Goal: Task Accomplishment & Management: Complete application form

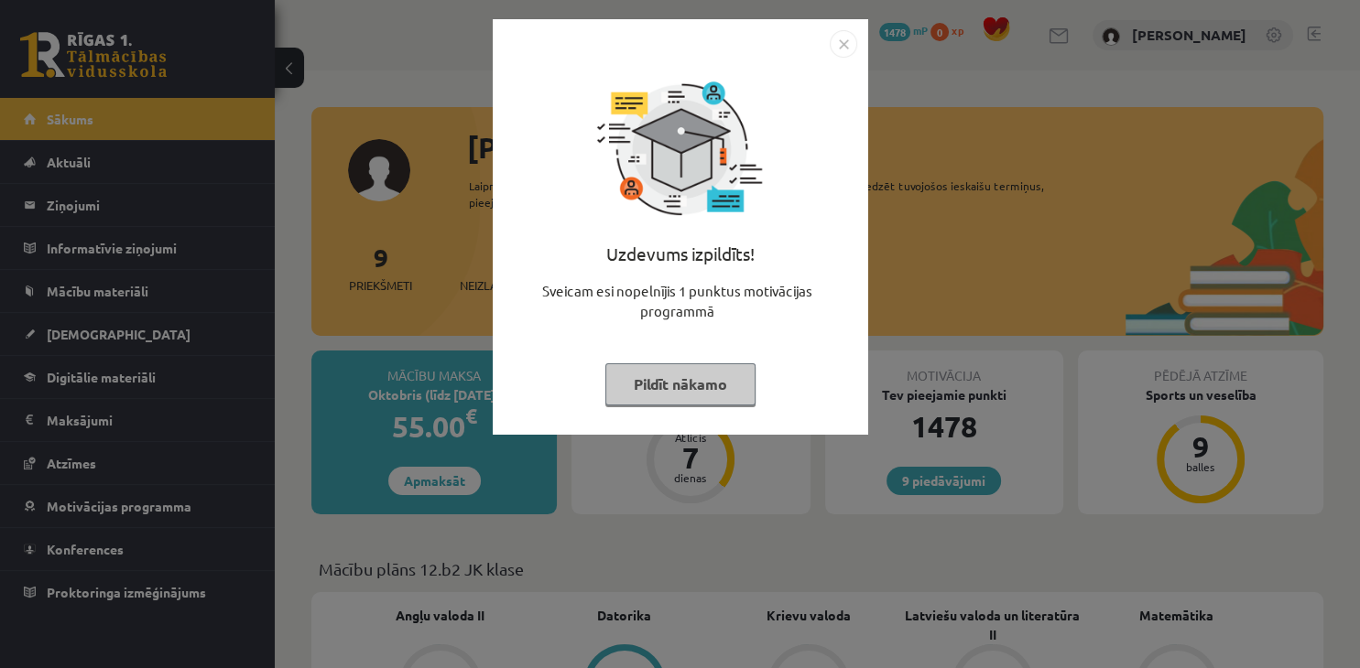
click at [675, 386] on button "Pildīt nākamo" at bounding box center [680, 385] width 150 height 42
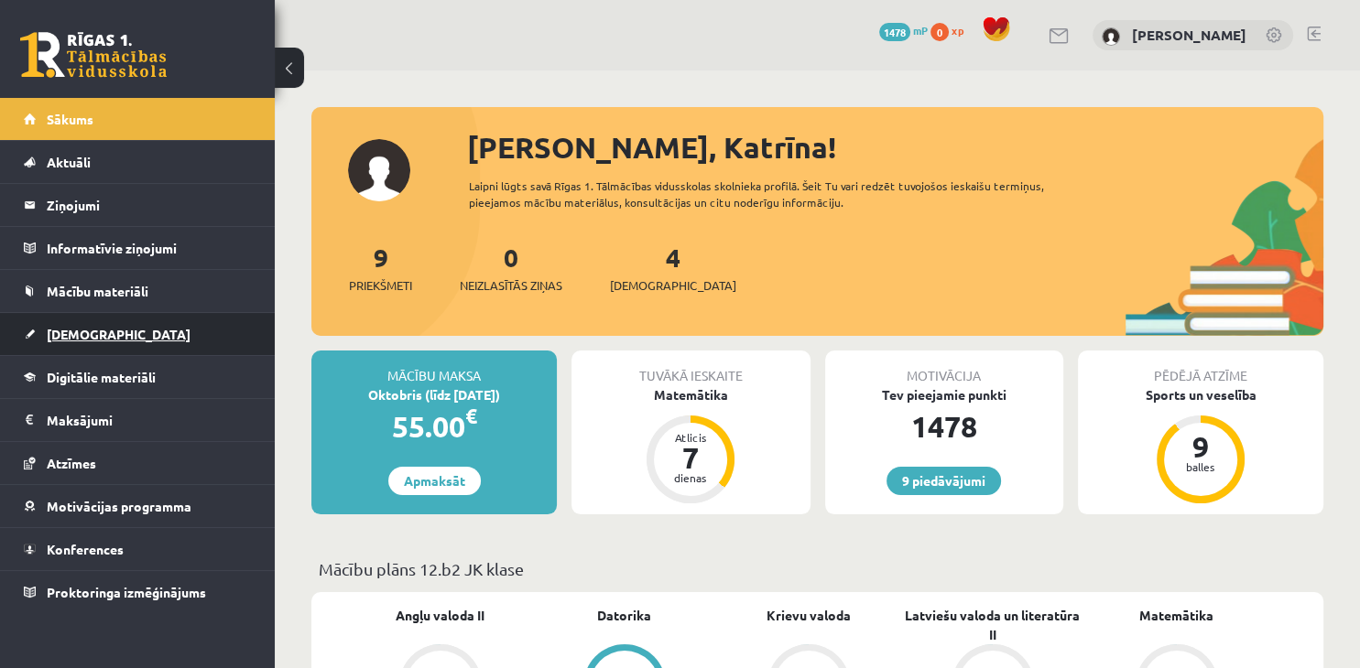
click at [143, 320] on link "[DEMOGRAPHIC_DATA]" at bounding box center [138, 334] width 228 height 42
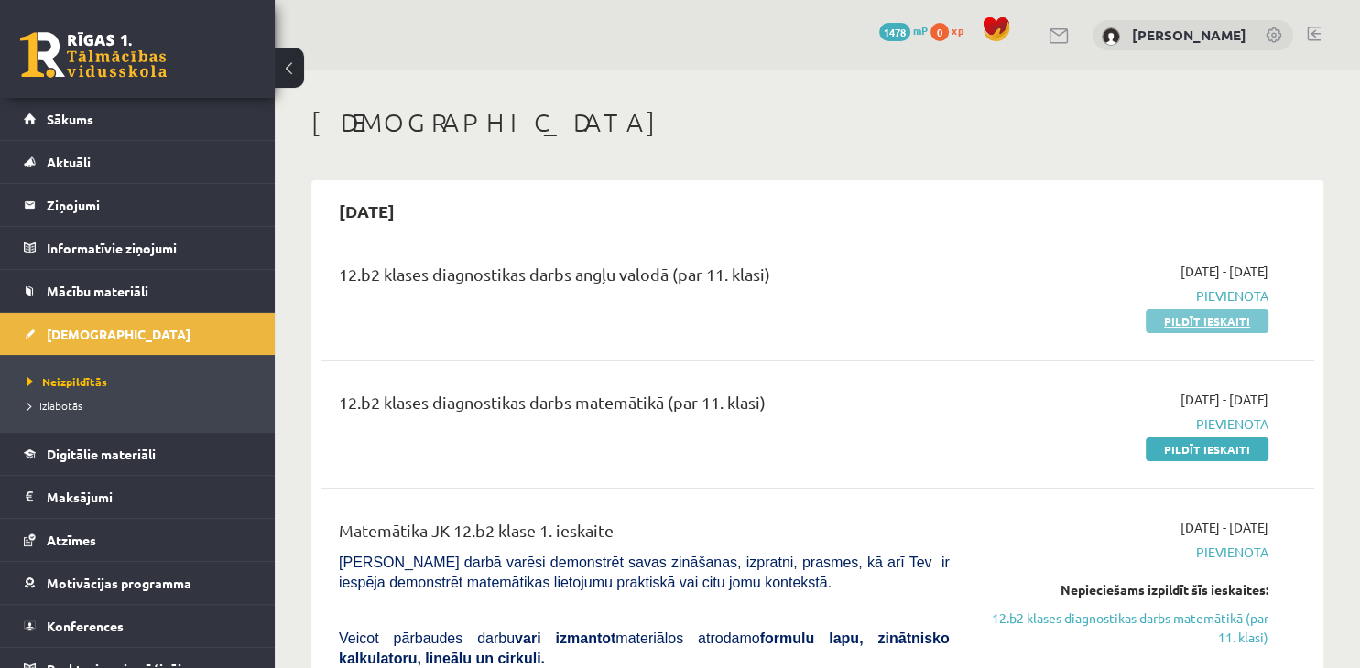
click at [1225, 313] on link "Pildīt ieskaiti" at bounding box center [1206, 321] width 123 height 24
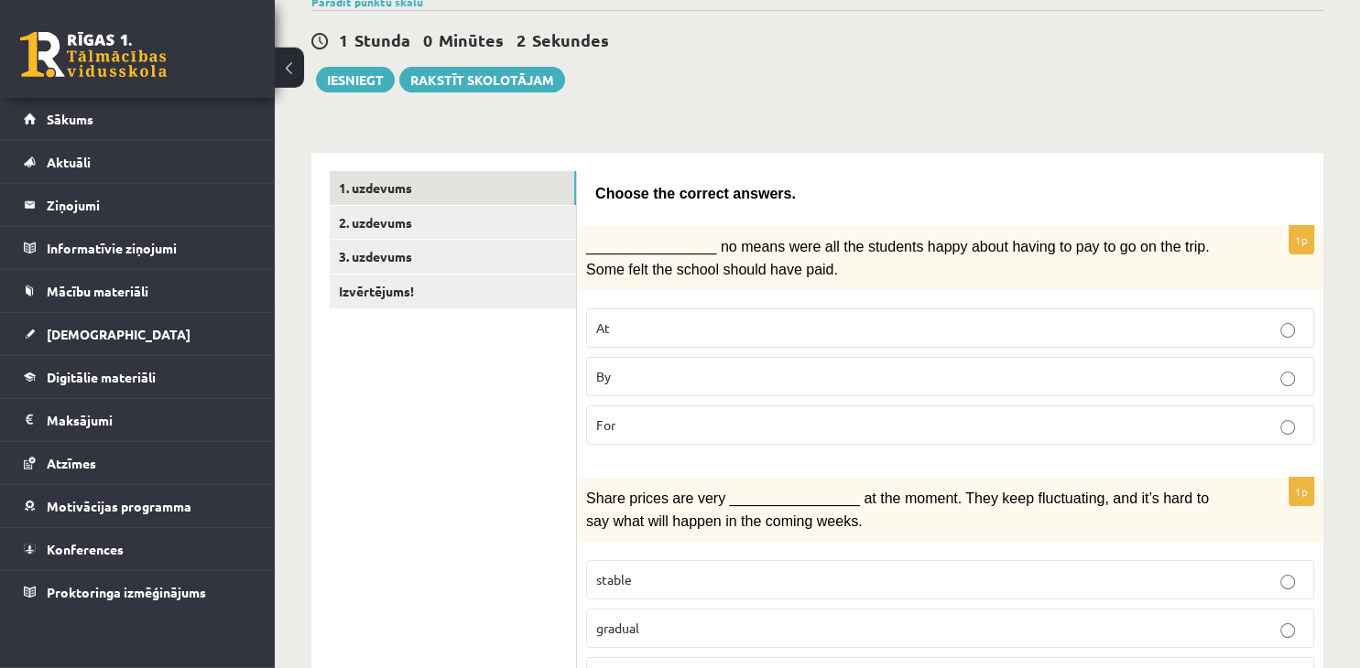
scroll to position [193, 0]
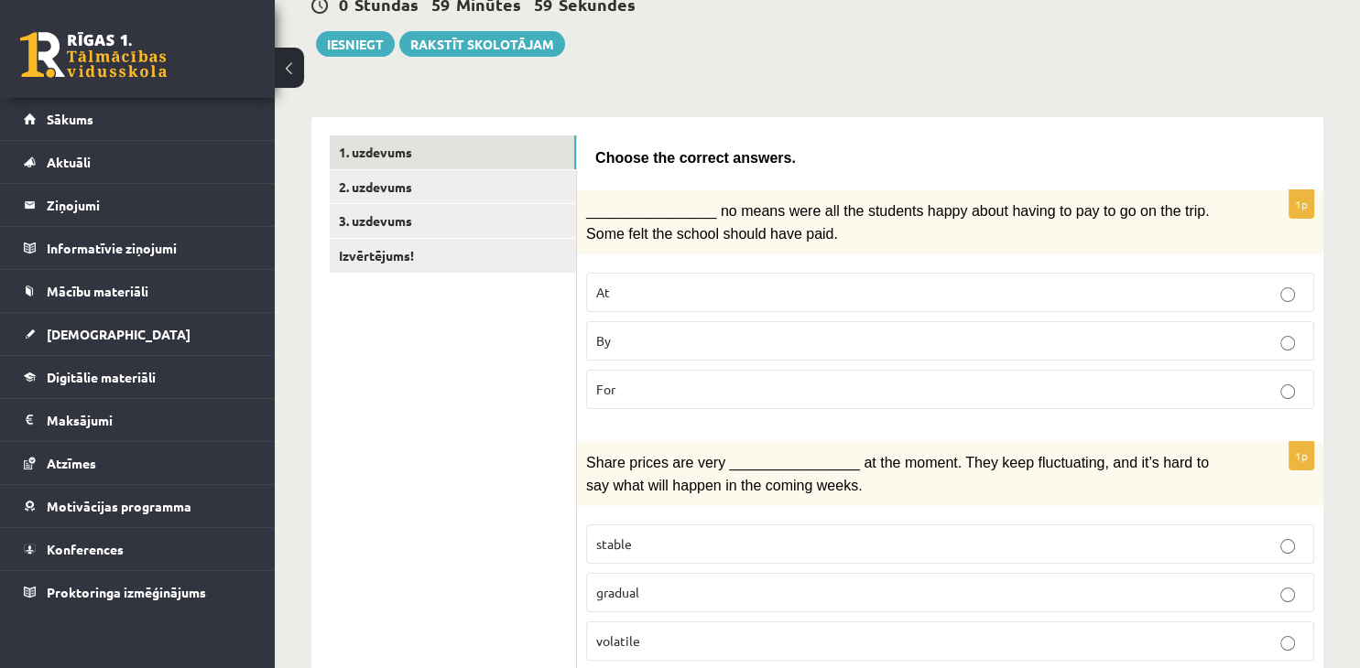
click at [737, 342] on p "By" at bounding box center [950, 340] width 708 height 19
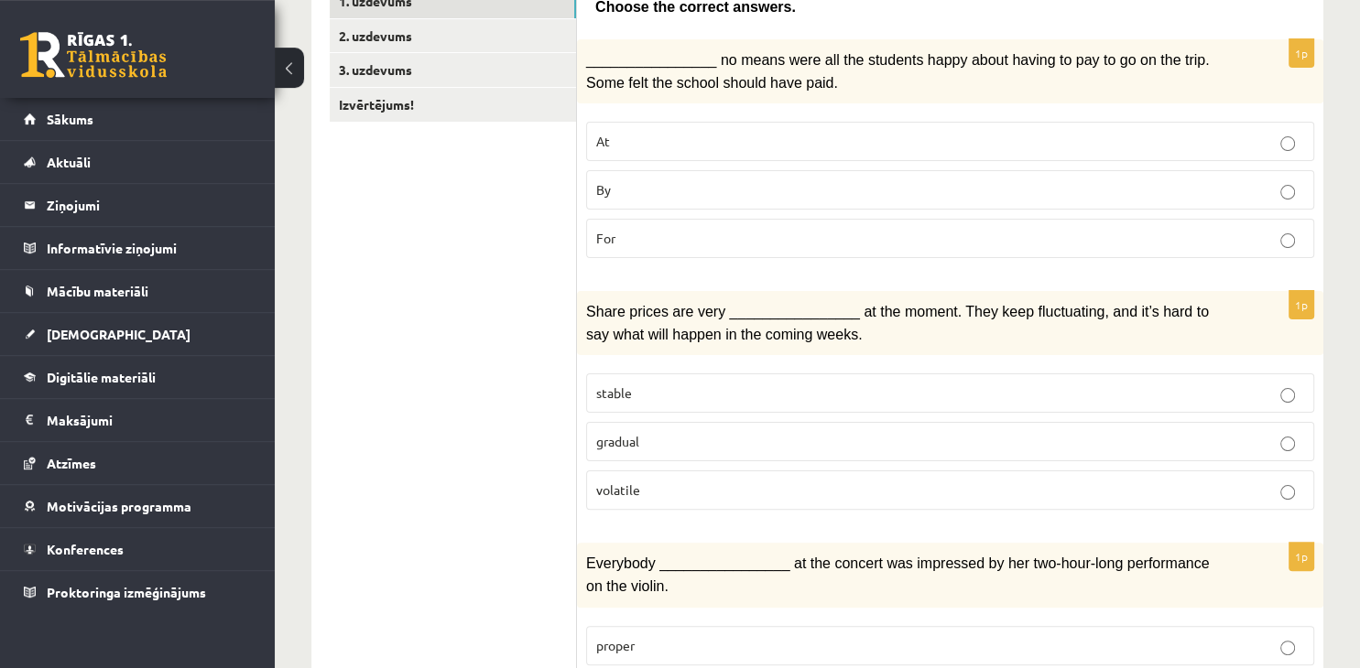
scroll to position [483, 0]
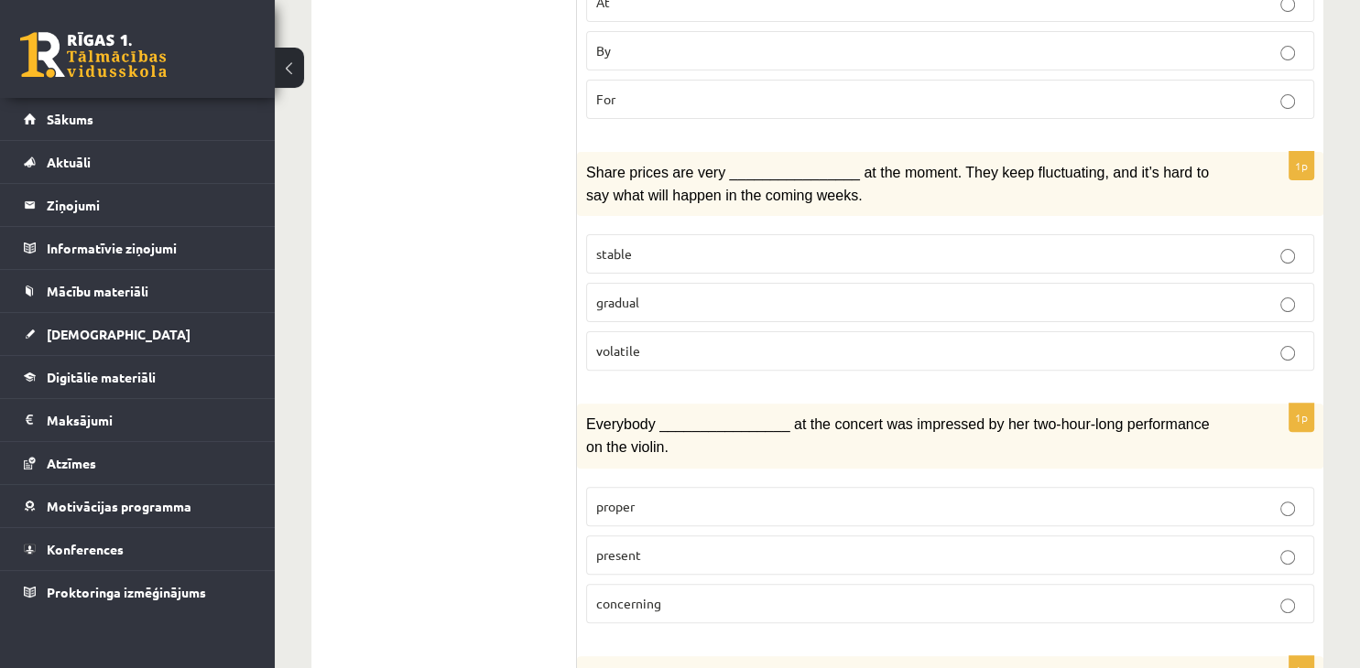
click at [687, 353] on label "volatile" at bounding box center [950, 350] width 728 height 39
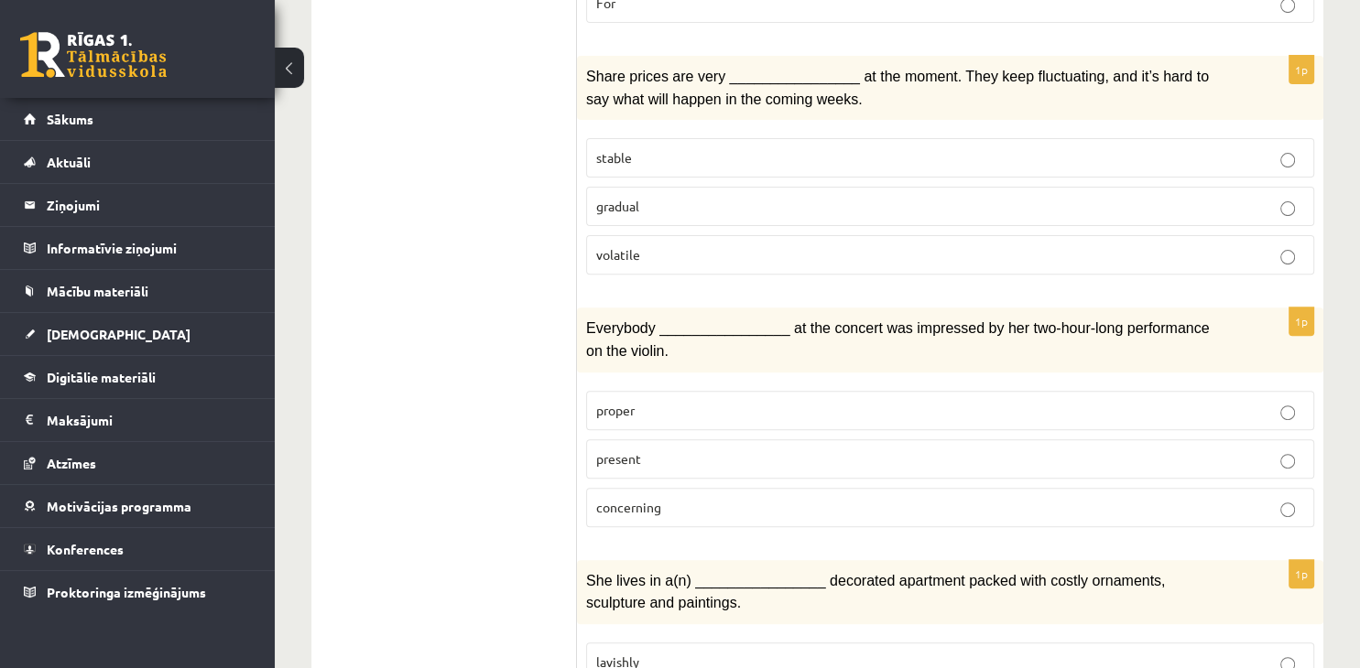
click at [742, 452] on p "present" at bounding box center [950, 459] width 708 height 19
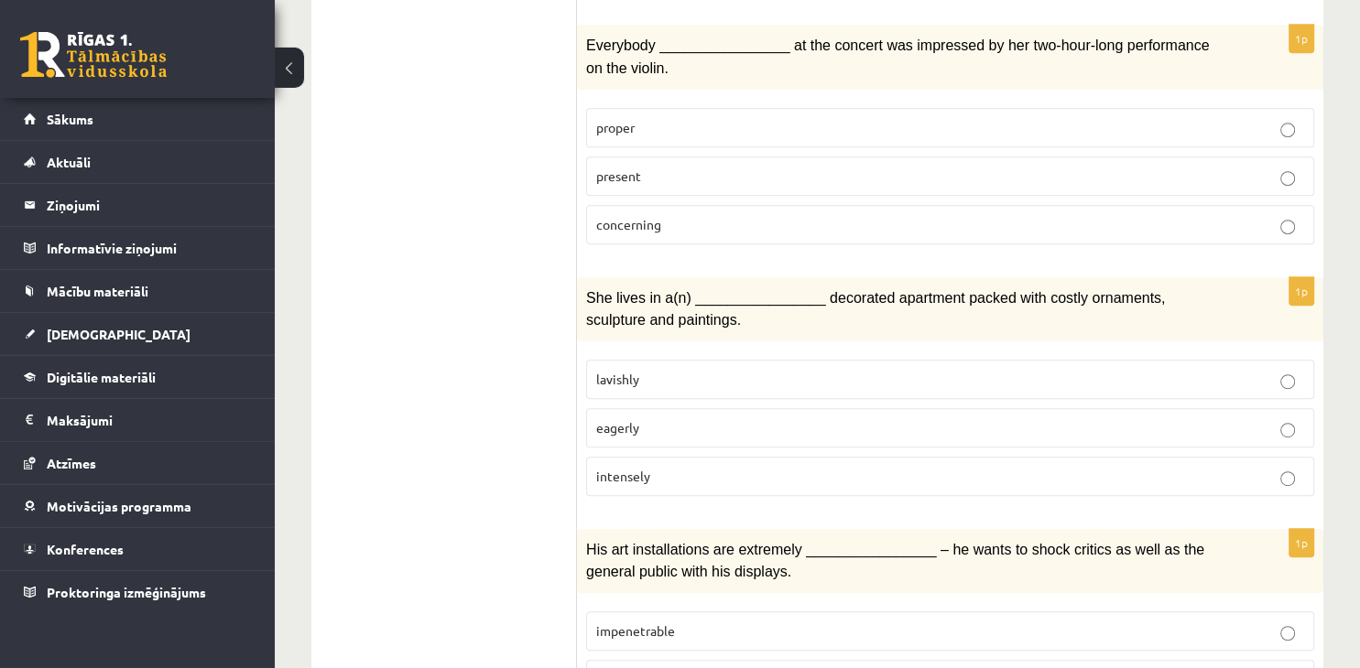
scroll to position [870, 0]
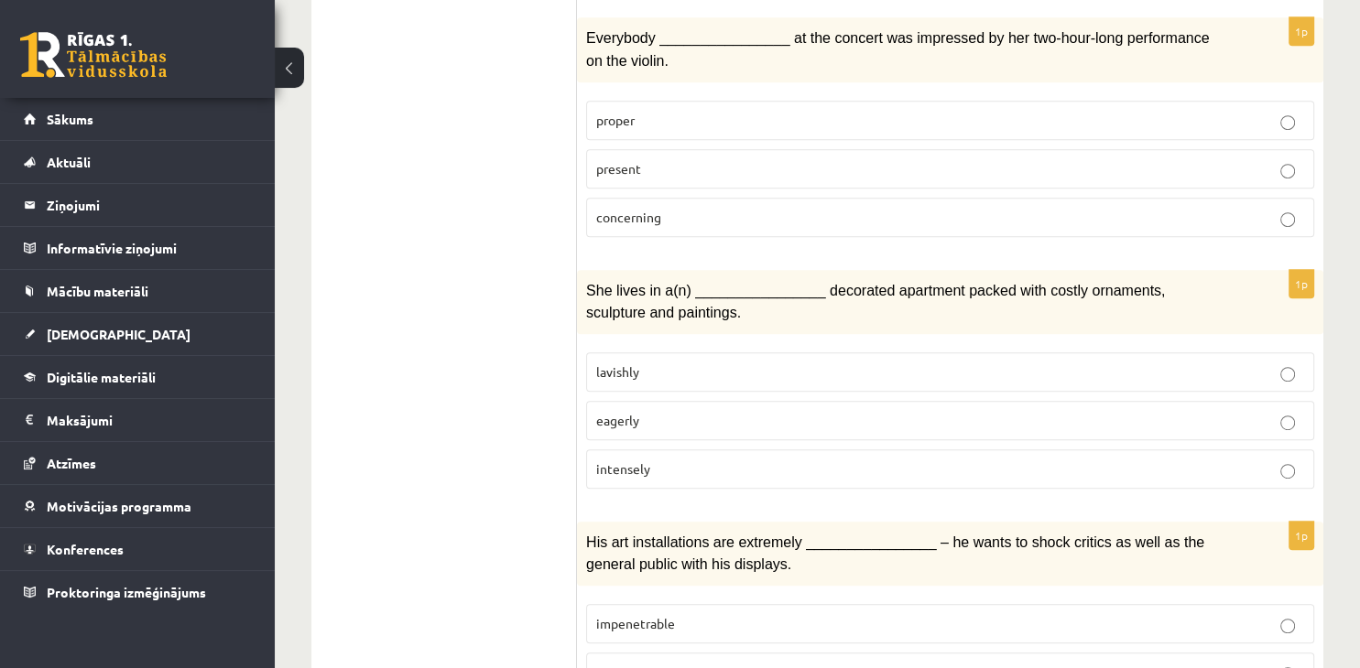
click at [712, 363] on p "lavishly" at bounding box center [950, 372] width 708 height 19
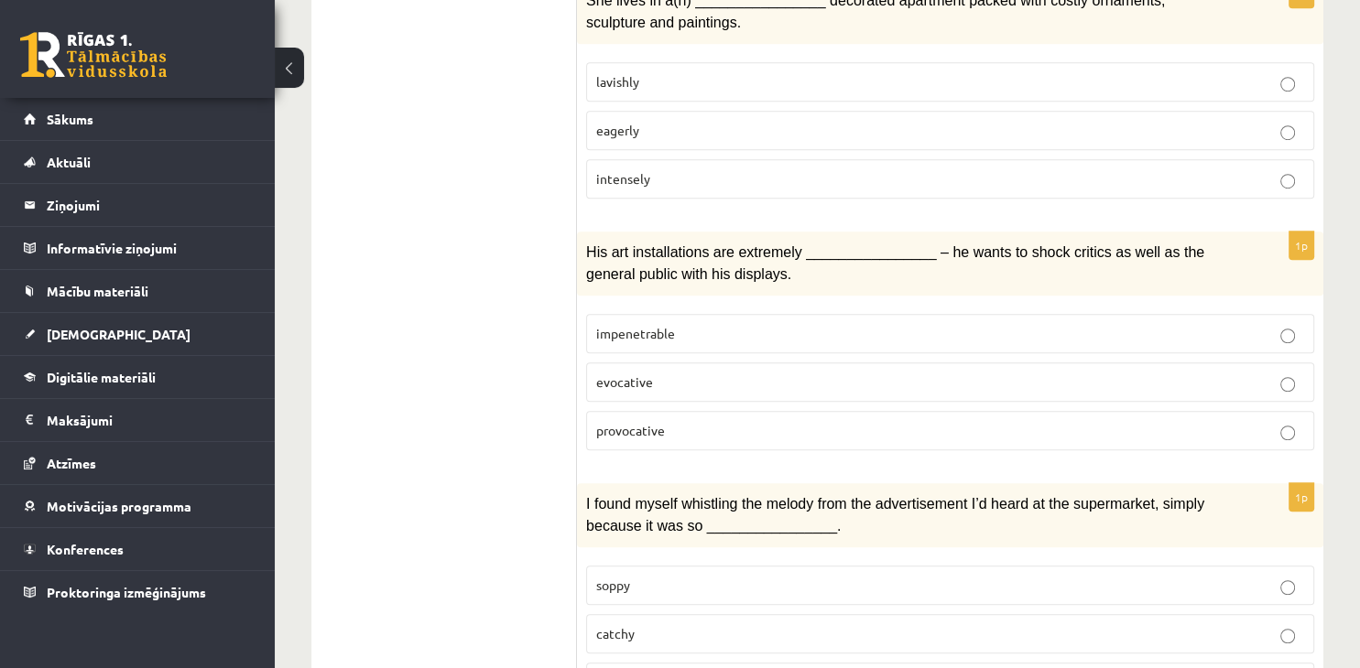
click at [701, 421] on p "provocative" at bounding box center [950, 430] width 708 height 19
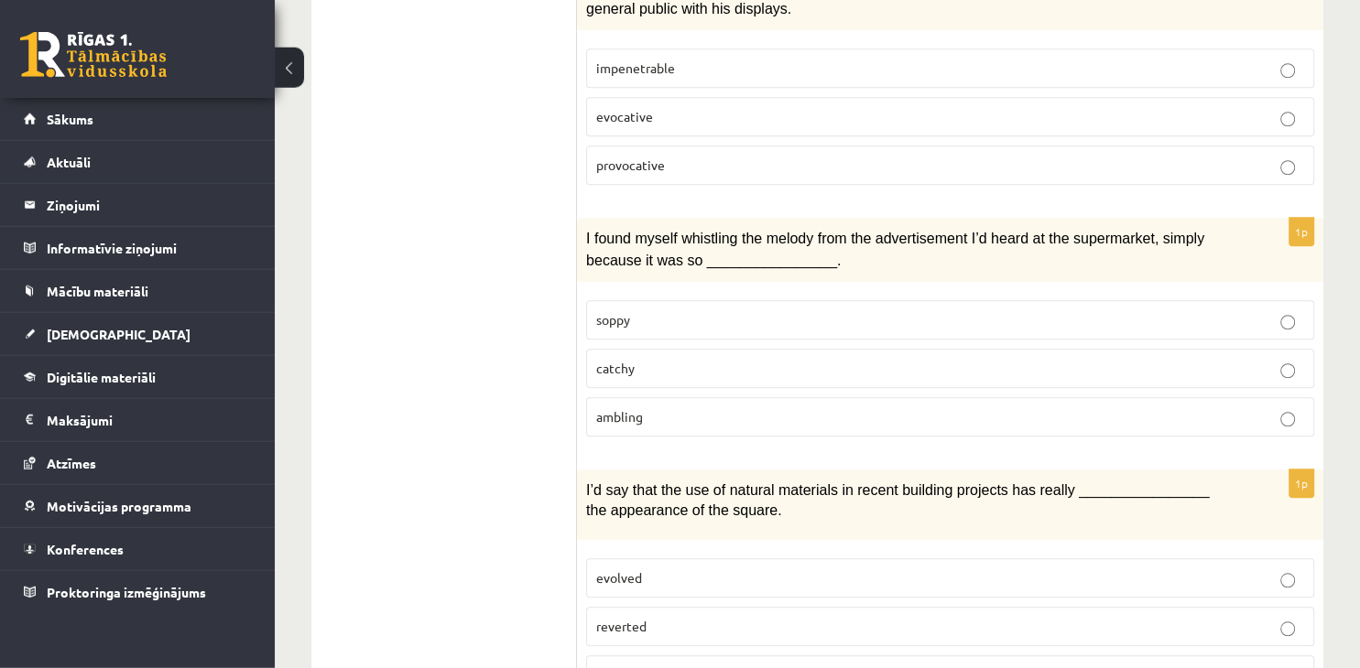
scroll to position [1450, 0]
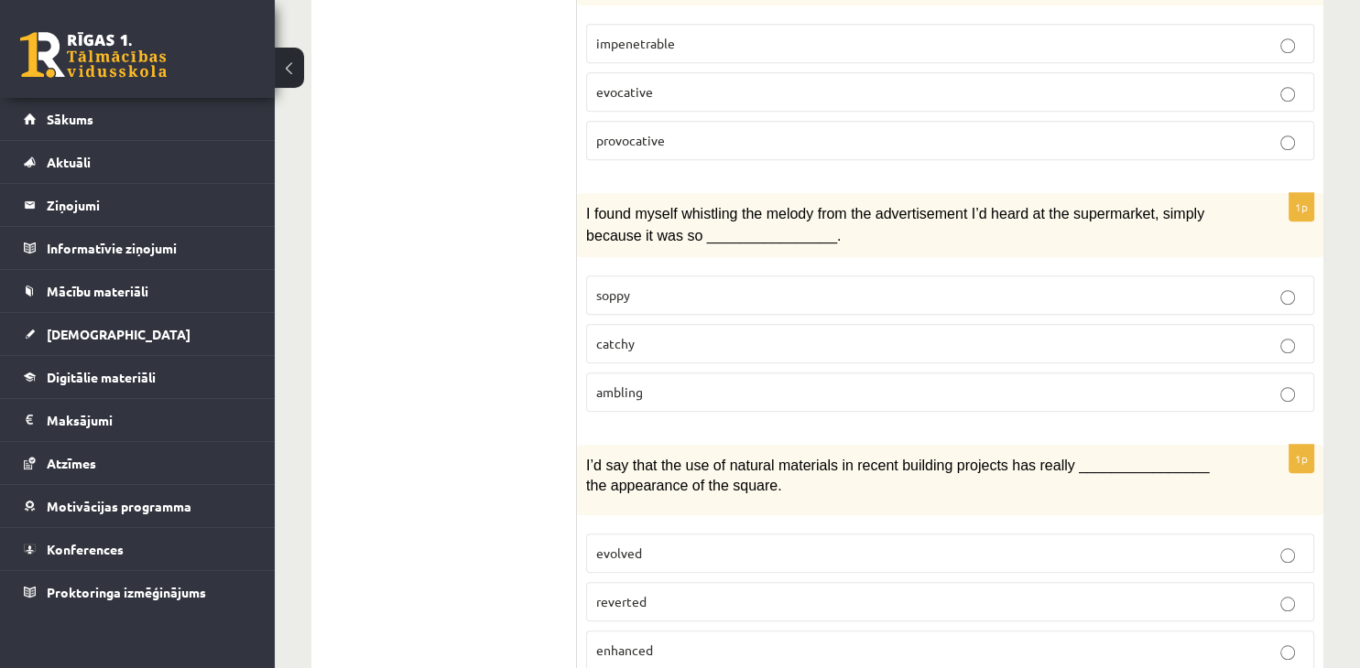
click at [679, 334] on p "catchy" at bounding box center [950, 343] width 708 height 19
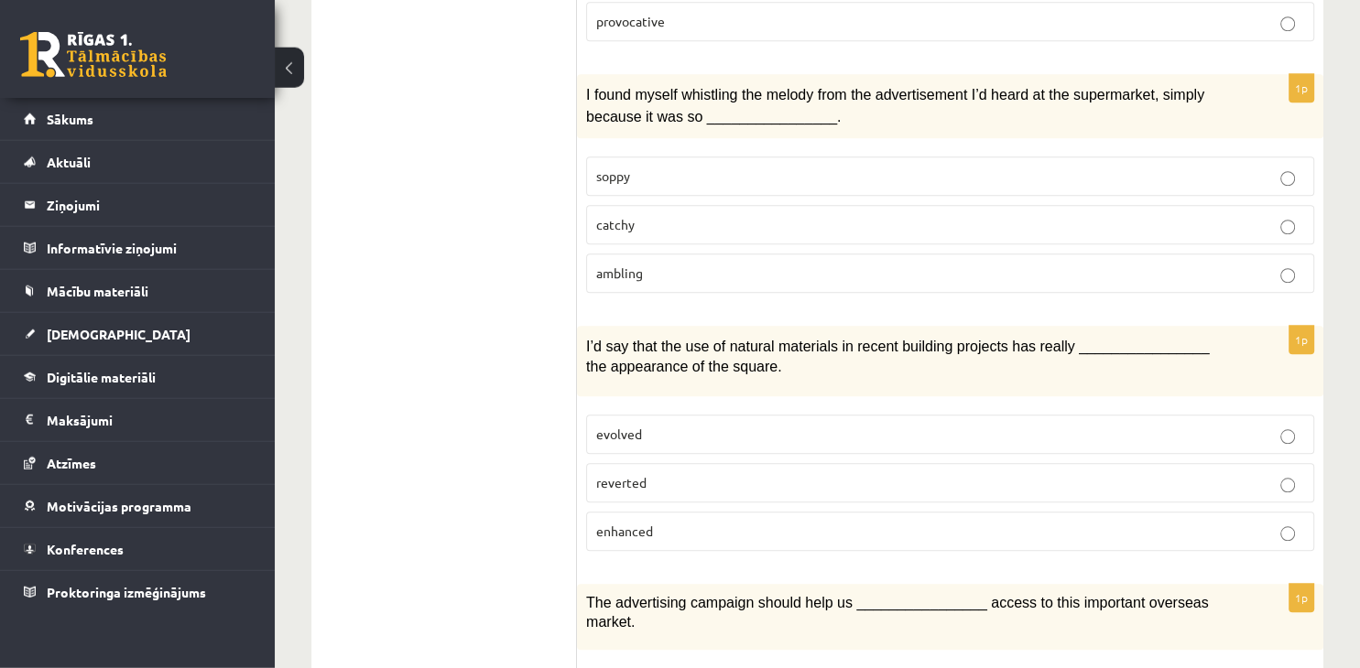
scroll to position [1644, 0]
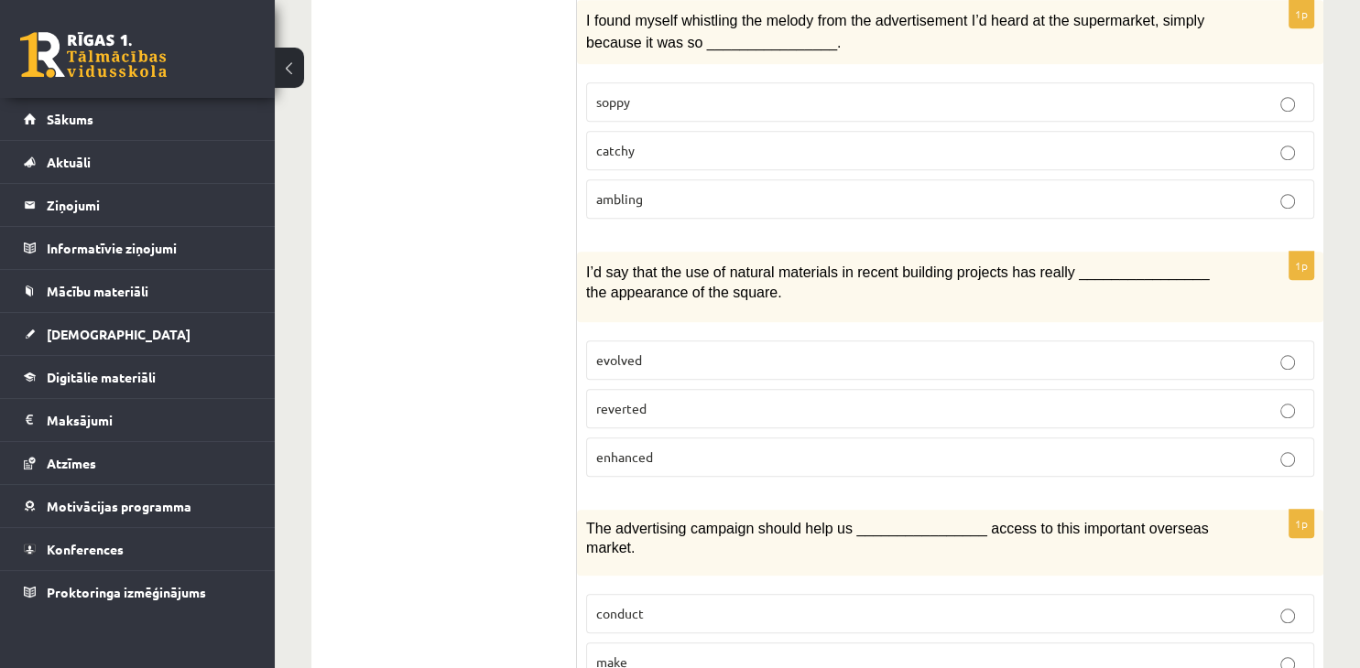
click at [742, 445] on label "enhanced" at bounding box center [950, 457] width 728 height 39
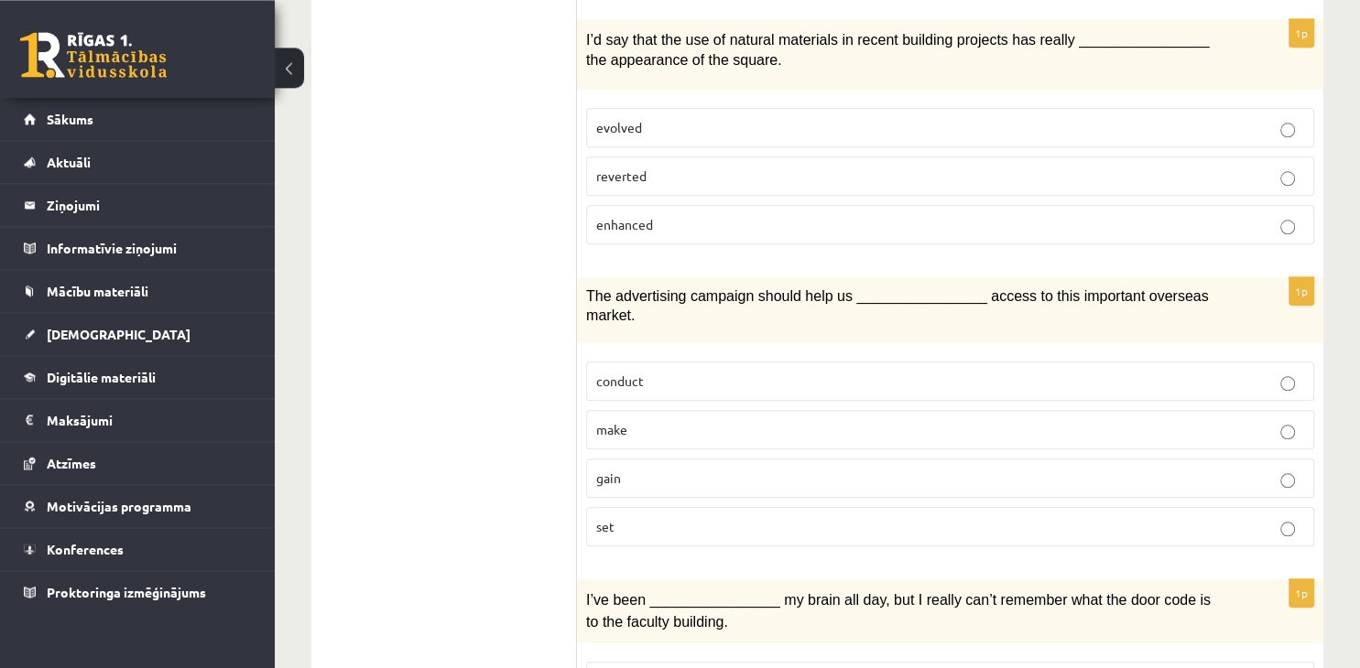
scroll to position [1934, 0]
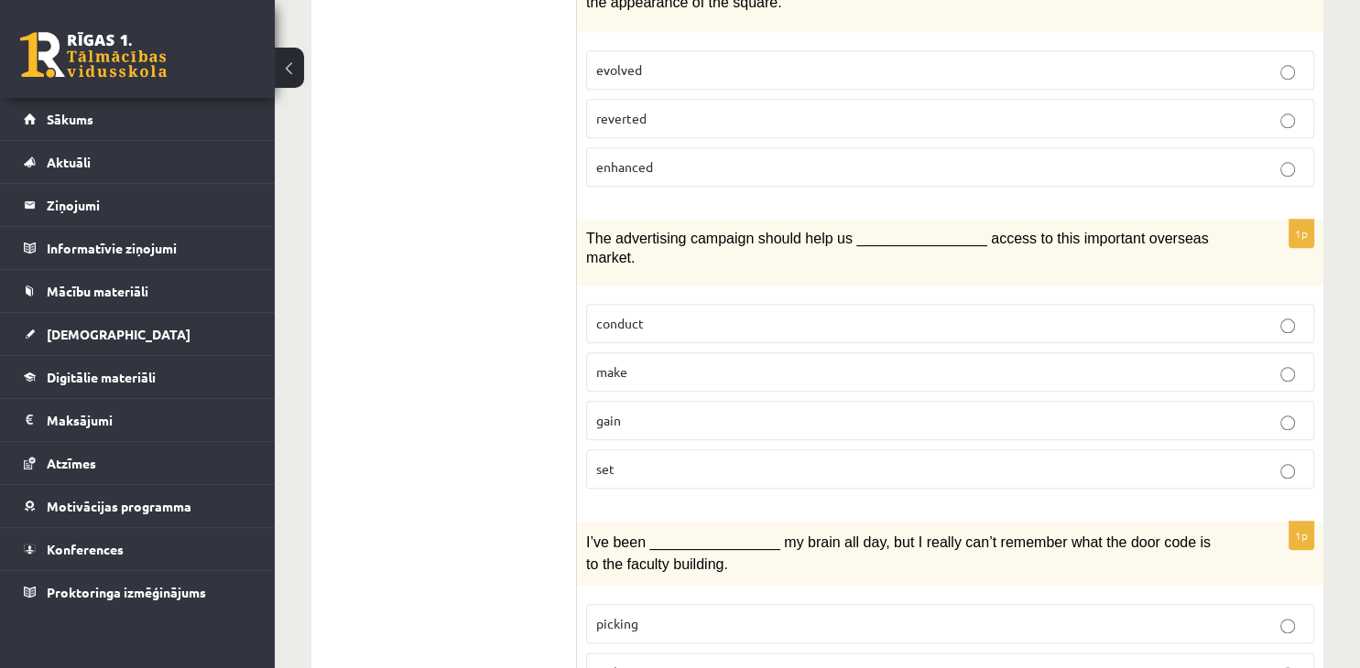
click at [712, 411] on p "gain" at bounding box center [950, 420] width 708 height 19
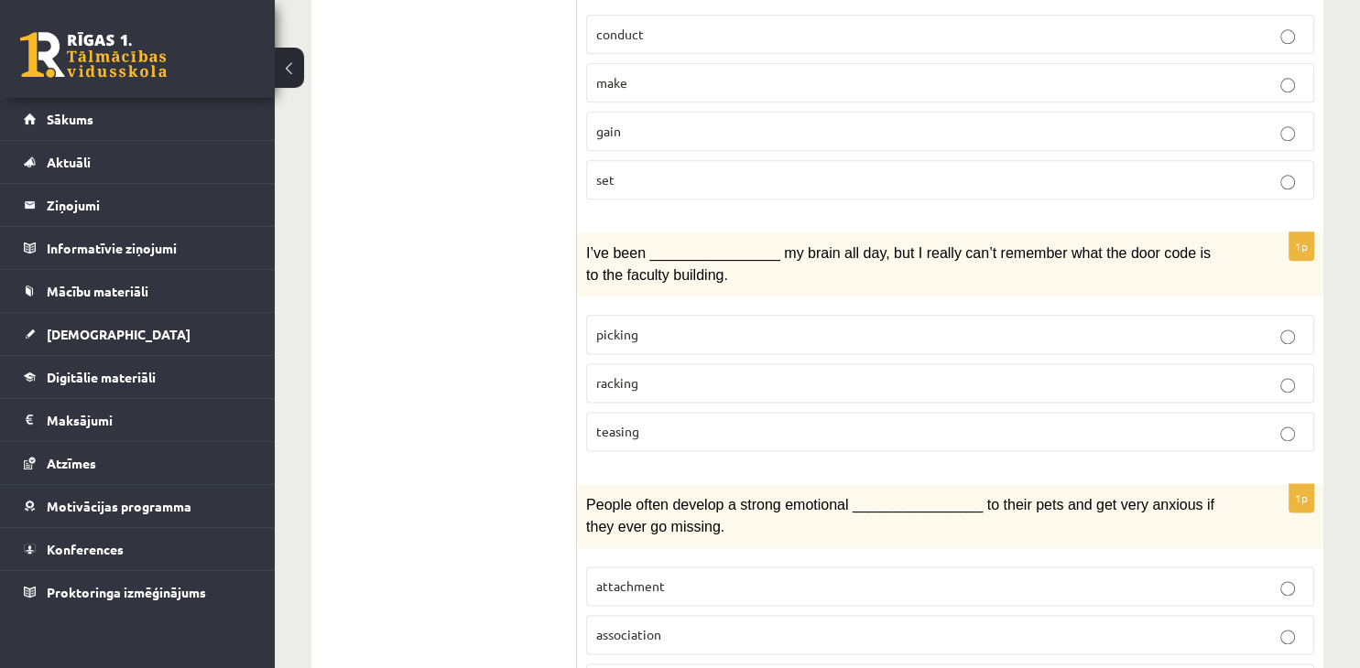
scroll to position [2030, 0]
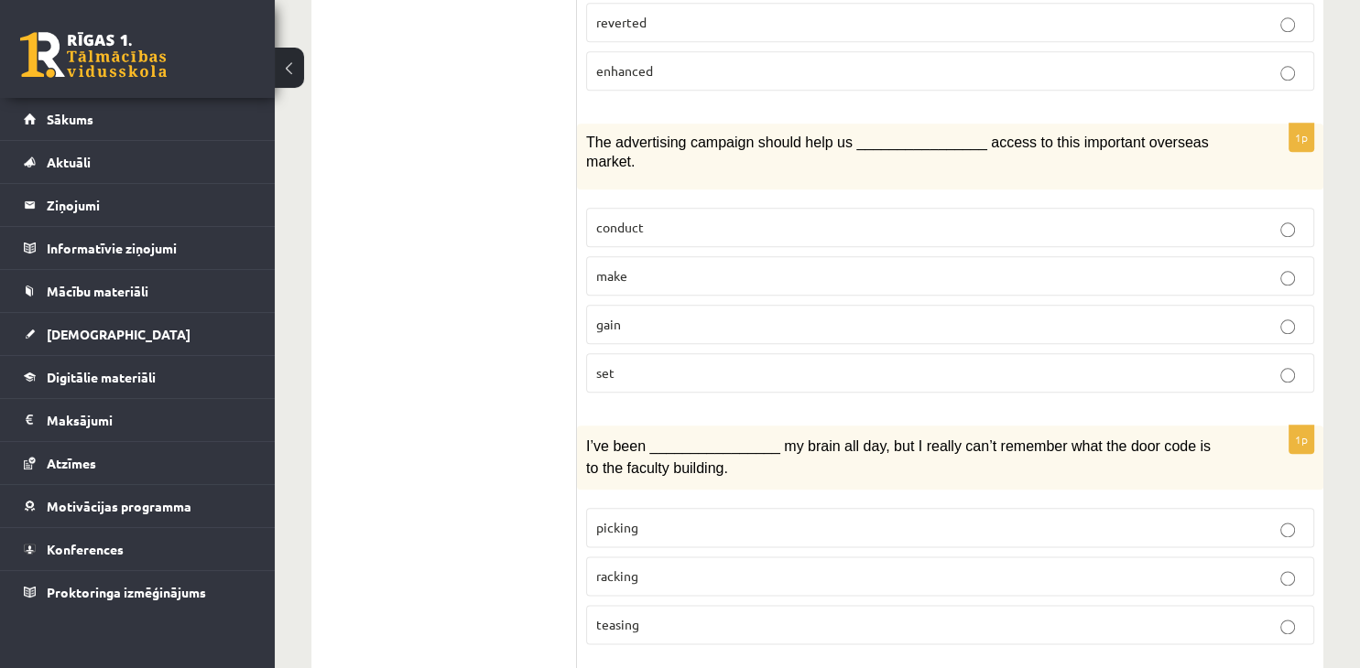
click at [689, 557] on label "racking" at bounding box center [950, 576] width 728 height 39
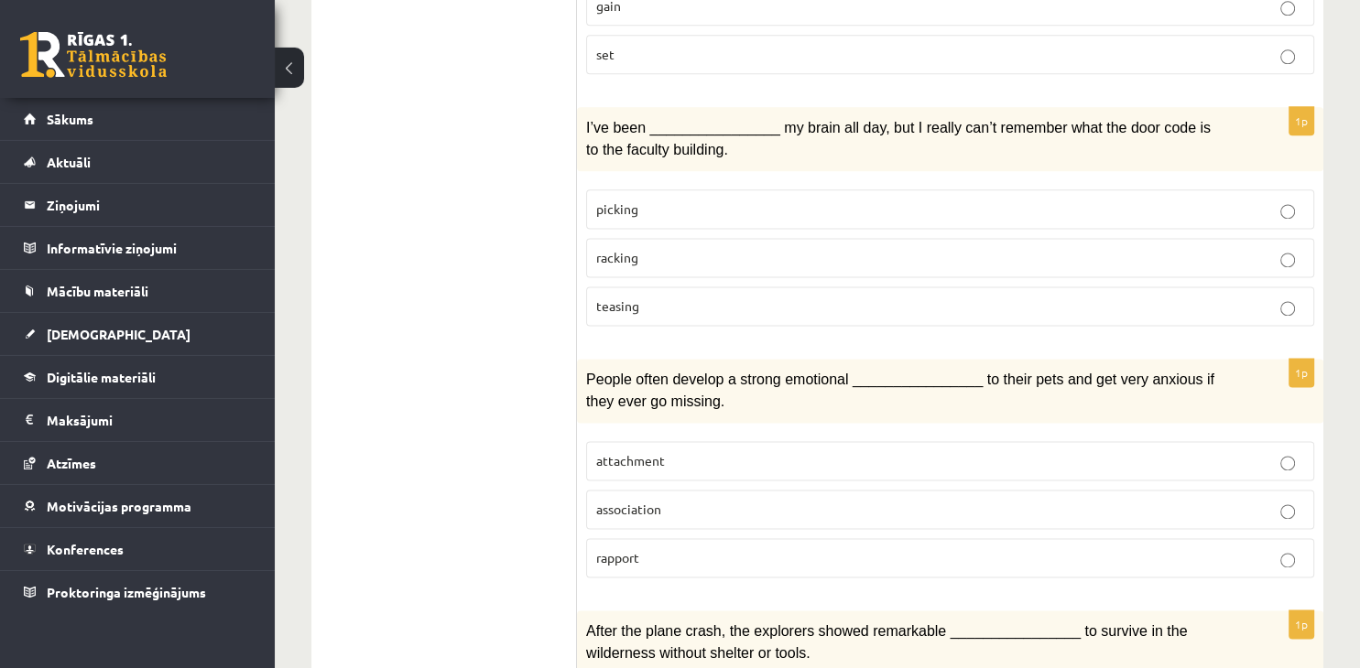
scroll to position [2417, 0]
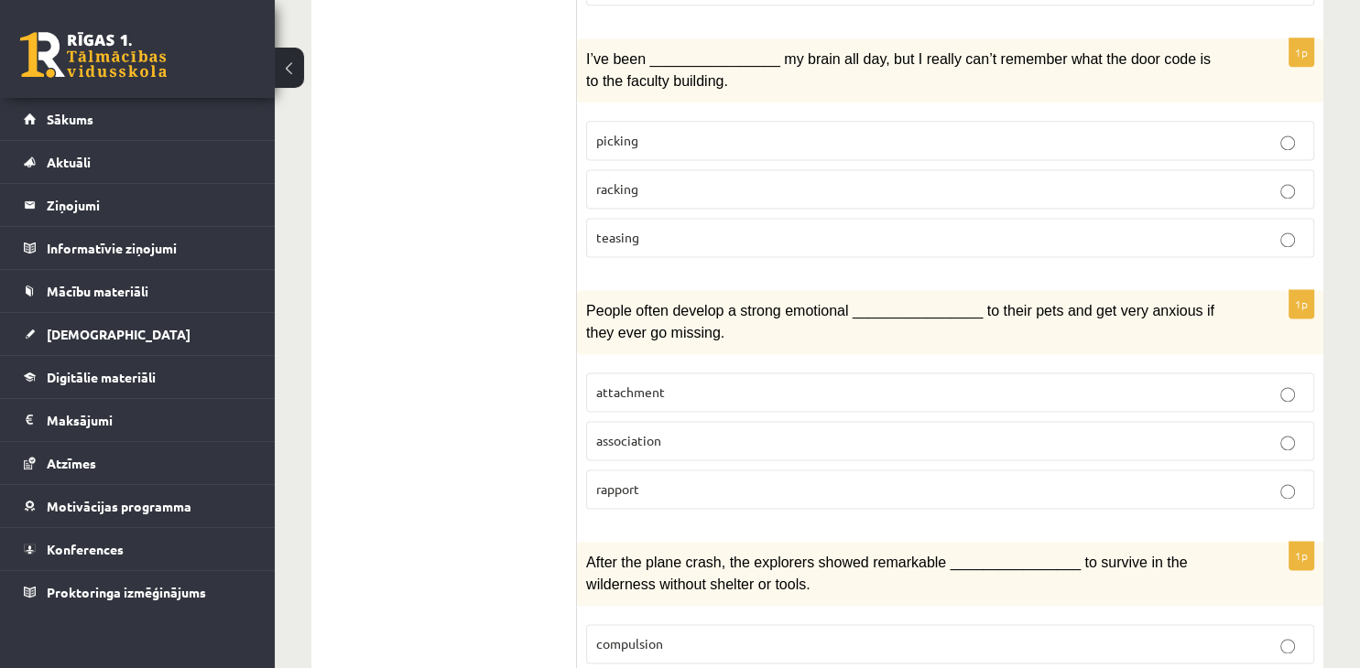
click at [976, 383] on p "attachment" at bounding box center [950, 392] width 708 height 19
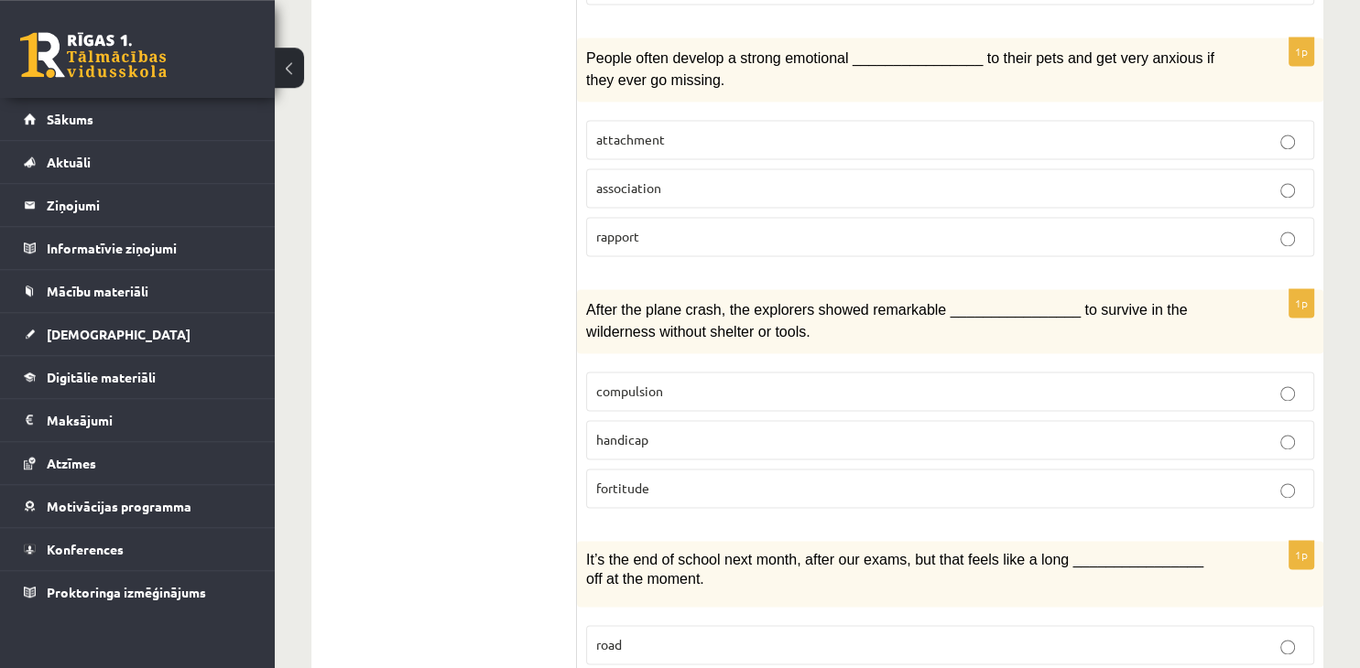
scroll to position [2707, 0]
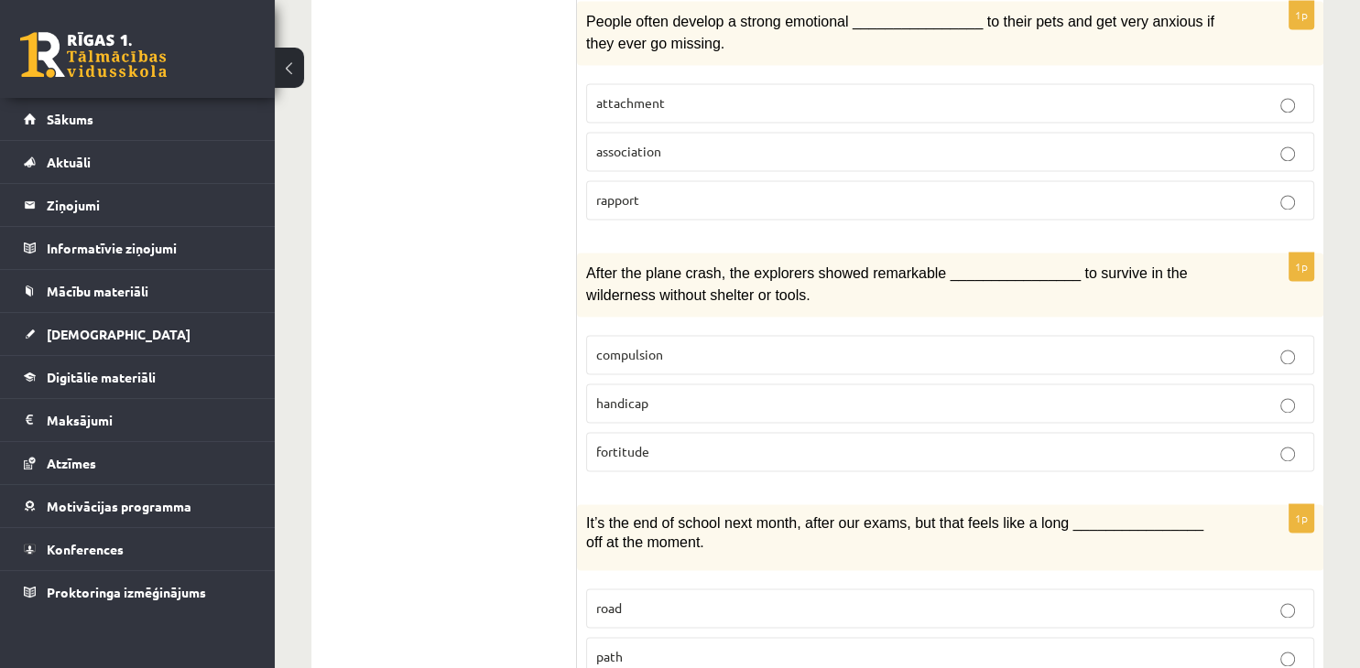
click at [756, 432] on label "fortitude" at bounding box center [950, 451] width 728 height 39
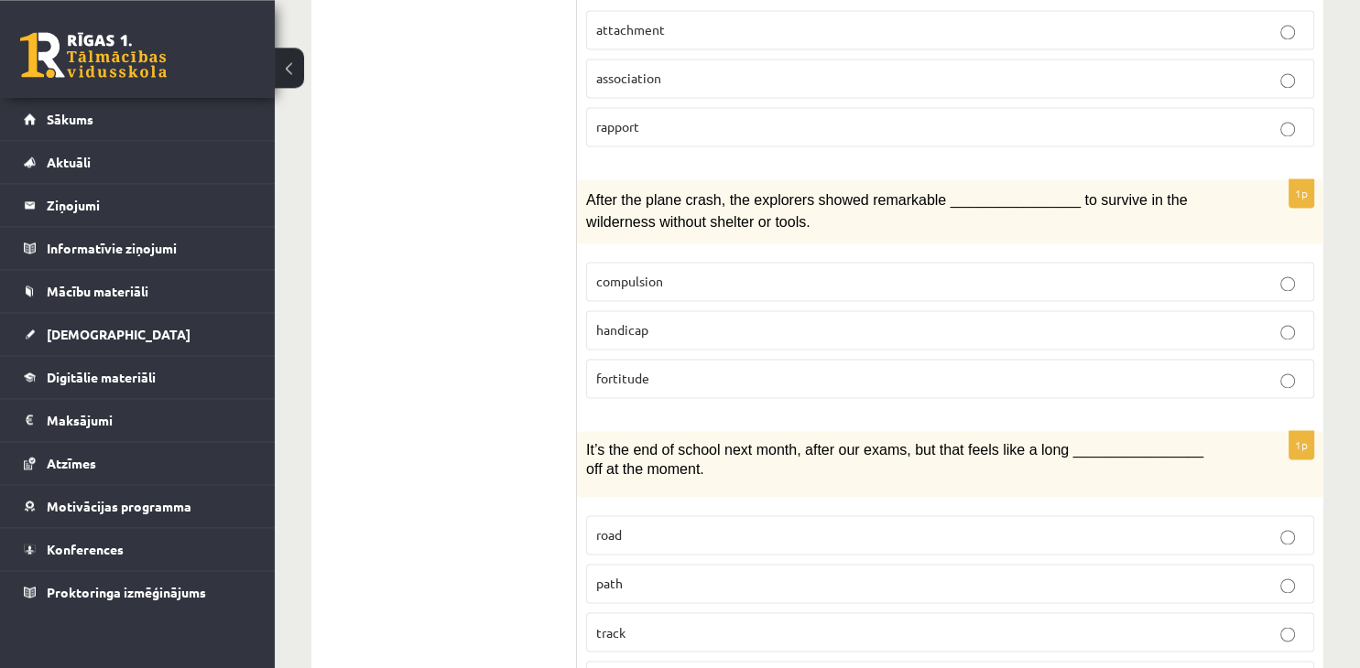
scroll to position [2820, 0]
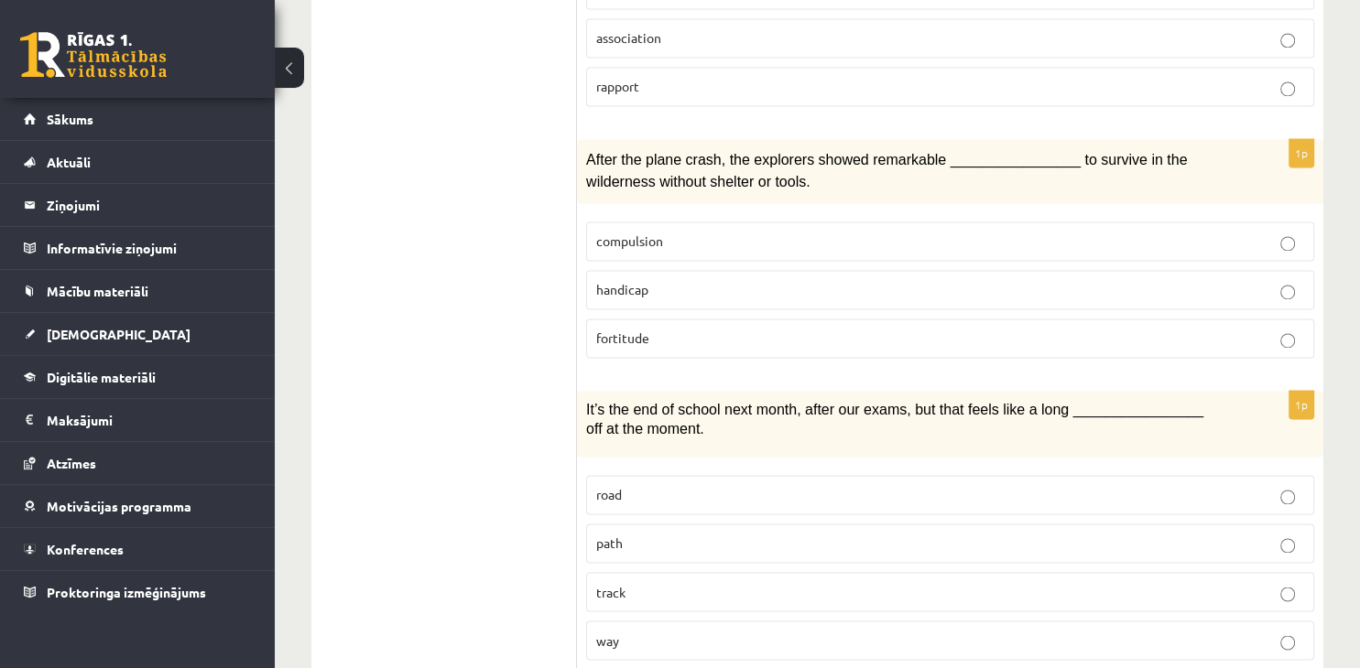
click at [735, 631] on p "way" at bounding box center [950, 640] width 708 height 19
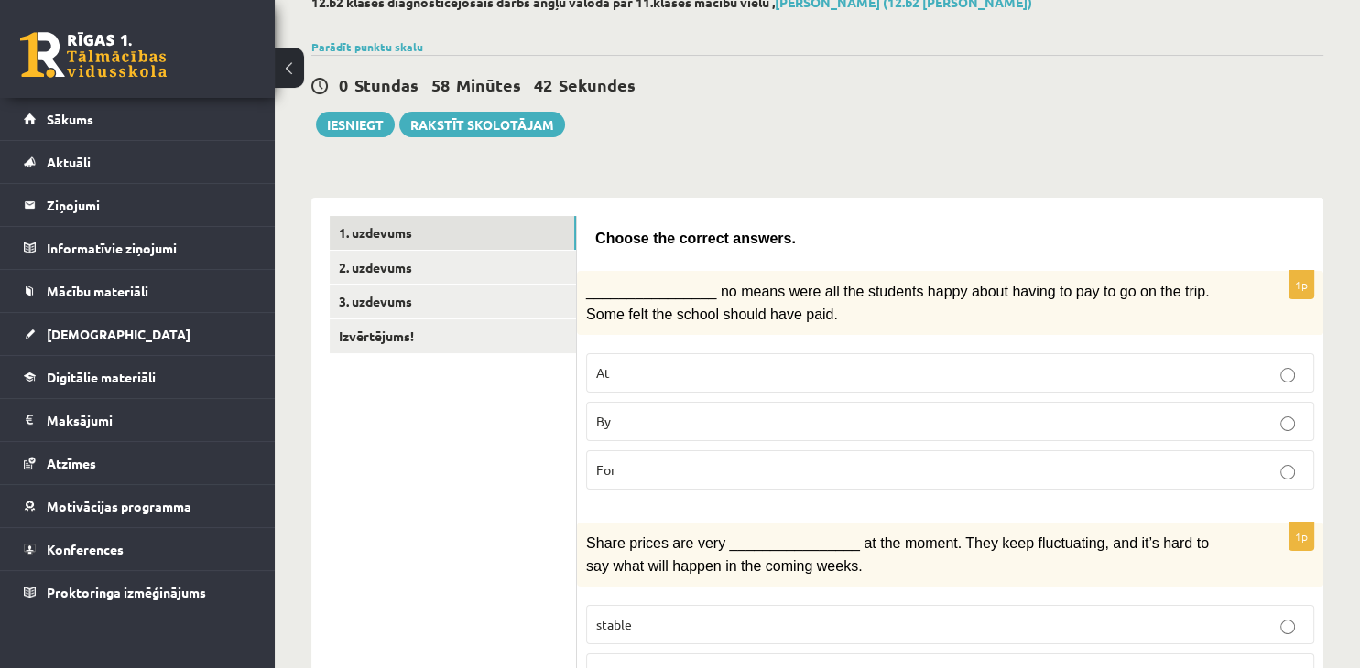
scroll to position [0, 0]
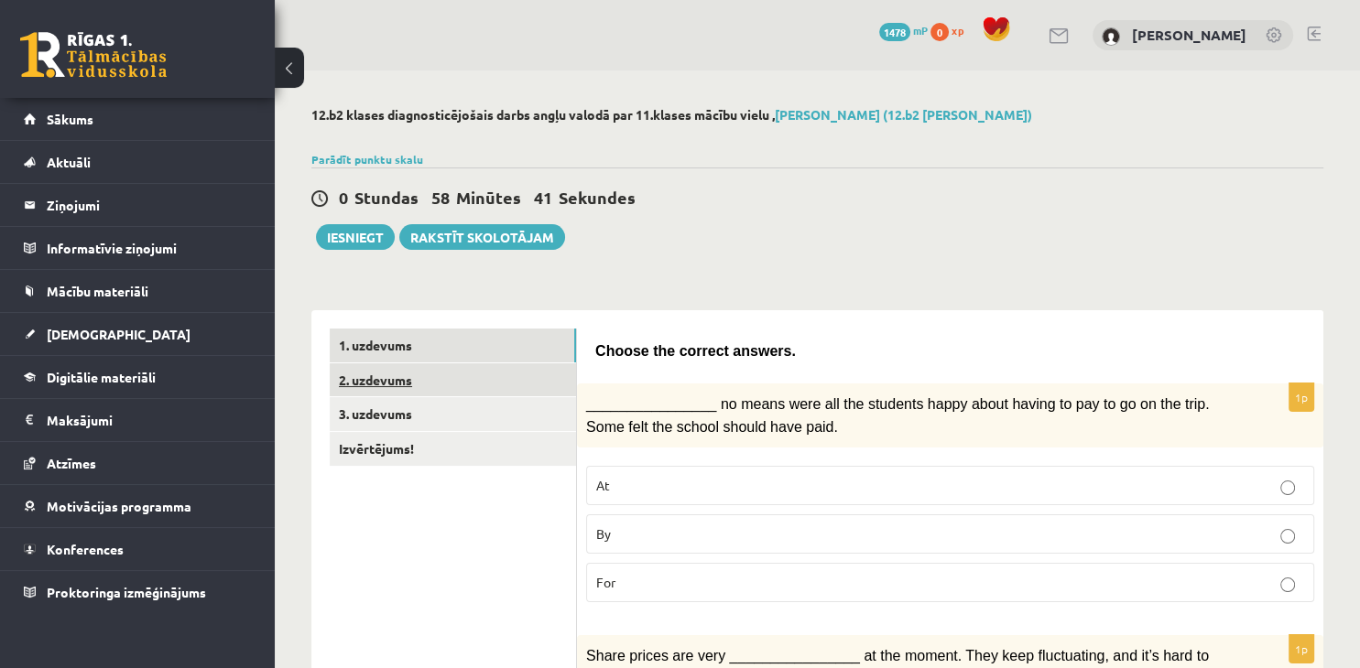
click at [385, 390] on link "2. uzdevums" at bounding box center [453, 381] width 246 height 34
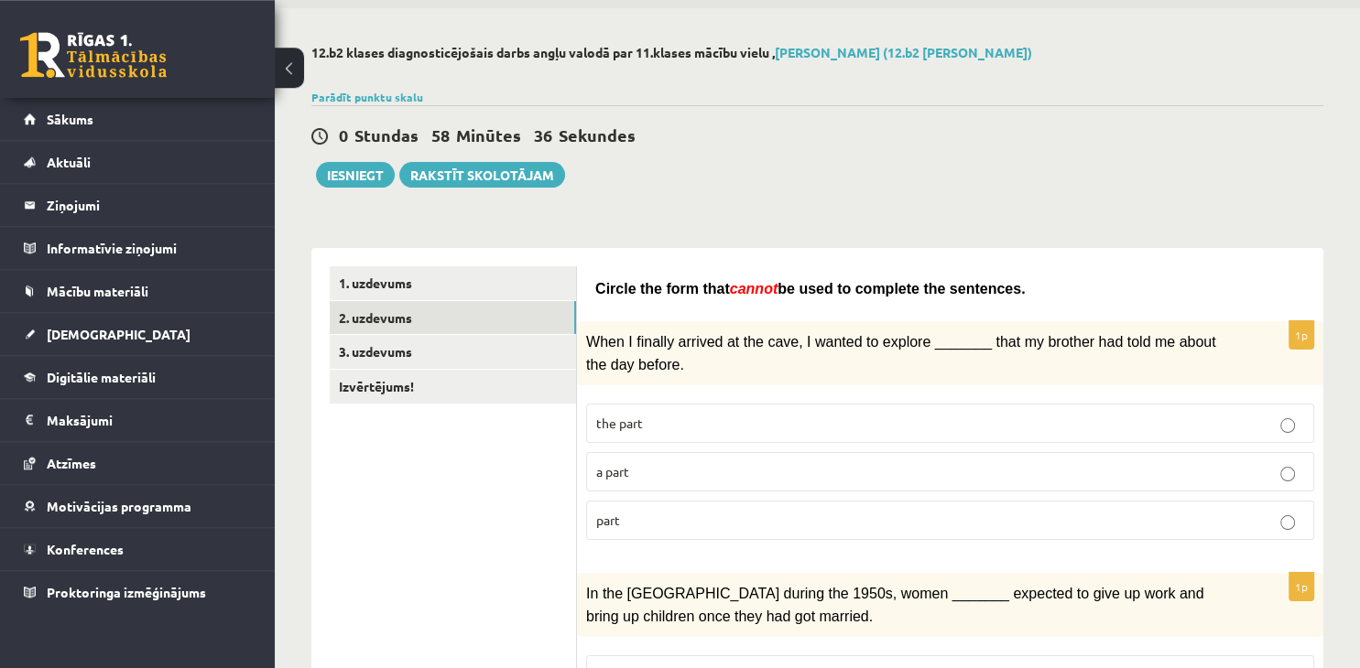
scroll to position [96, 0]
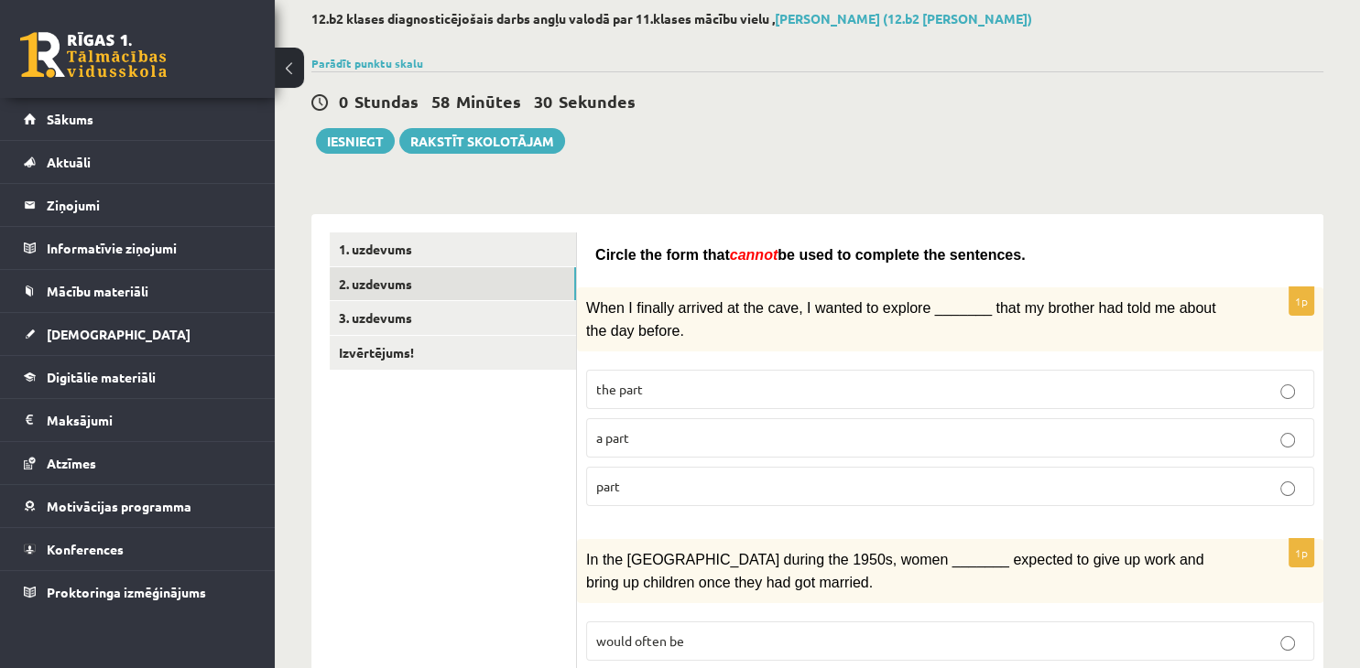
click at [776, 478] on p "part" at bounding box center [950, 486] width 708 height 19
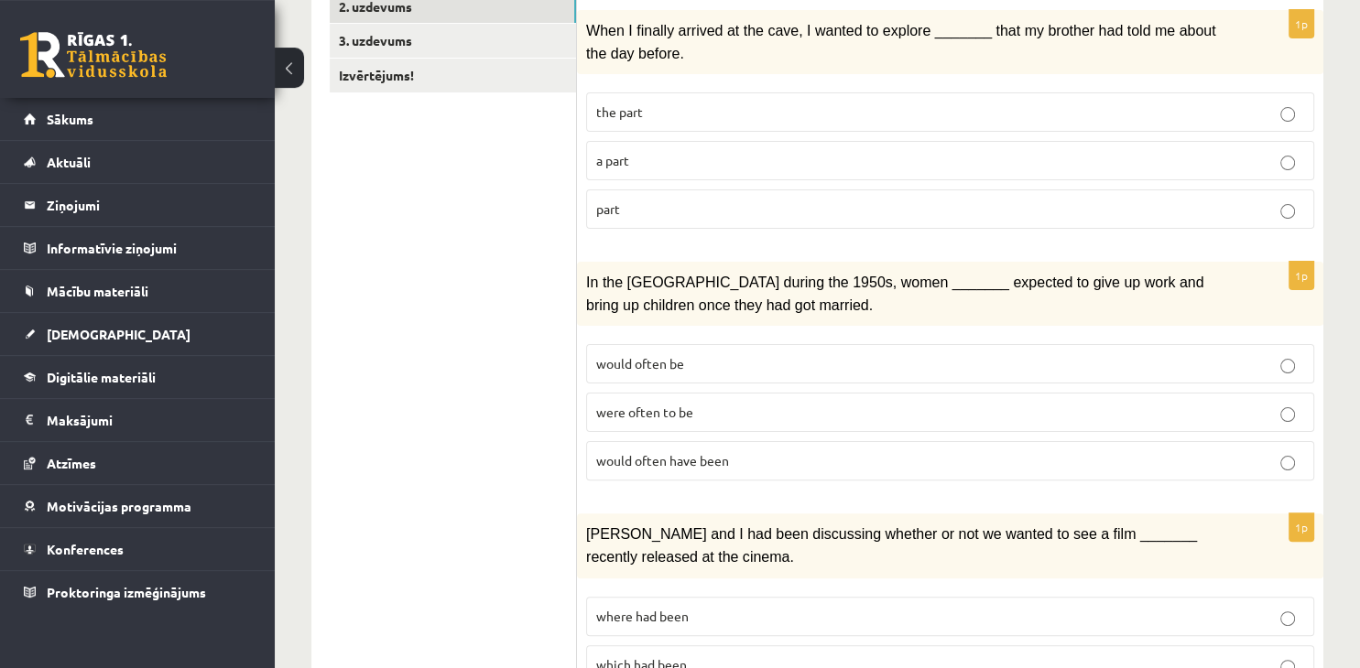
scroll to position [386, 0]
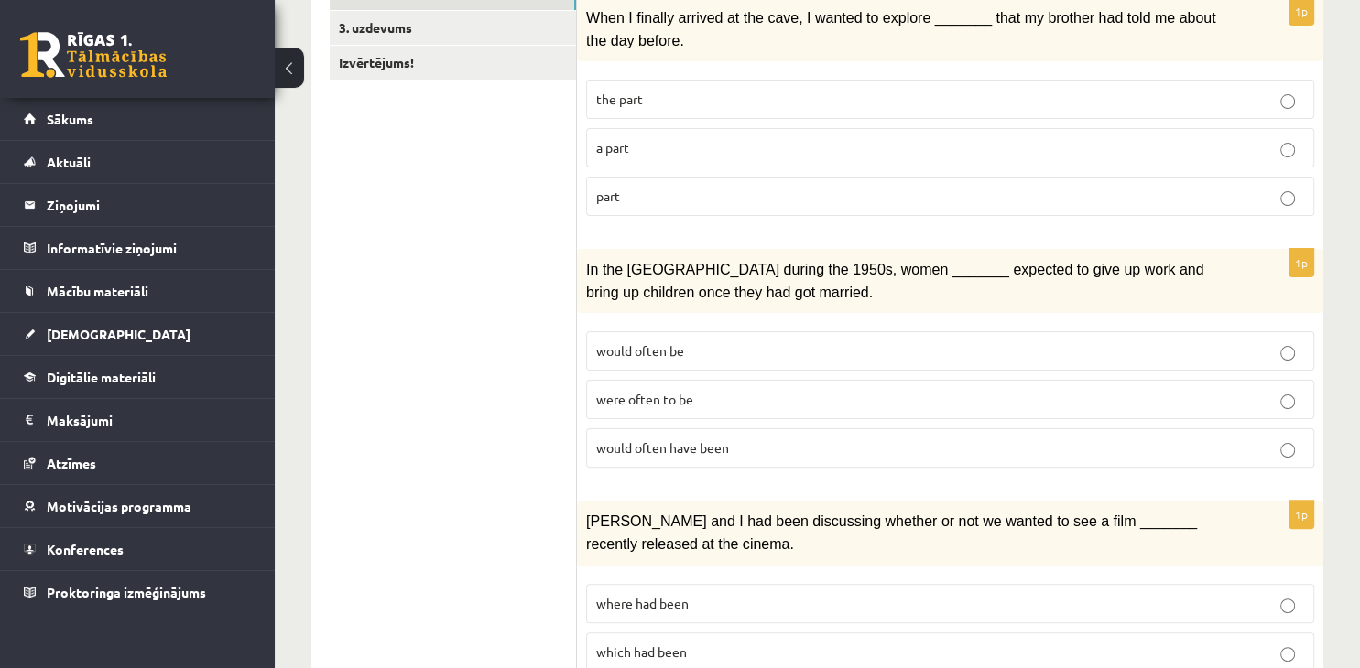
click at [692, 402] on label "were often to be" at bounding box center [950, 399] width 728 height 39
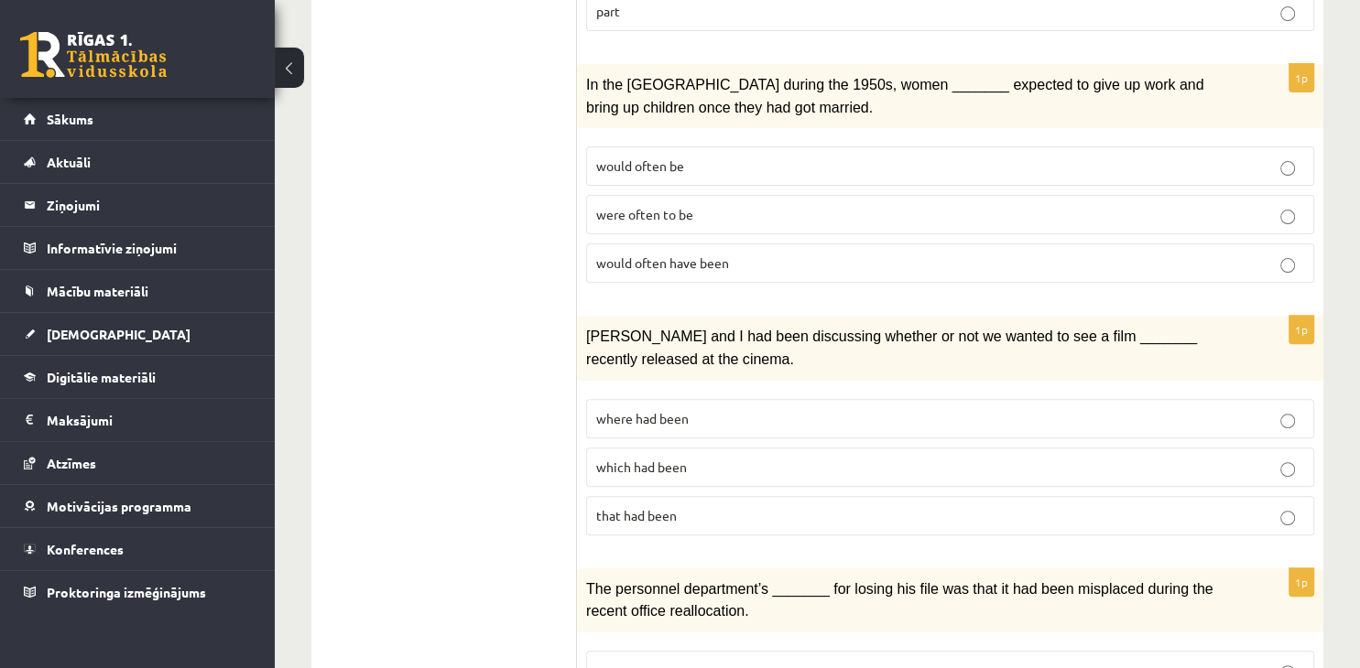
scroll to position [677, 0]
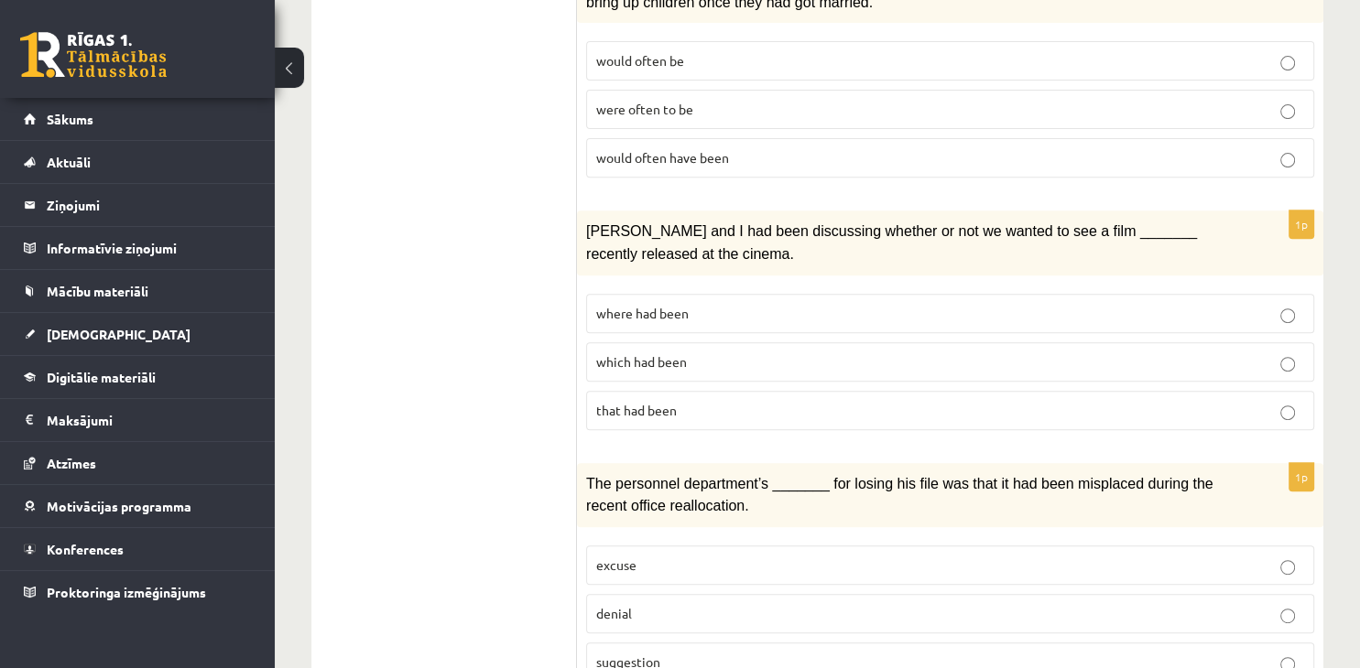
click at [760, 312] on label "where had been" at bounding box center [950, 313] width 728 height 39
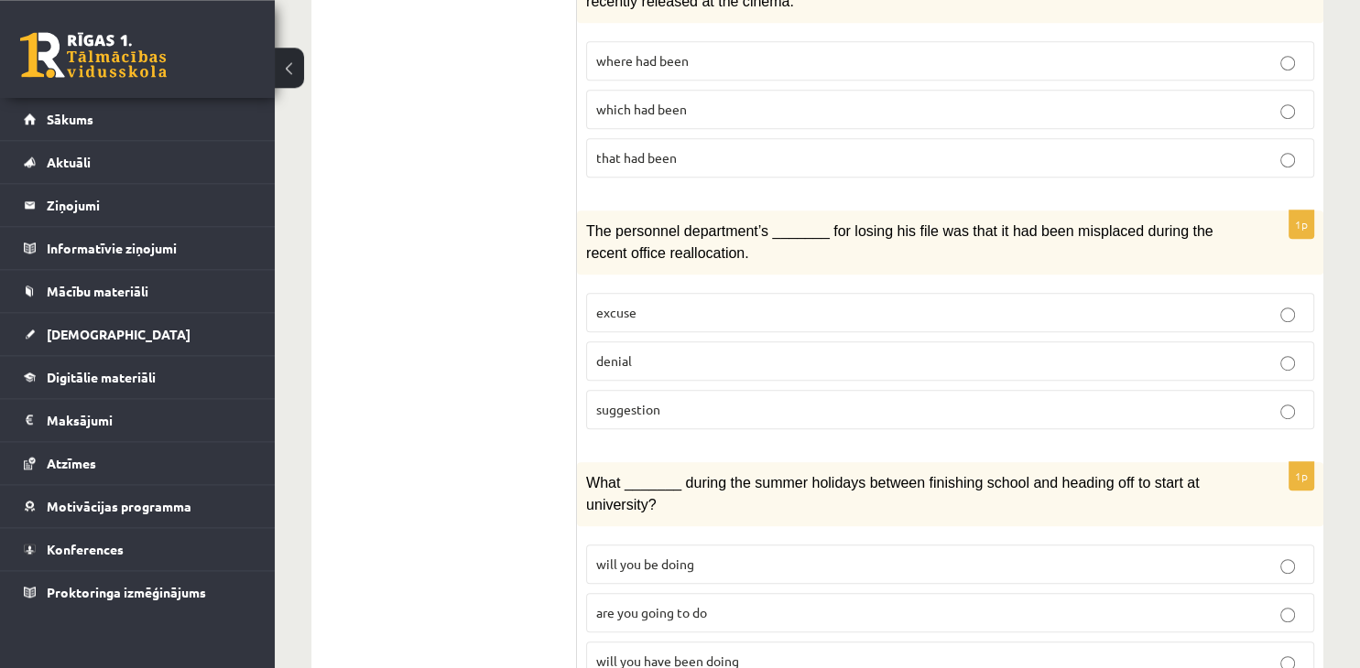
scroll to position [1063, 0]
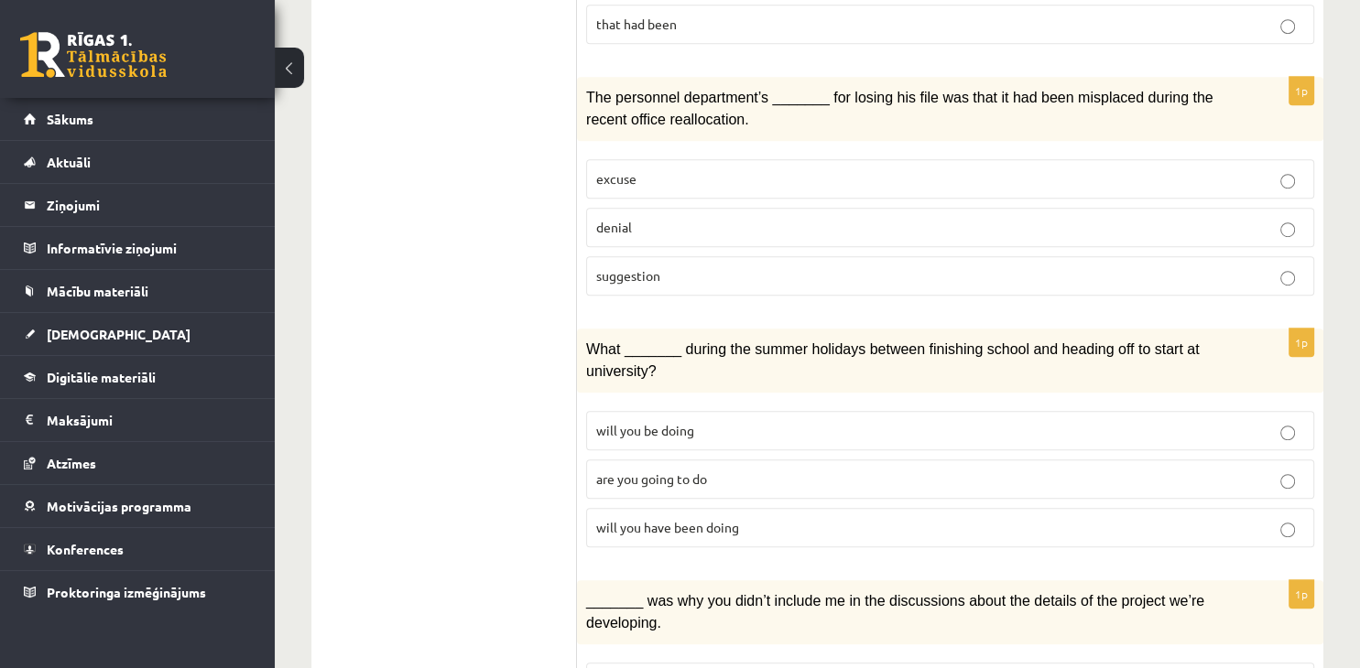
click at [800, 225] on label "denial" at bounding box center [950, 227] width 728 height 39
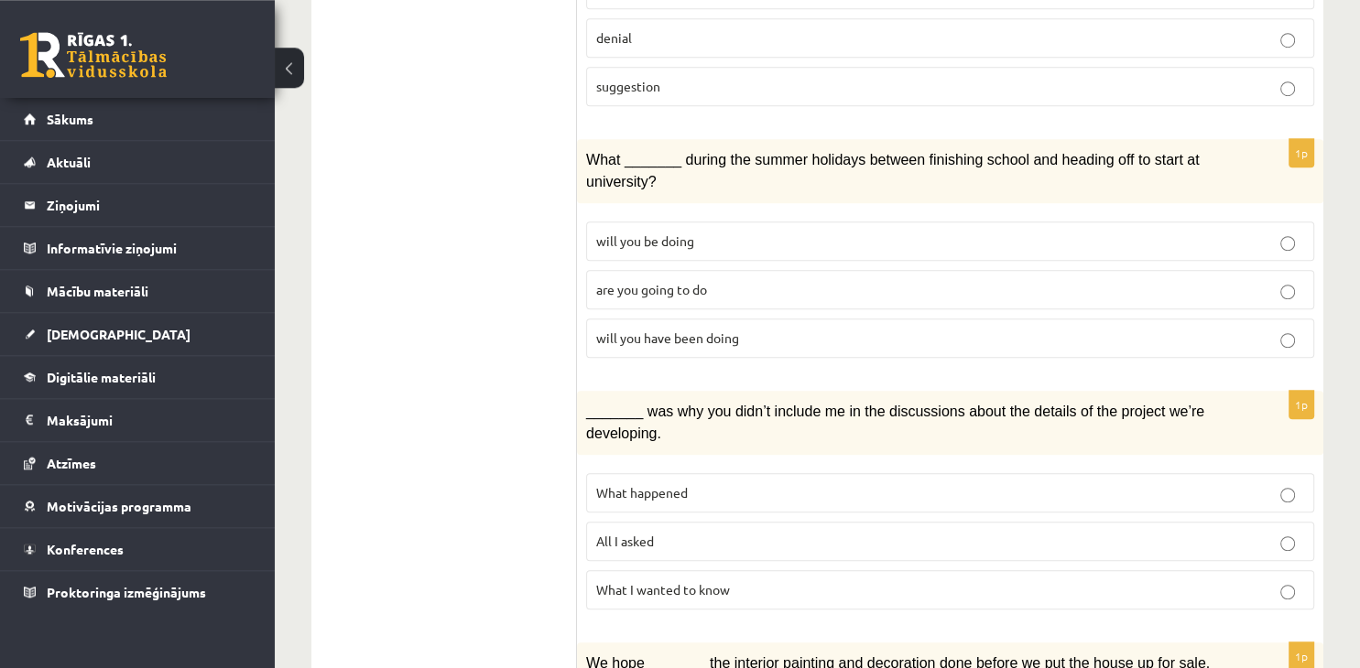
scroll to position [1256, 0]
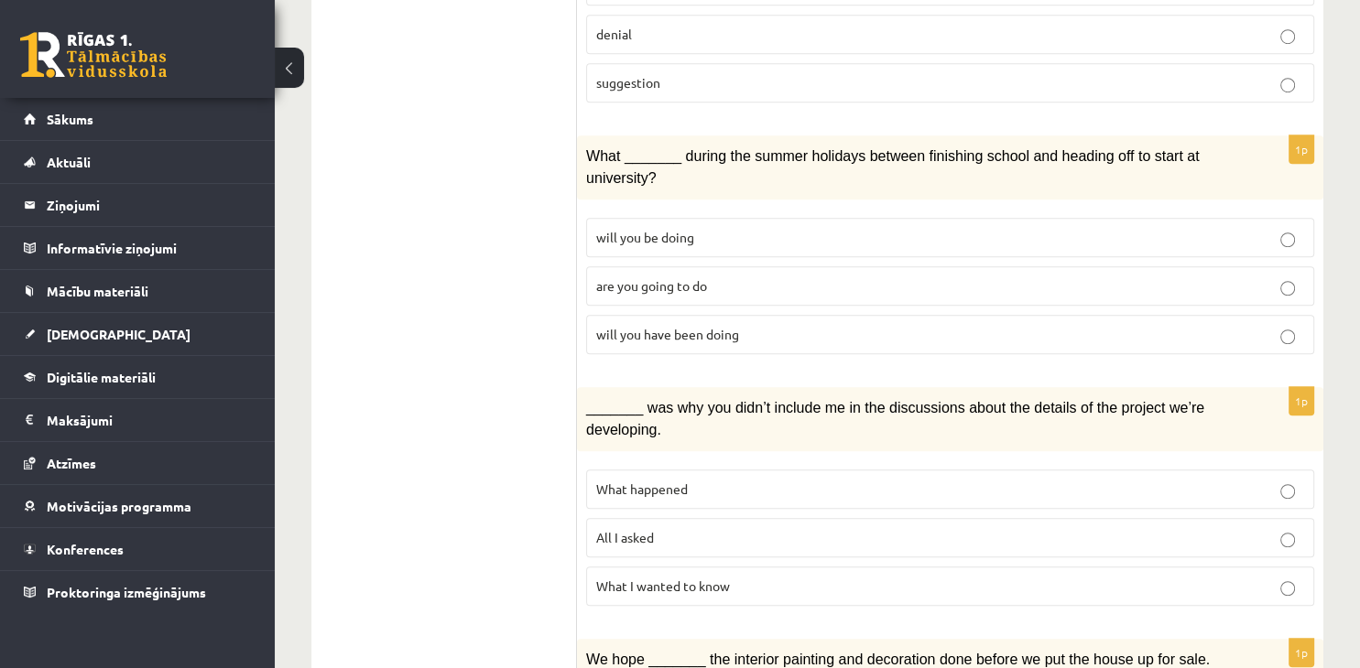
click at [756, 325] on p "will you have been doing" at bounding box center [950, 334] width 708 height 19
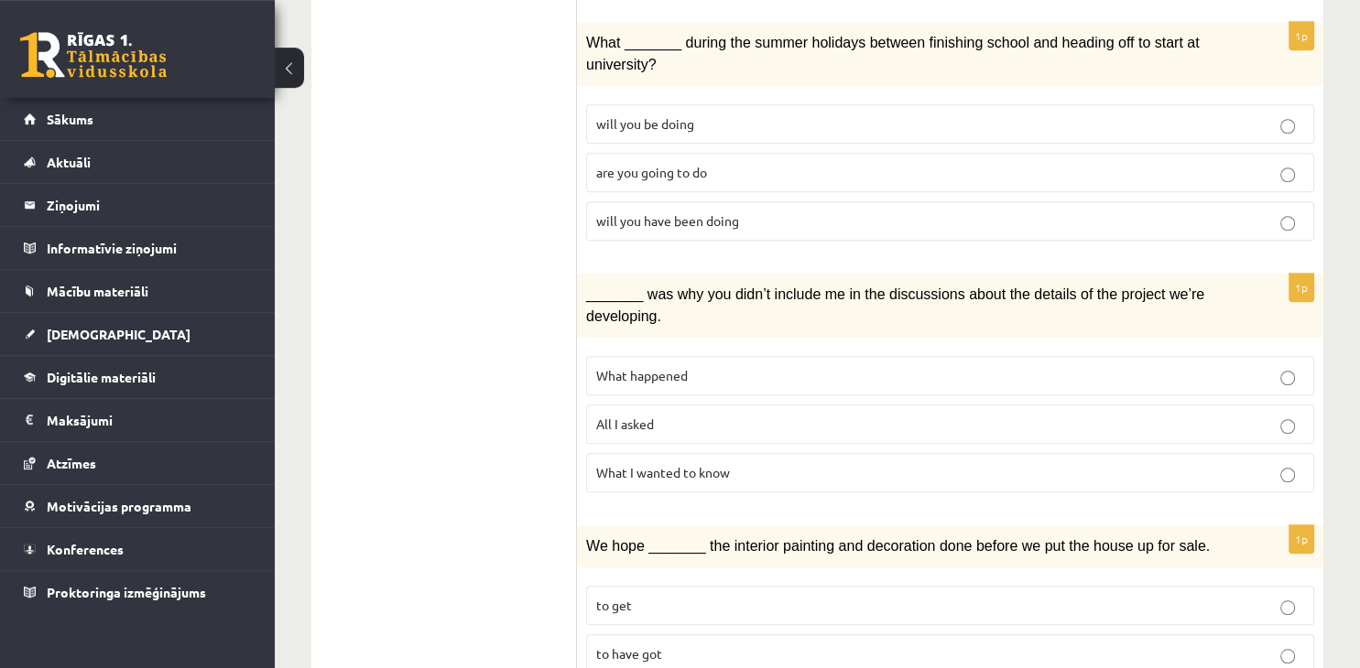
scroll to position [1450, 0]
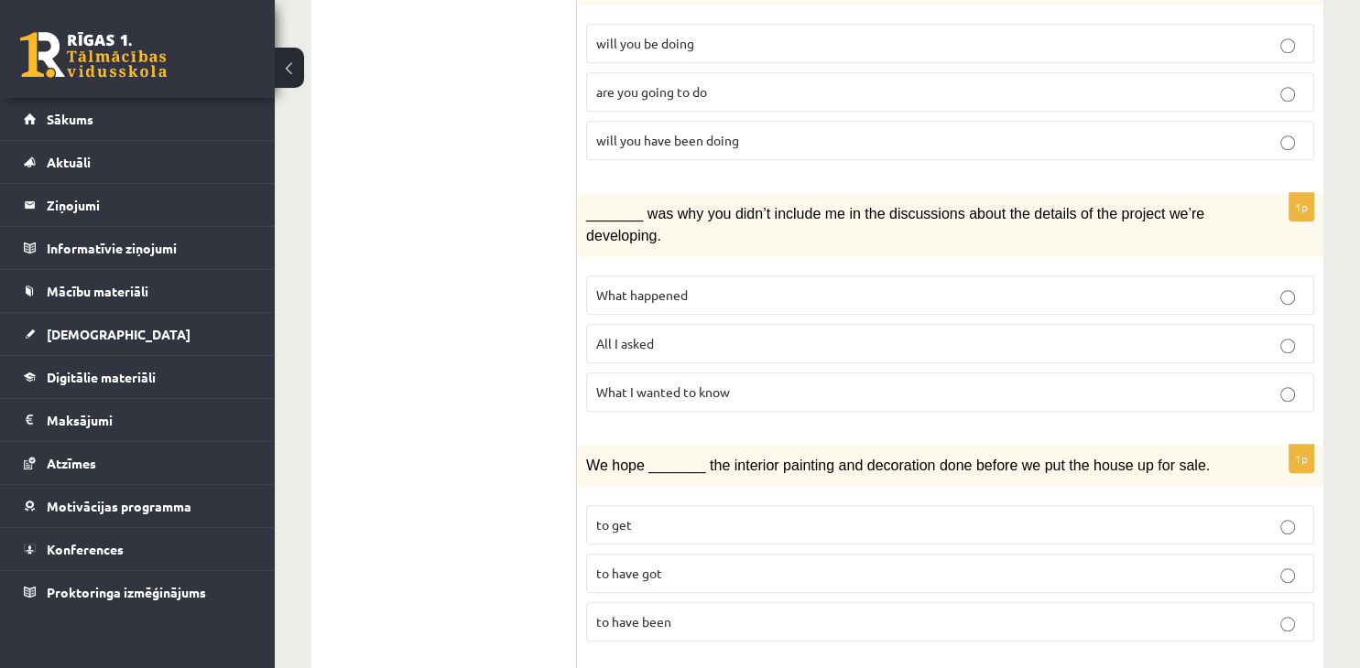
click at [753, 286] on p "What happened" at bounding box center [950, 295] width 708 height 19
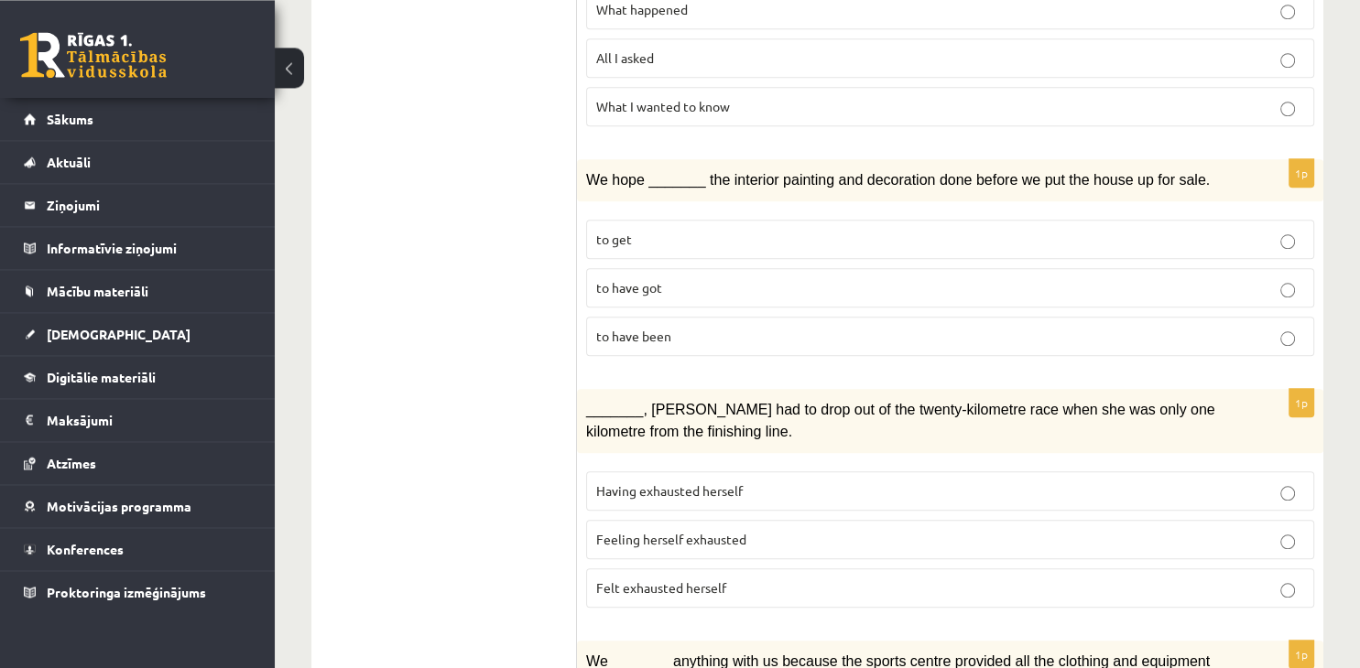
scroll to position [1740, 0]
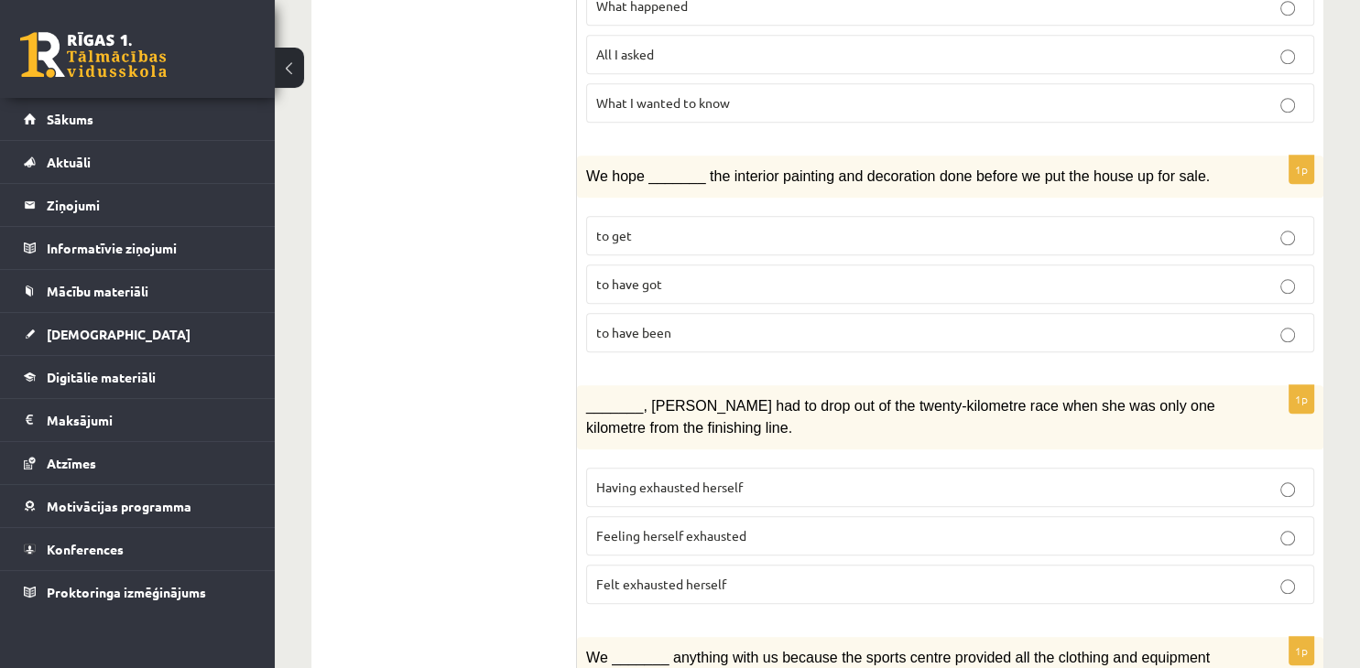
click at [708, 323] on p "to have been" at bounding box center [950, 332] width 708 height 19
click at [721, 313] on label "to have been" at bounding box center [950, 332] width 728 height 39
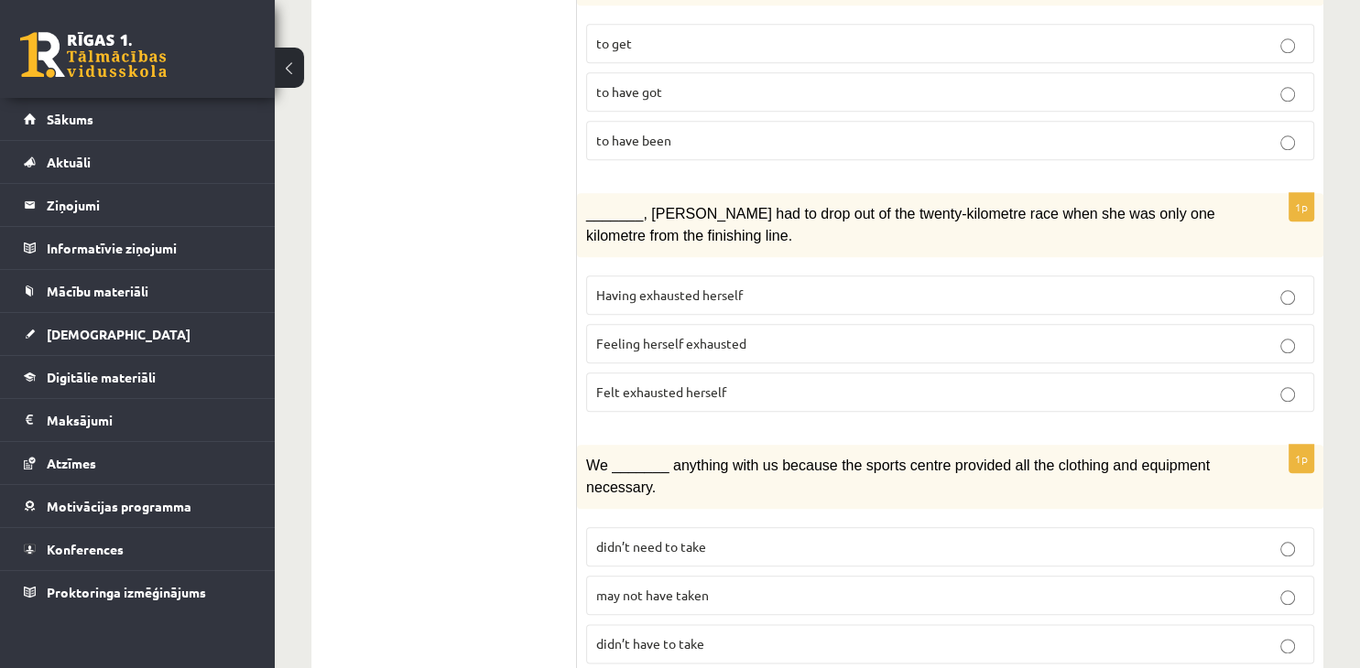
scroll to position [1934, 0]
click at [731, 381] on p "Felt exhausted herself" at bounding box center [950, 390] width 708 height 19
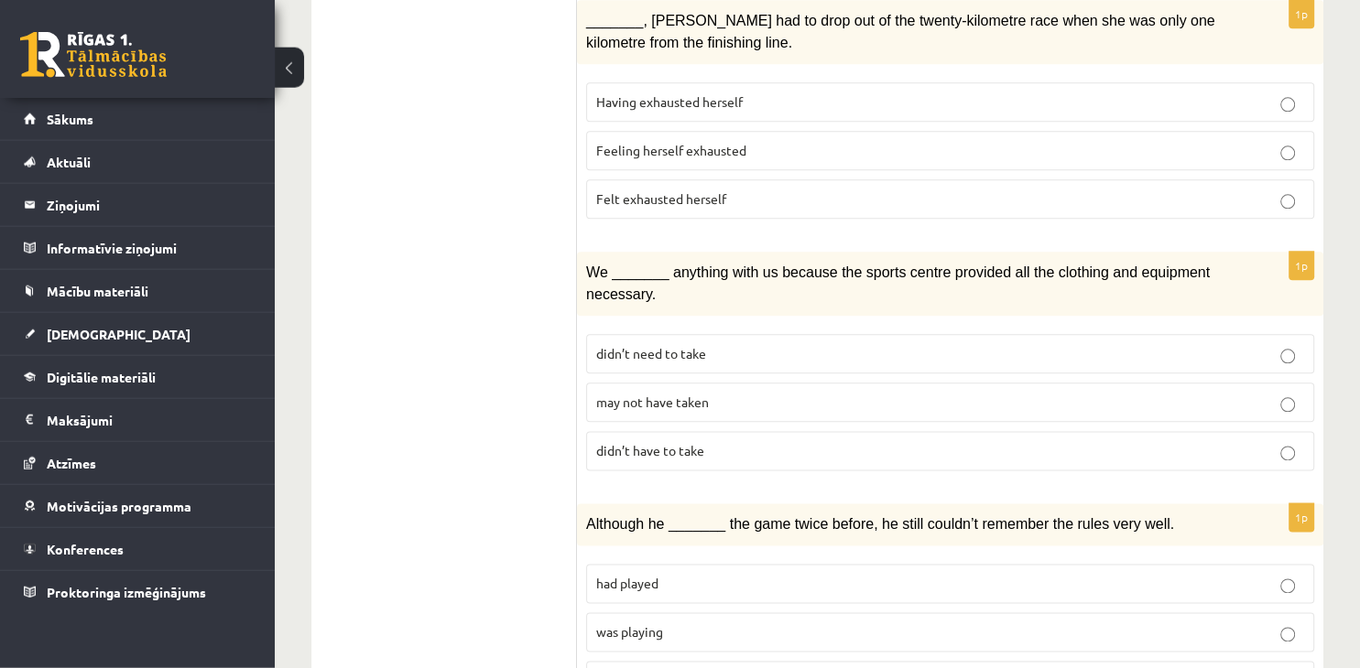
scroll to position [2127, 0]
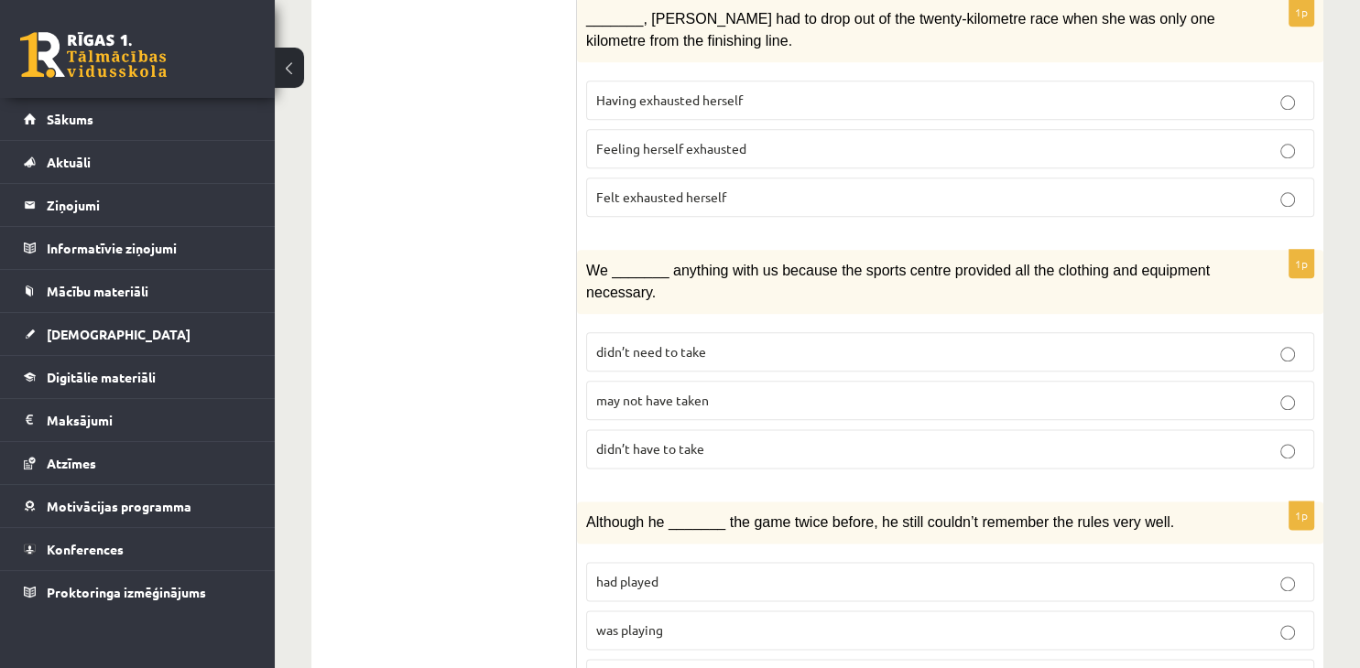
click at [819, 391] on p "may not have taken" at bounding box center [950, 400] width 708 height 19
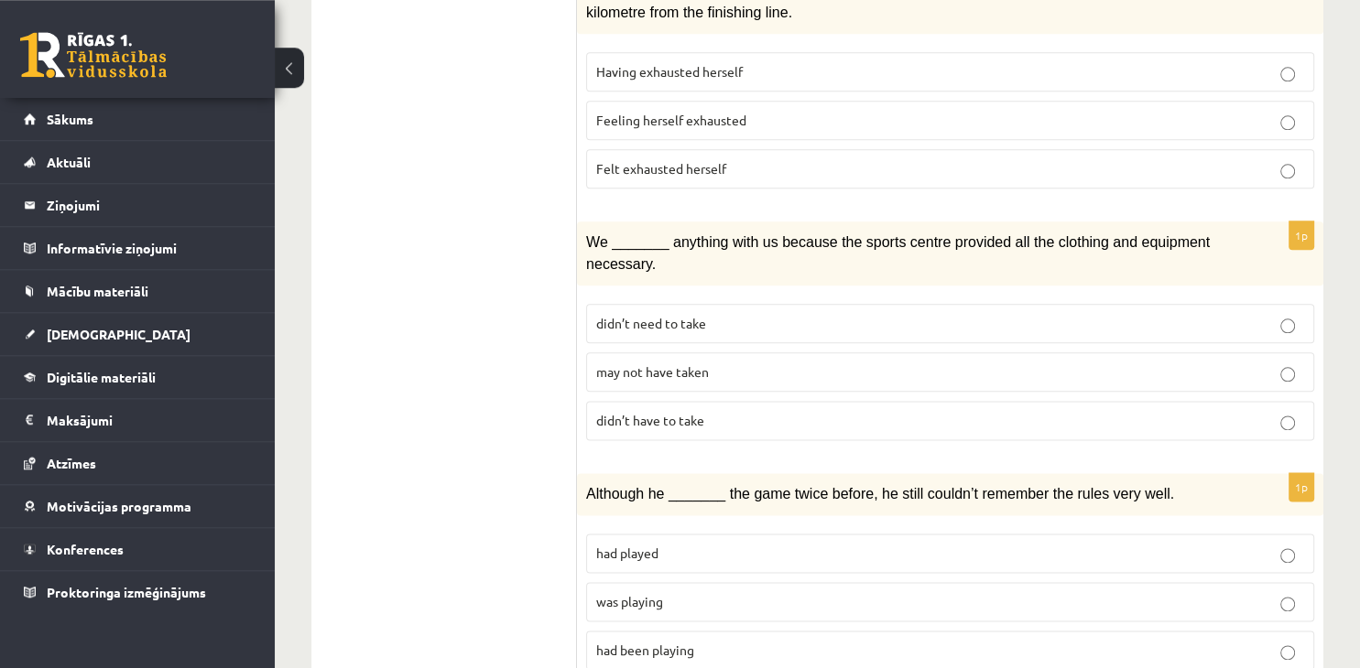
scroll to position [2166, 0]
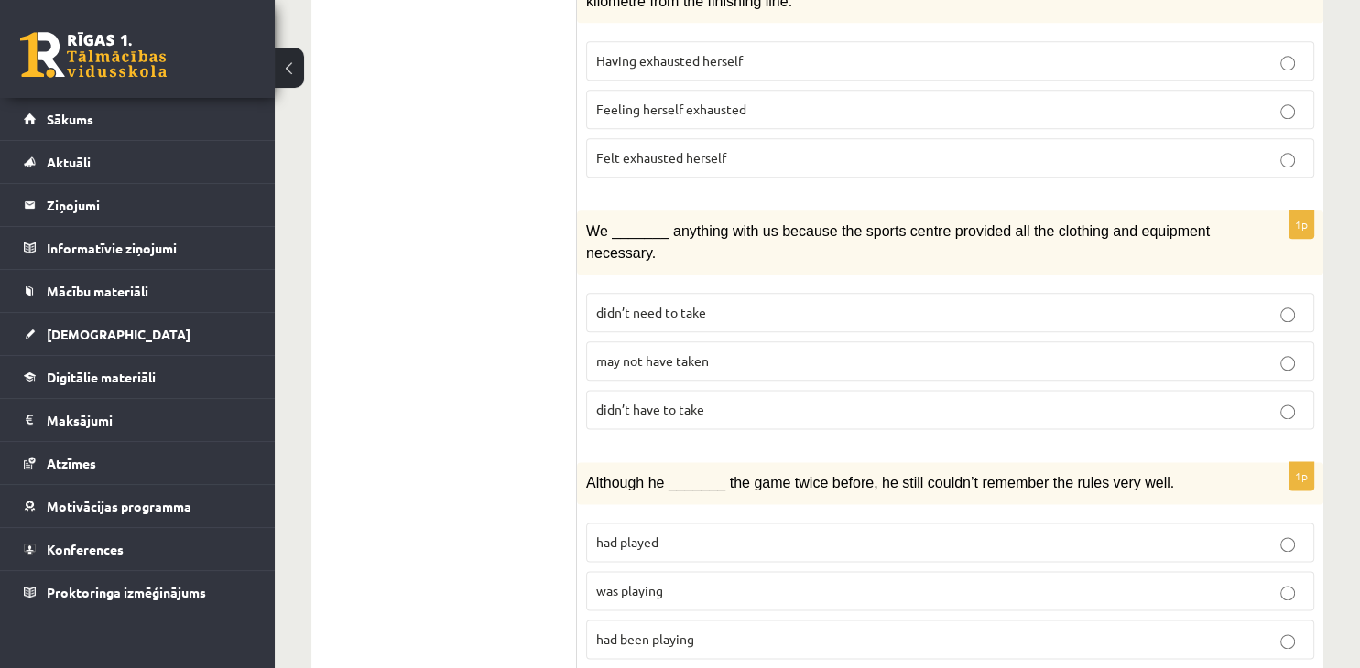
click at [737, 620] on label "had been playing" at bounding box center [950, 639] width 728 height 39
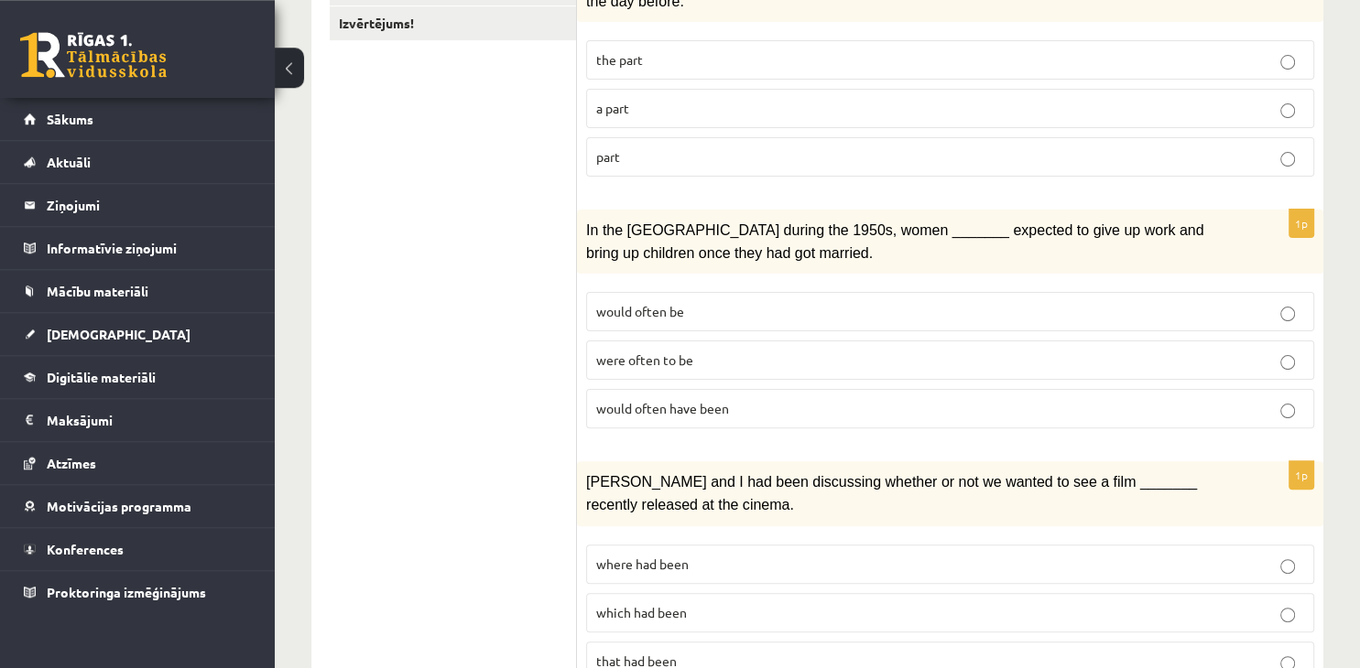
scroll to position [0, 0]
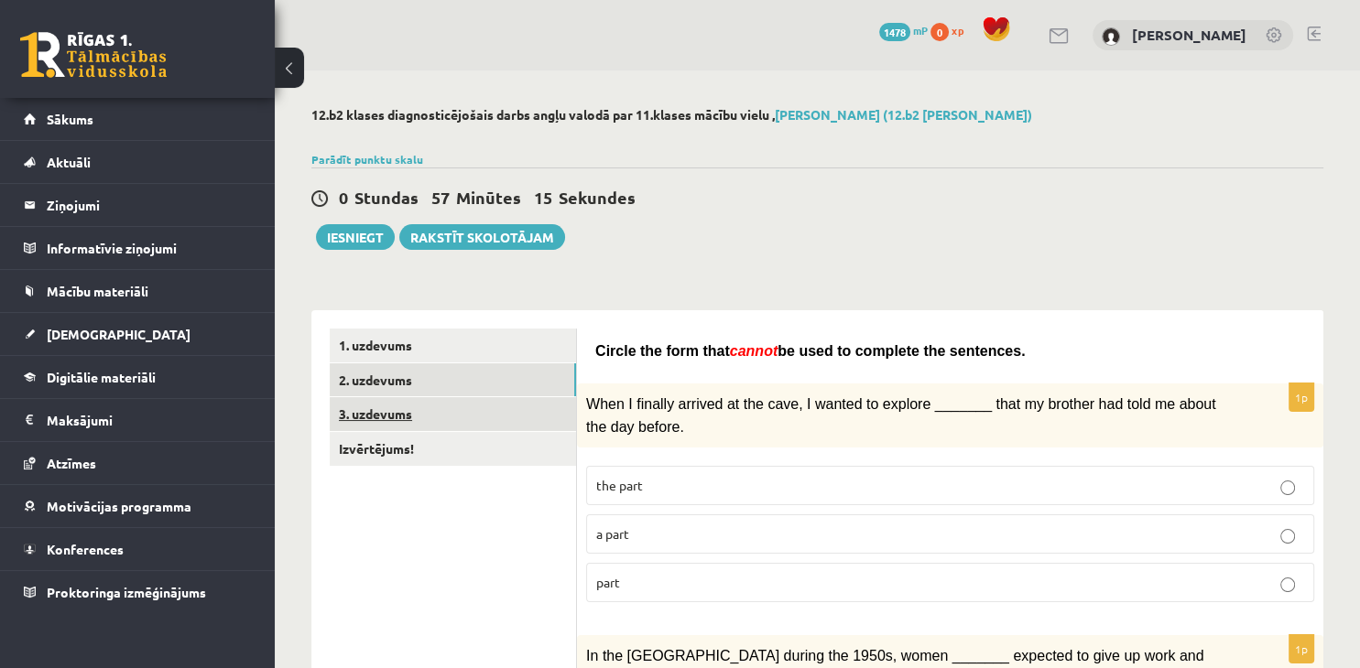
click at [465, 423] on link "3. uzdevums" at bounding box center [453, 414] width 246 height 34
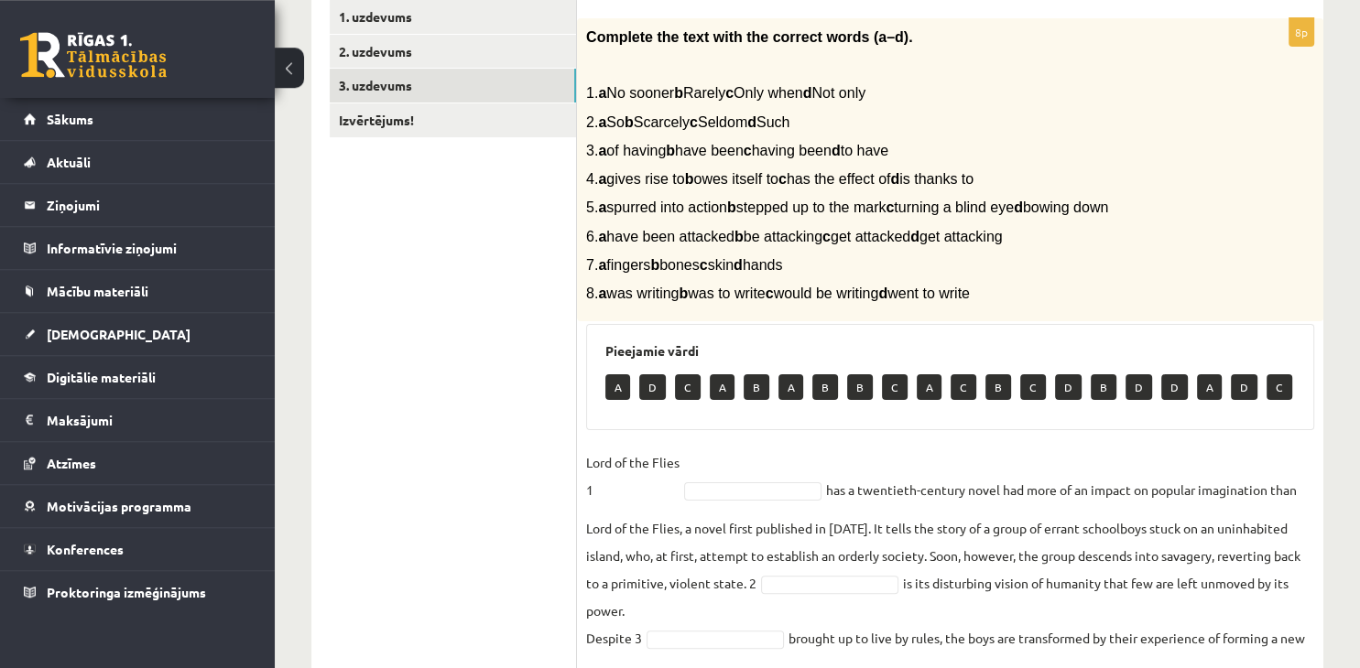
scroll to position [289, 0]
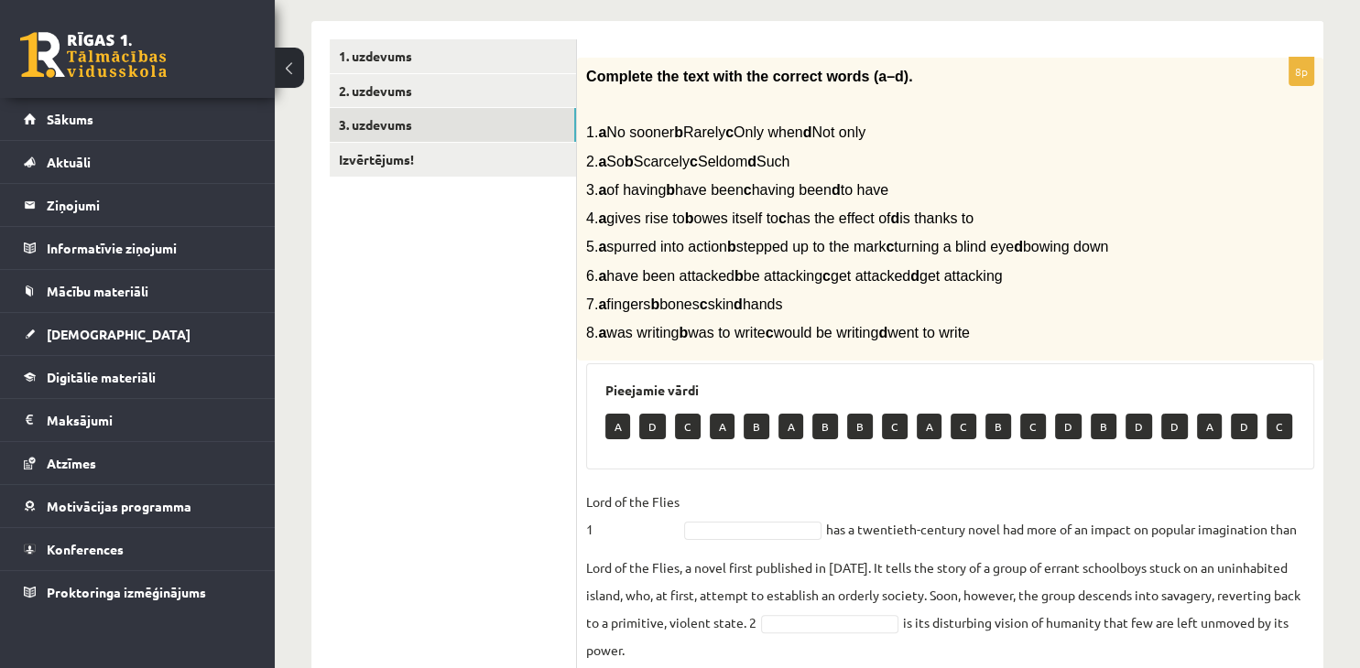
click at [746, 379] on body "0 Dāvanas 1478 mP 0 xp Katrīna Kalnkaziņa Sākums Aktuāli Kā mācīties eSKOLĀ Kon…" at bounding box center [680, 45] width 1360 height 668
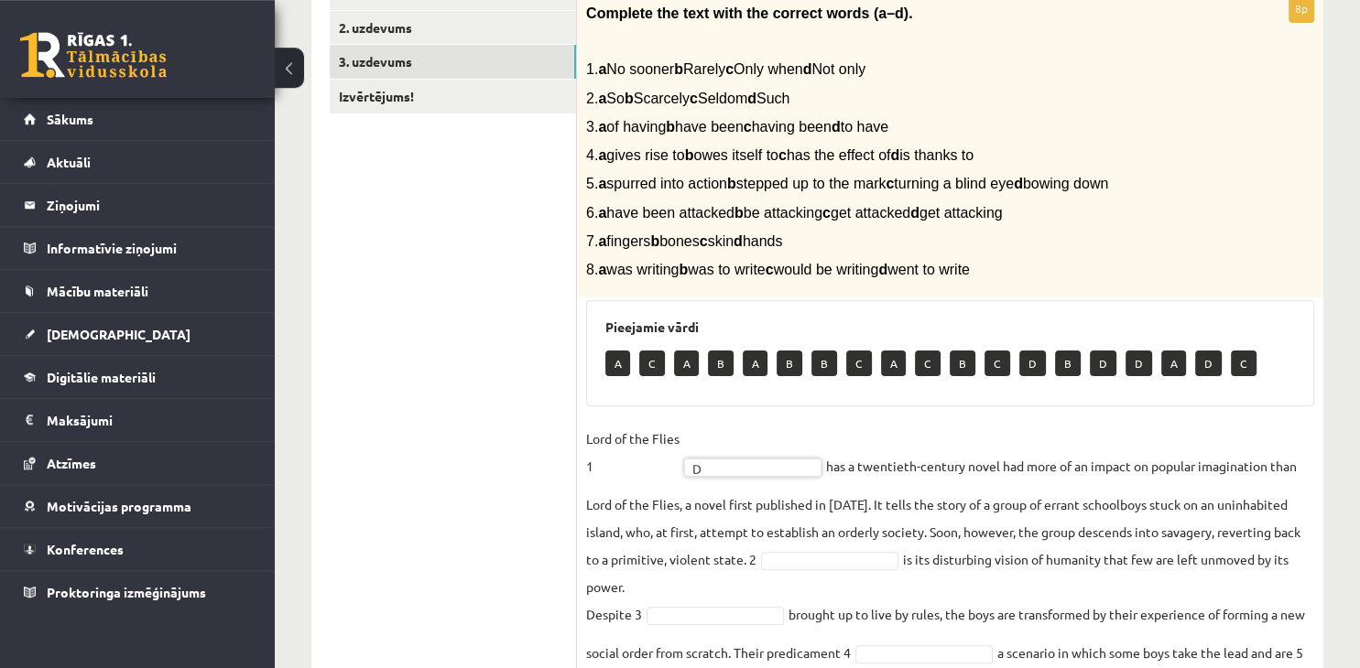
scroll to position [386, 0]
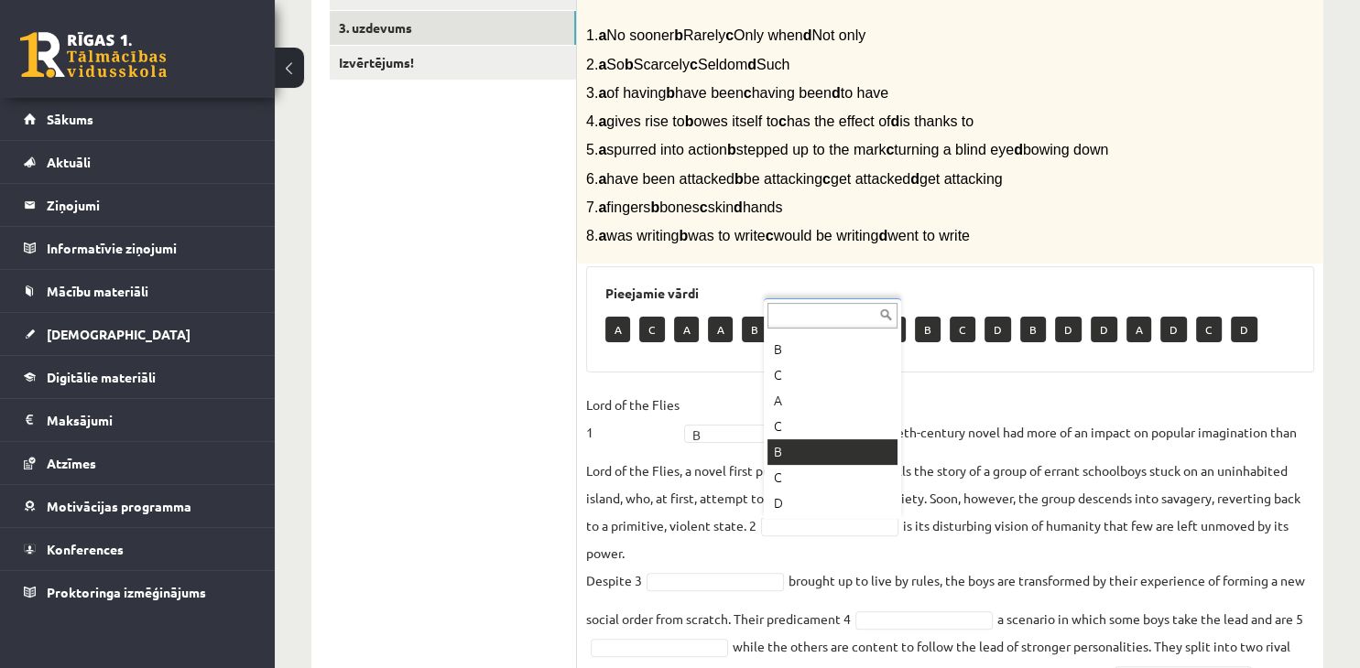
scroll to position [298, 0]
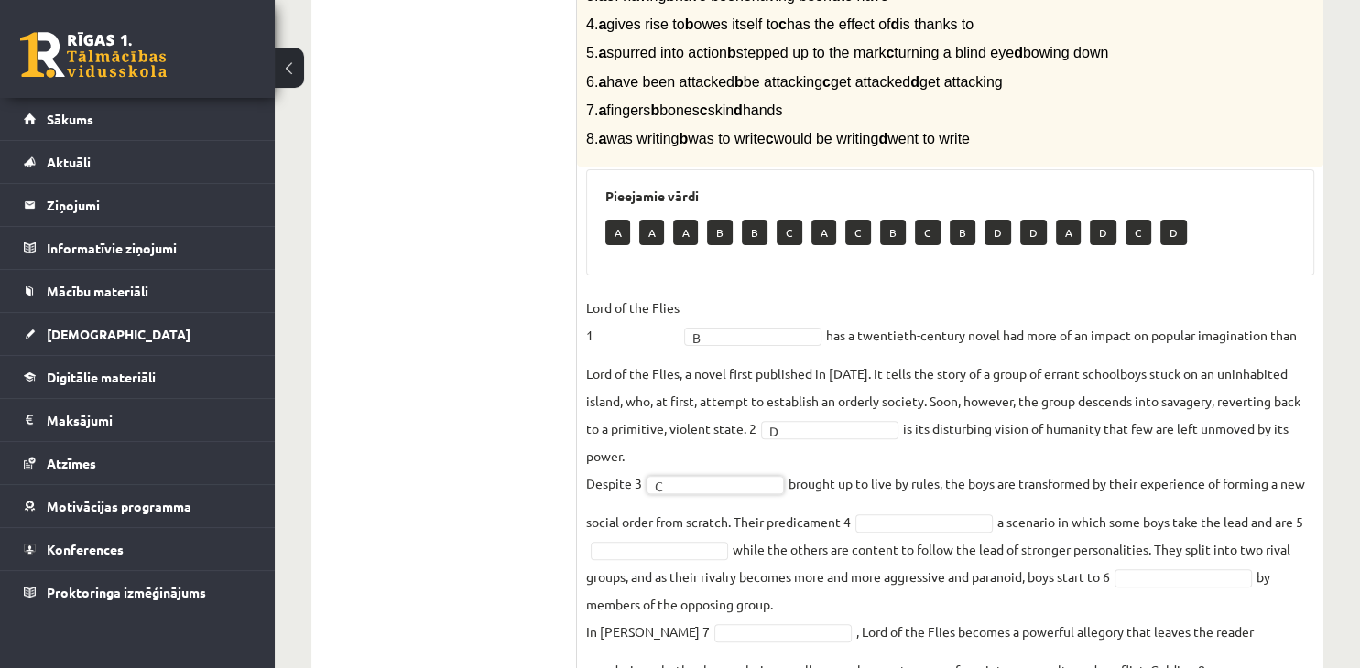
scroll to position [617, 0]
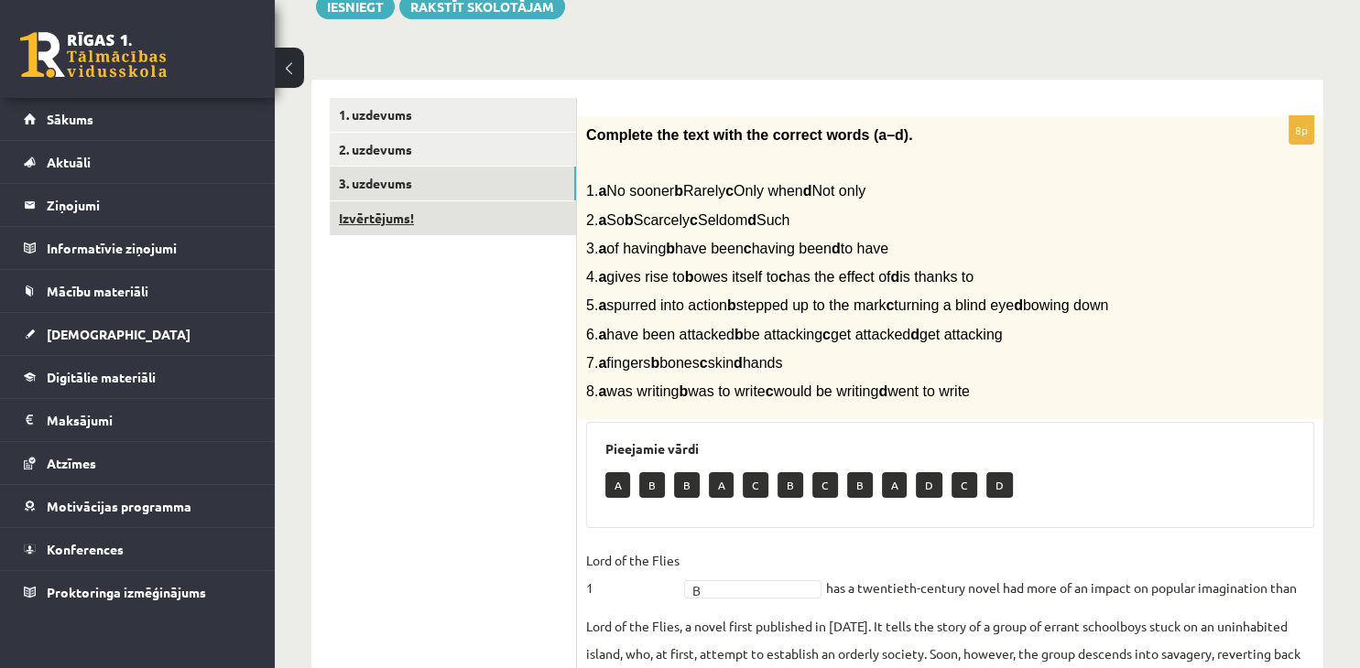
click at [460, 218] on link "Izvērtējums!" at bounding box center [453, 218] width 246 height 34
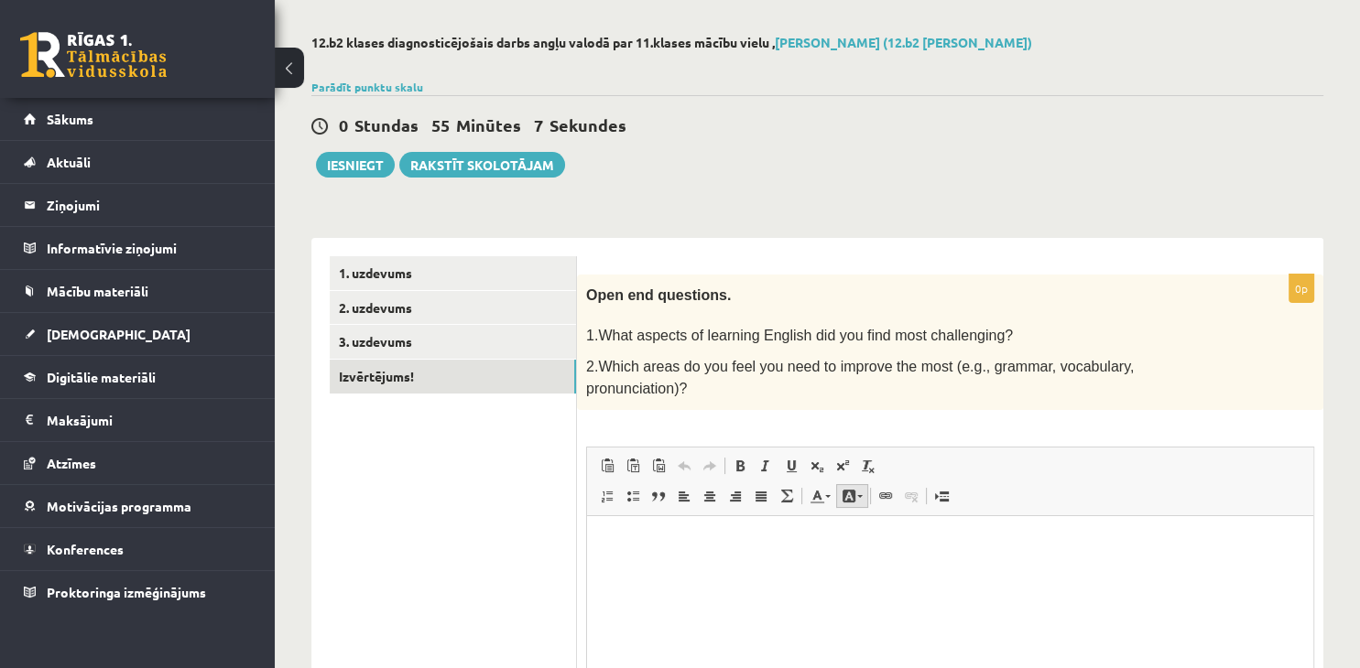
scroll to position [0, 0]
click at [983, 570] on html at bounding box center [950, 607] width 726 height 183
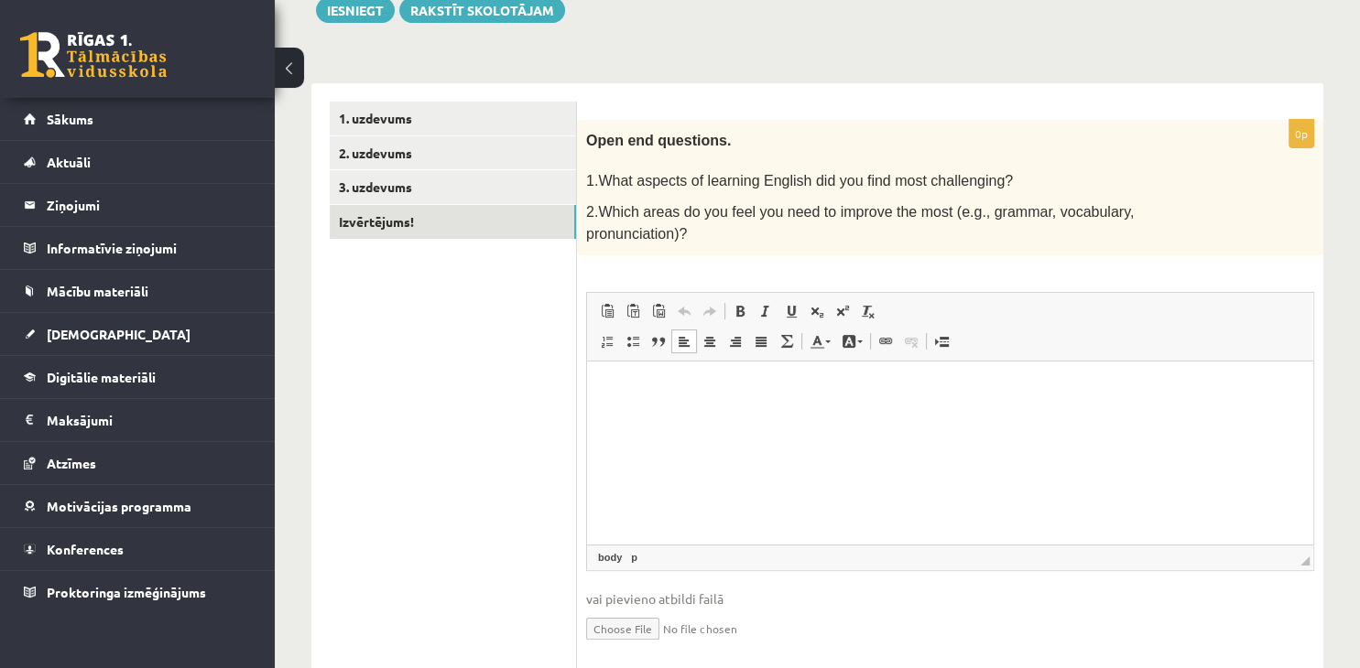
scroll to position [257, 0]
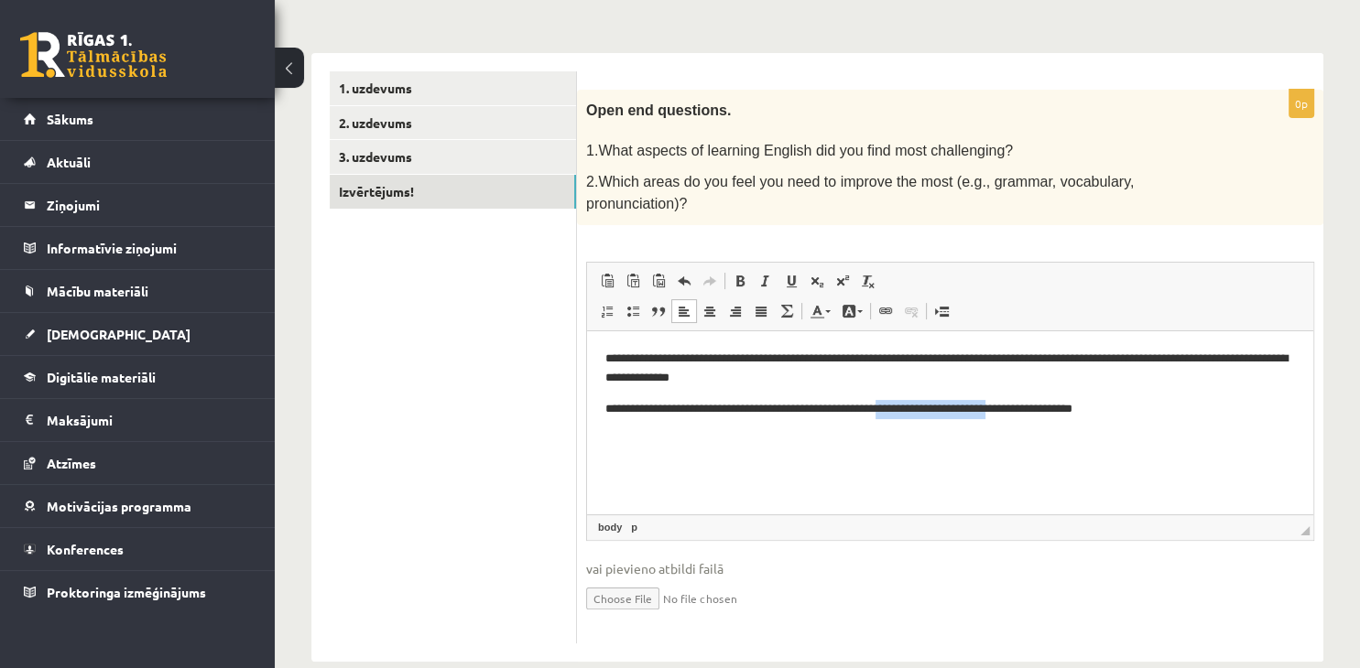
drag, startPoint x: 1050, startPoint y: 410, endPoint x: 928, endPoint y: 420, distance: 123.1
click at [928, 420] on html "**********" at bounding box center [950, 422] width 726 height 183
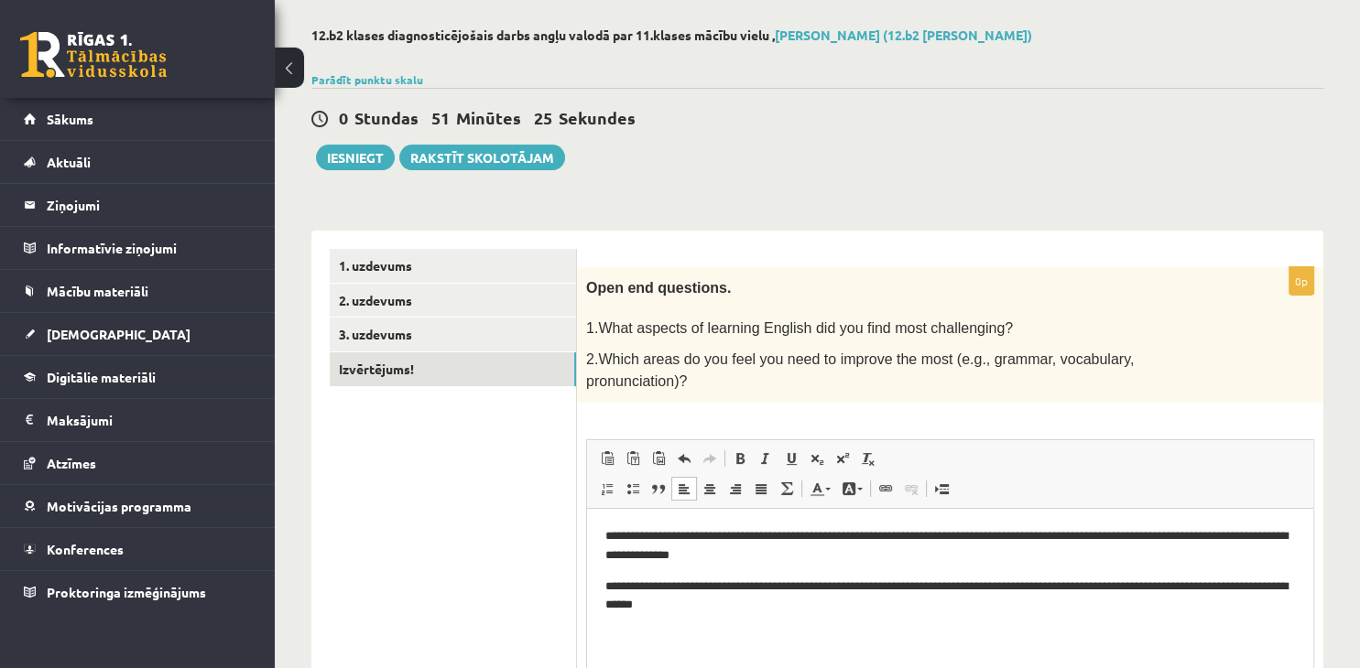
scroll to position [0, 0]
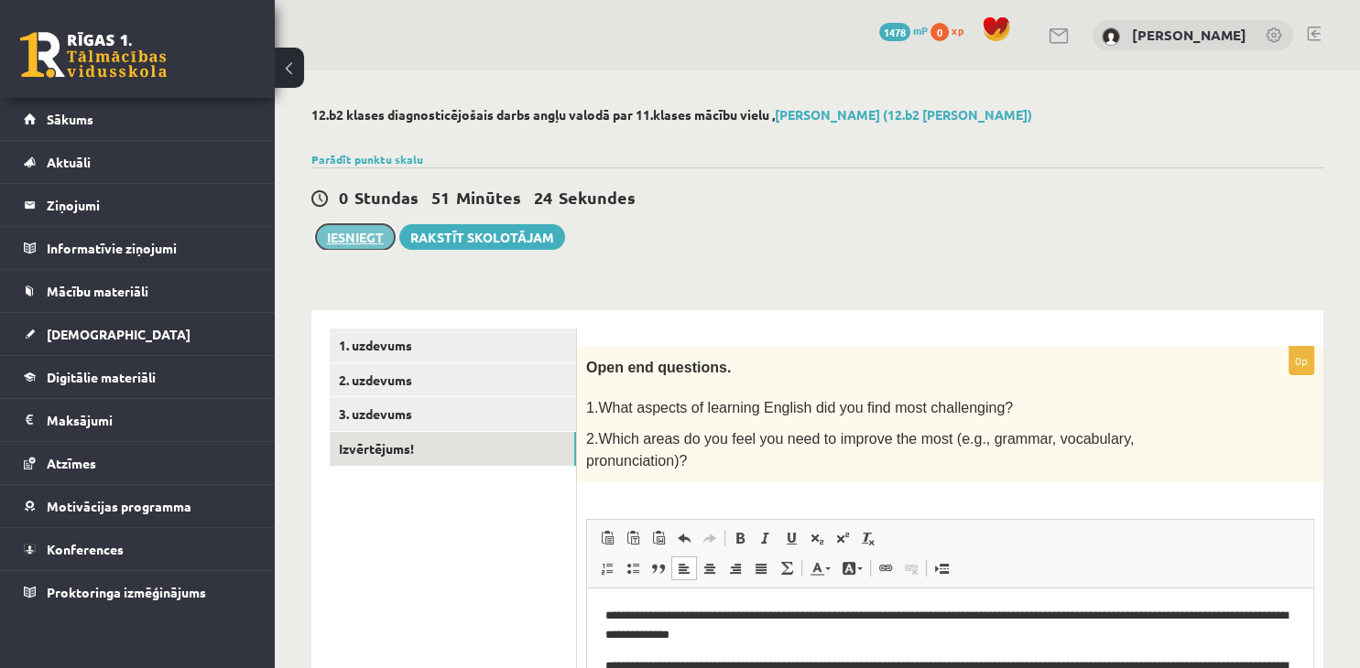
click at [374, 240] on button "Iesniegt" at bounding box center [355, 237] width 79 height 26
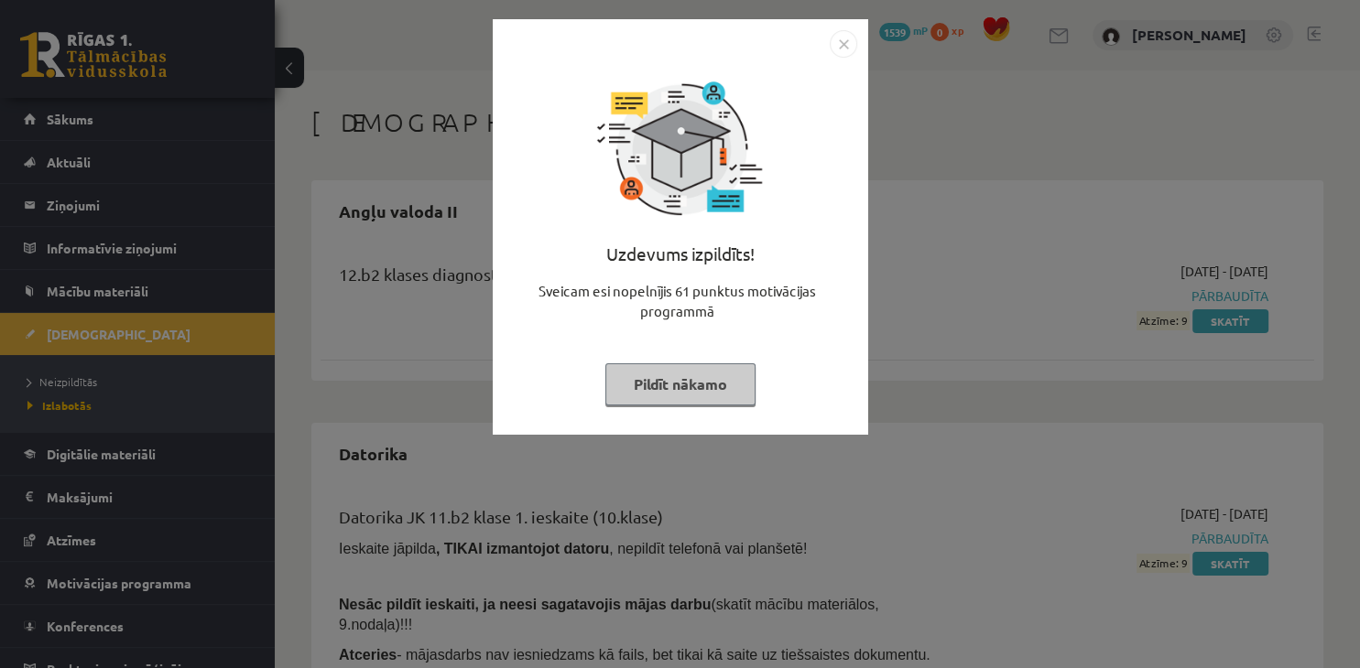
click at [692, 375] on button "Pildīt nākamo" at bounding box center [680, 385] width 150 height 42
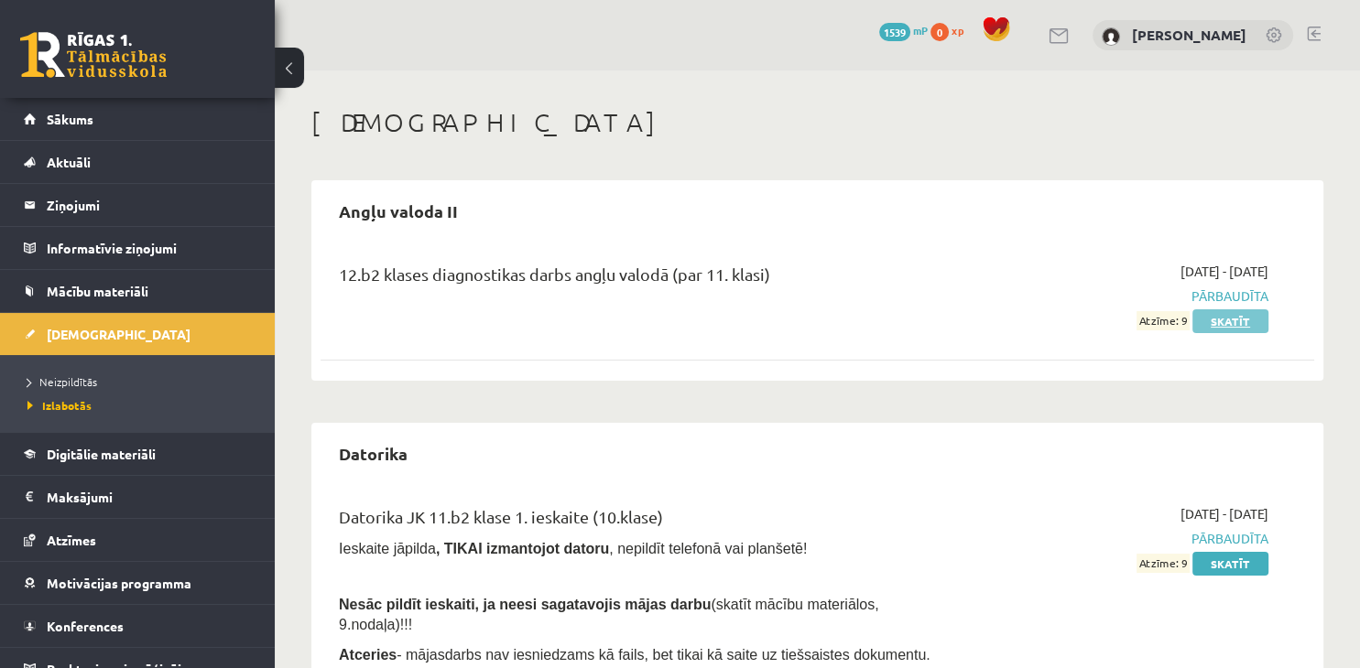
click at [1234, 317] on link "Skatīt" at bounding box center [1230, 321] width 76 height 24
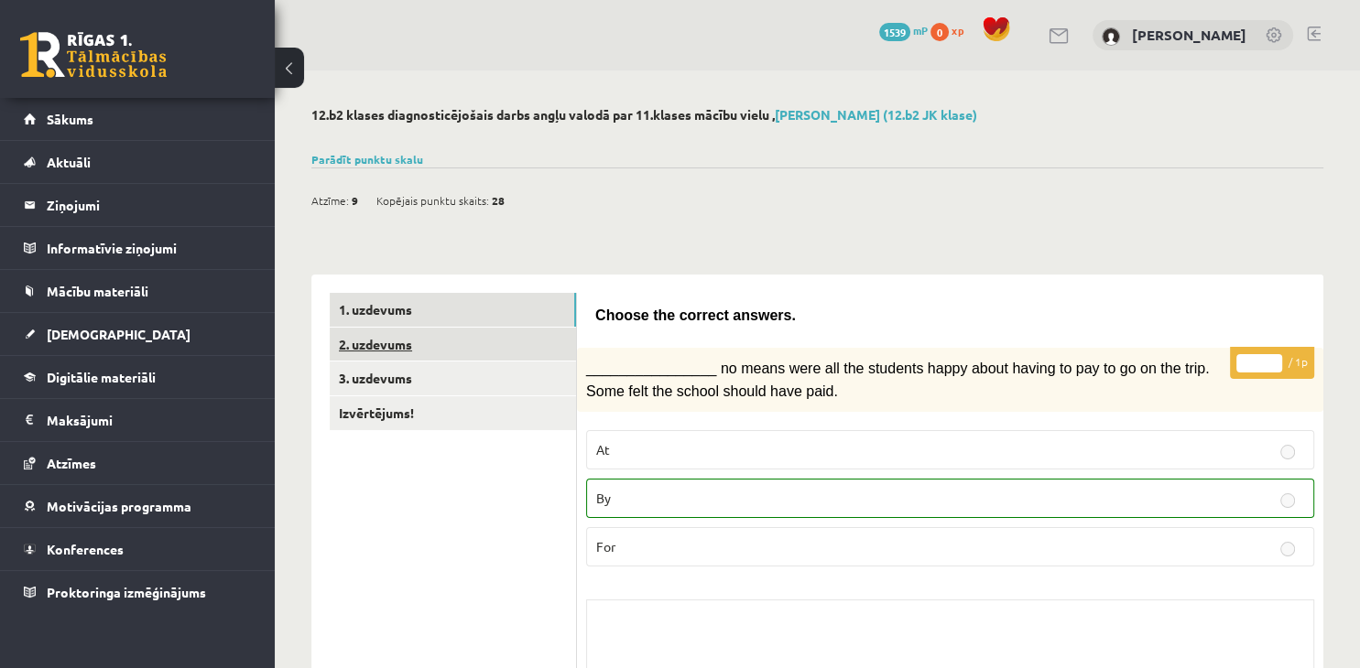
click at [382, 355] on link "2. uzdevums" at bounding box center [453, 345] width 246 height 34
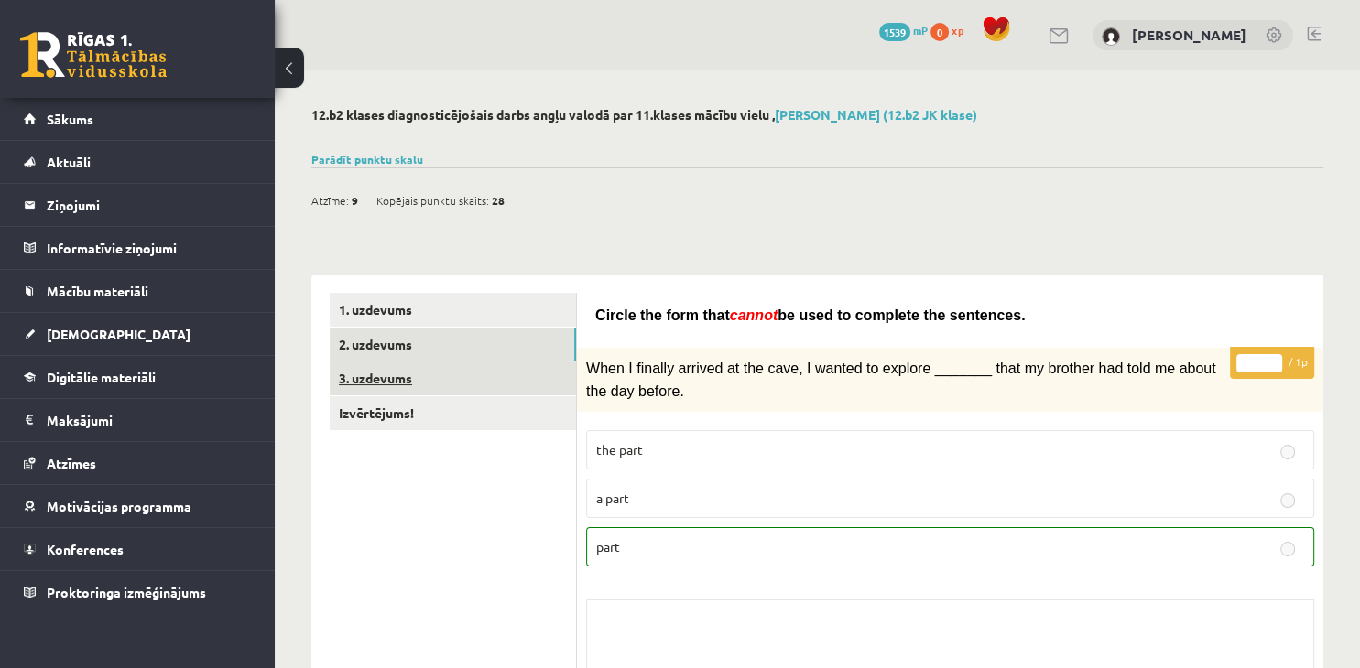
click at [382, 386] on link "3. uzdevums" at bounding box center [453, 379] width 246 height 34
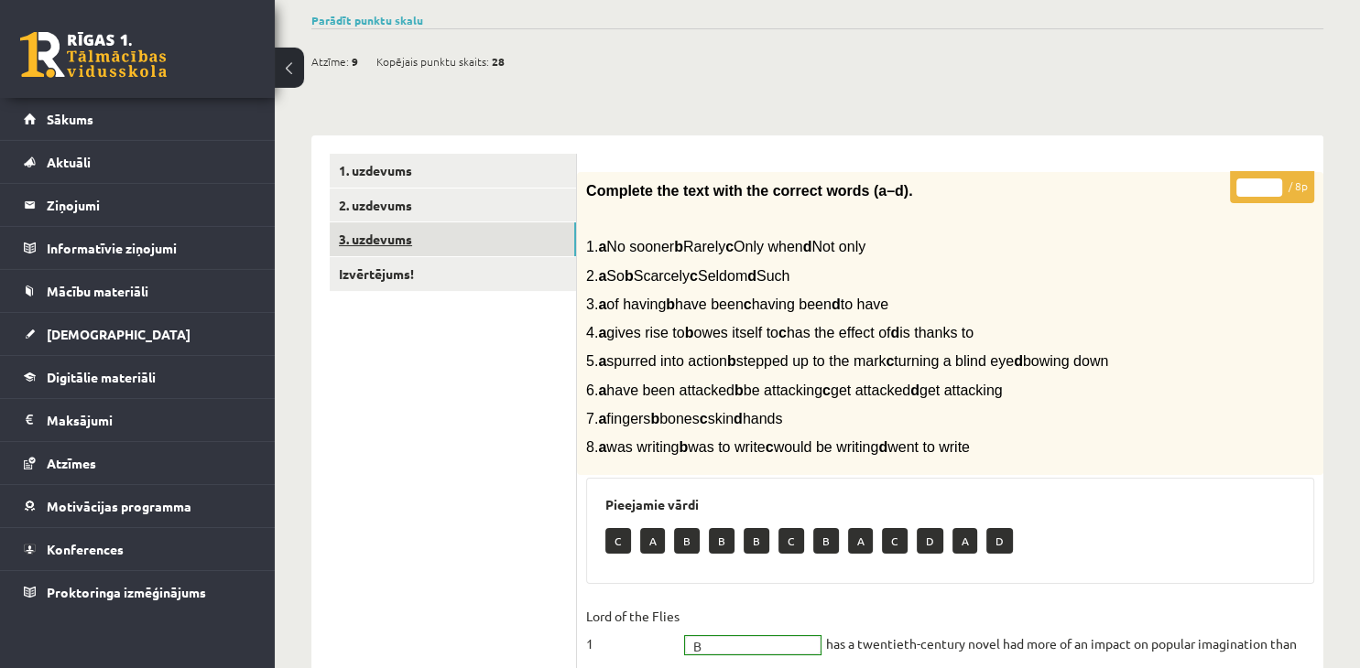
scroll to position [114, 0]
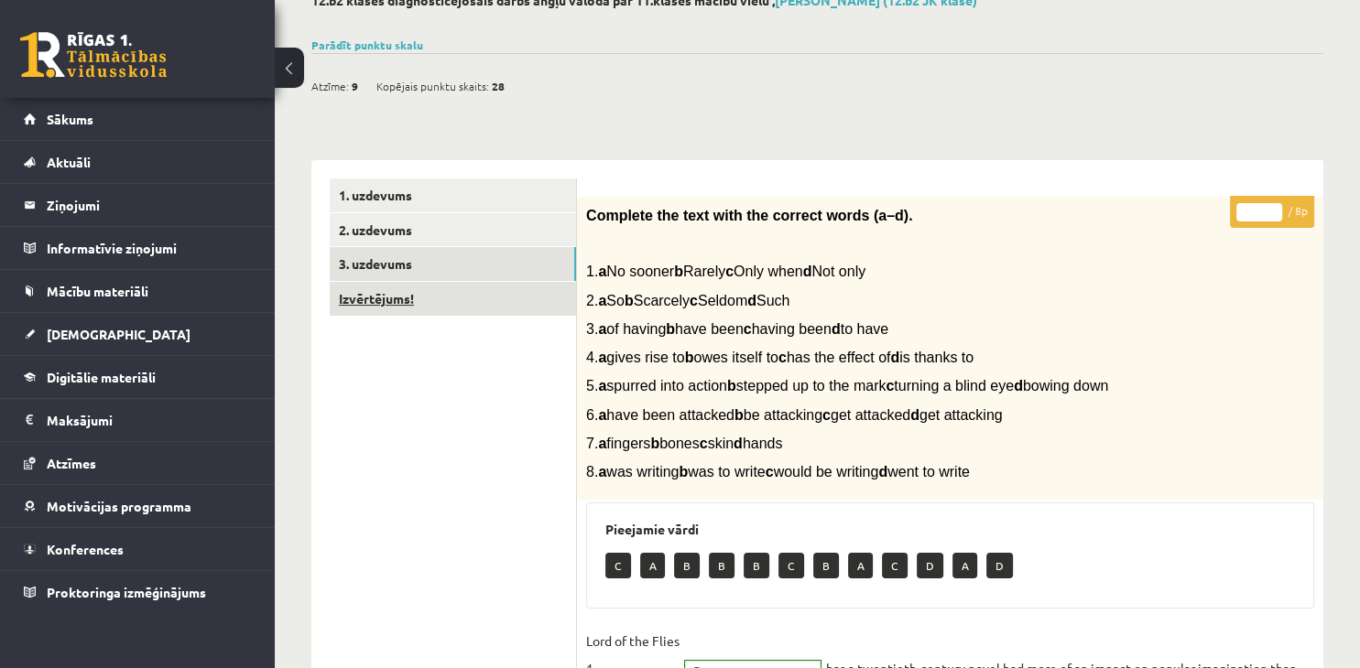
click at [528, 309] on link "Izvērtējums!" at bounding box center [453, 299] width 246 height 34
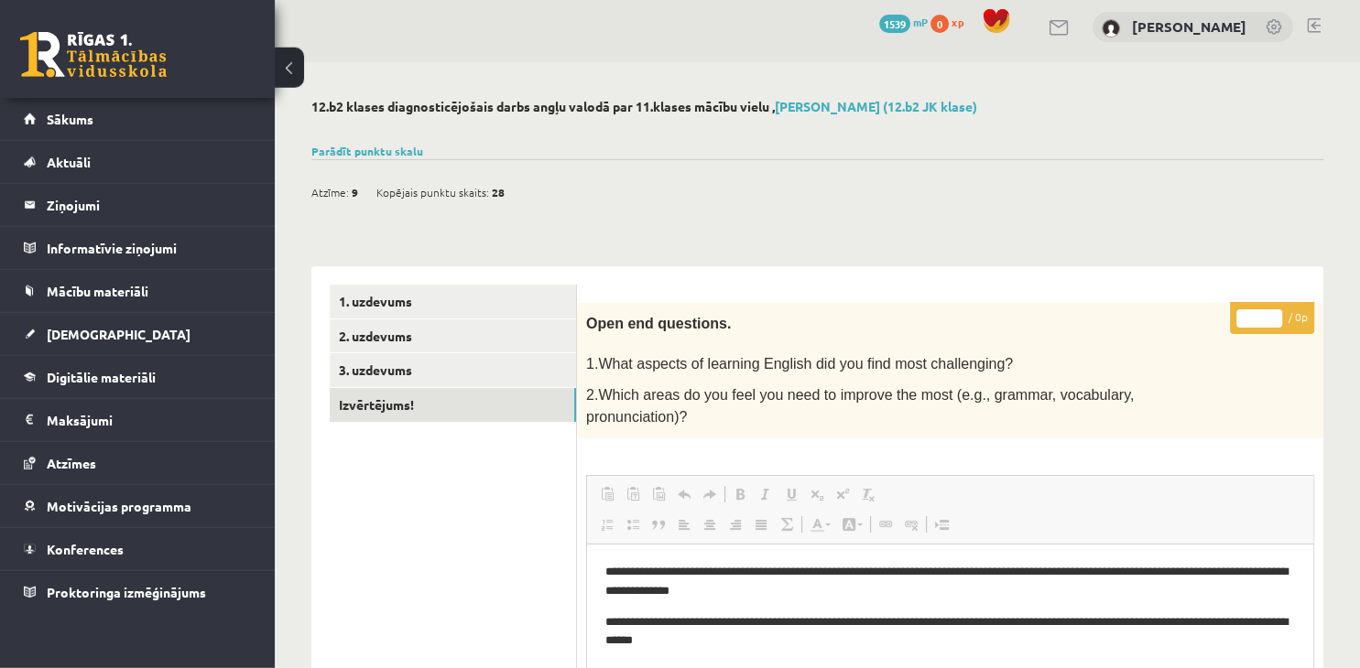
scroll to position [0, 0]
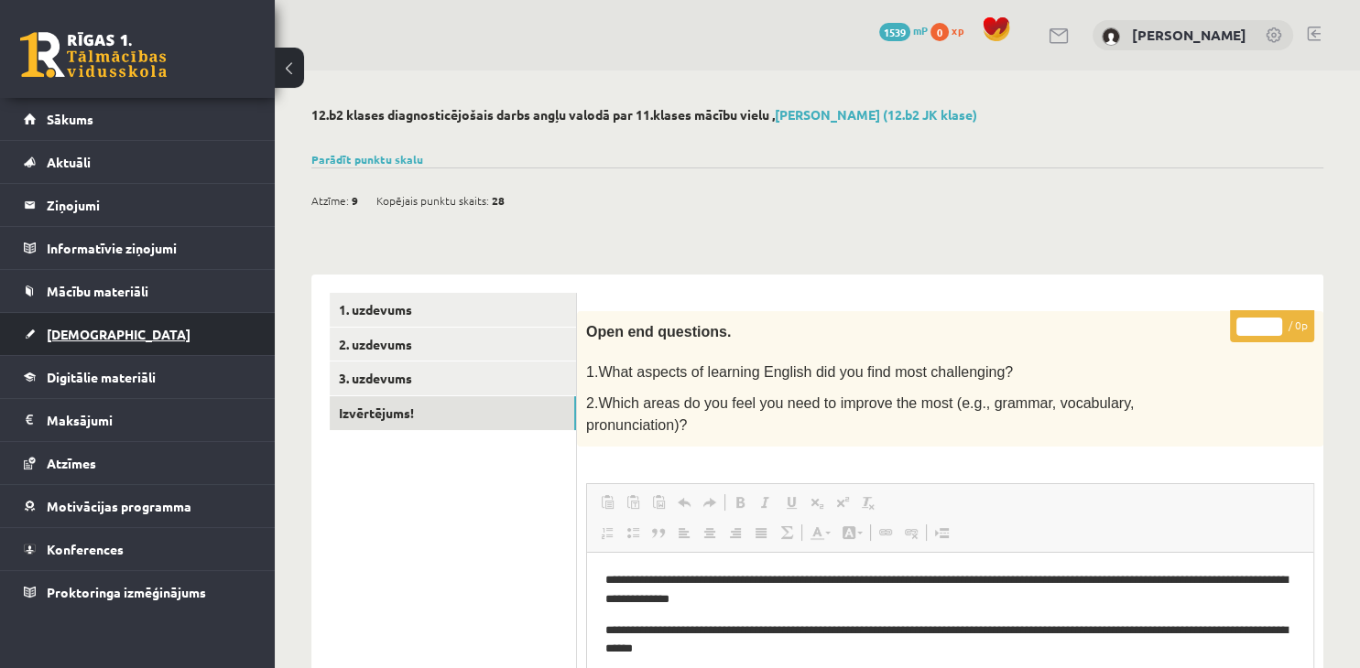
click at [123, 331] on link "[DEMOGRAPHIC_DATA]" at bounding box center [138, 334] width 228 height 42
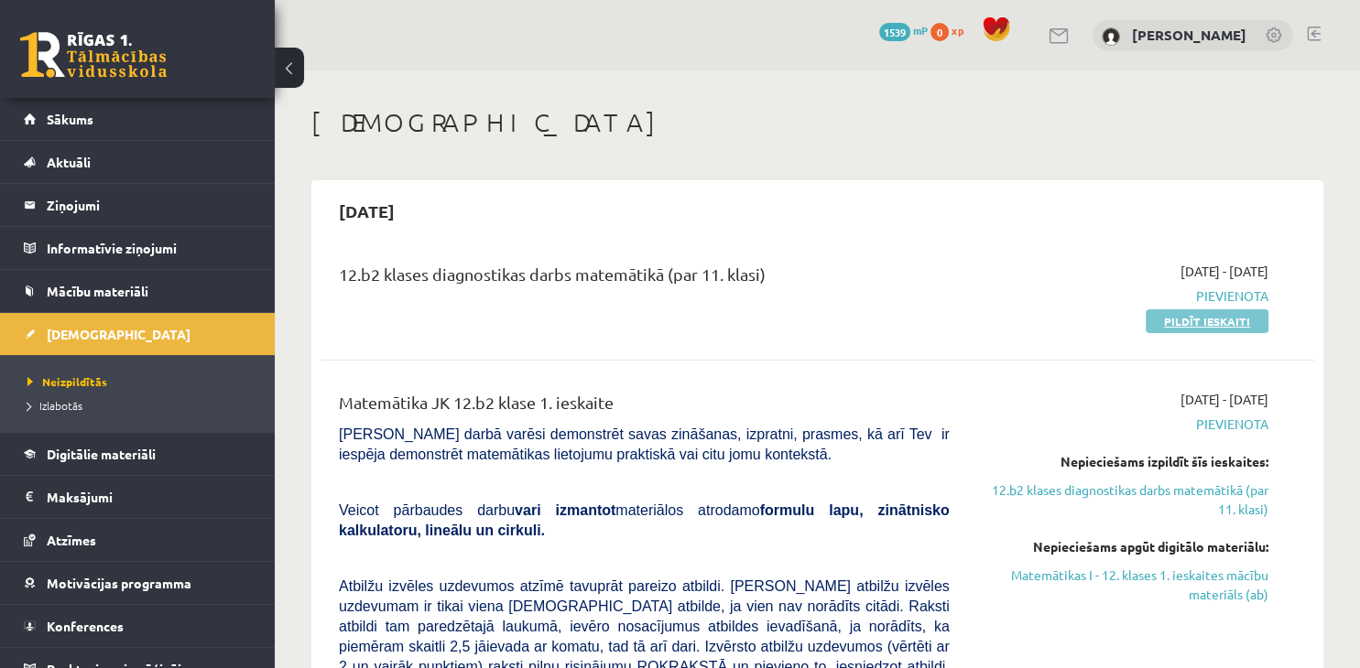
click at [1189, 323] on link "Pildīt ieskaiti" at bounding box center [1206, 321] width 123 height 24
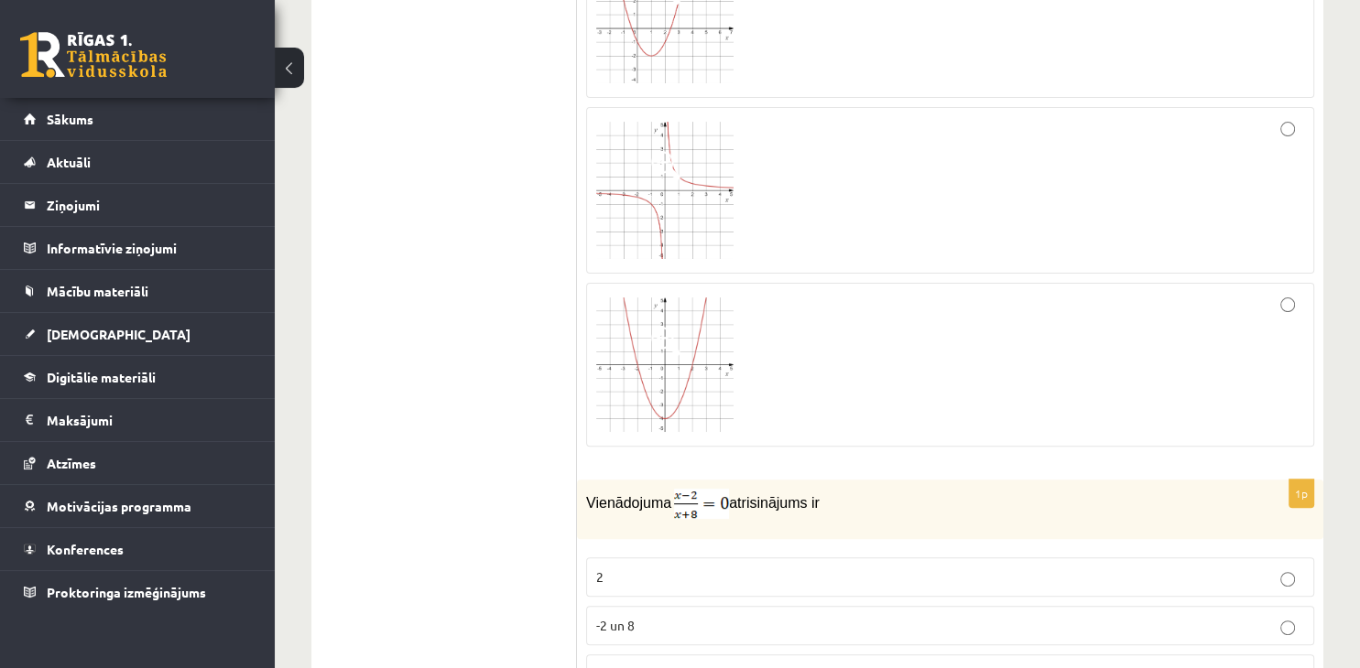
scroll to position [386, 0]
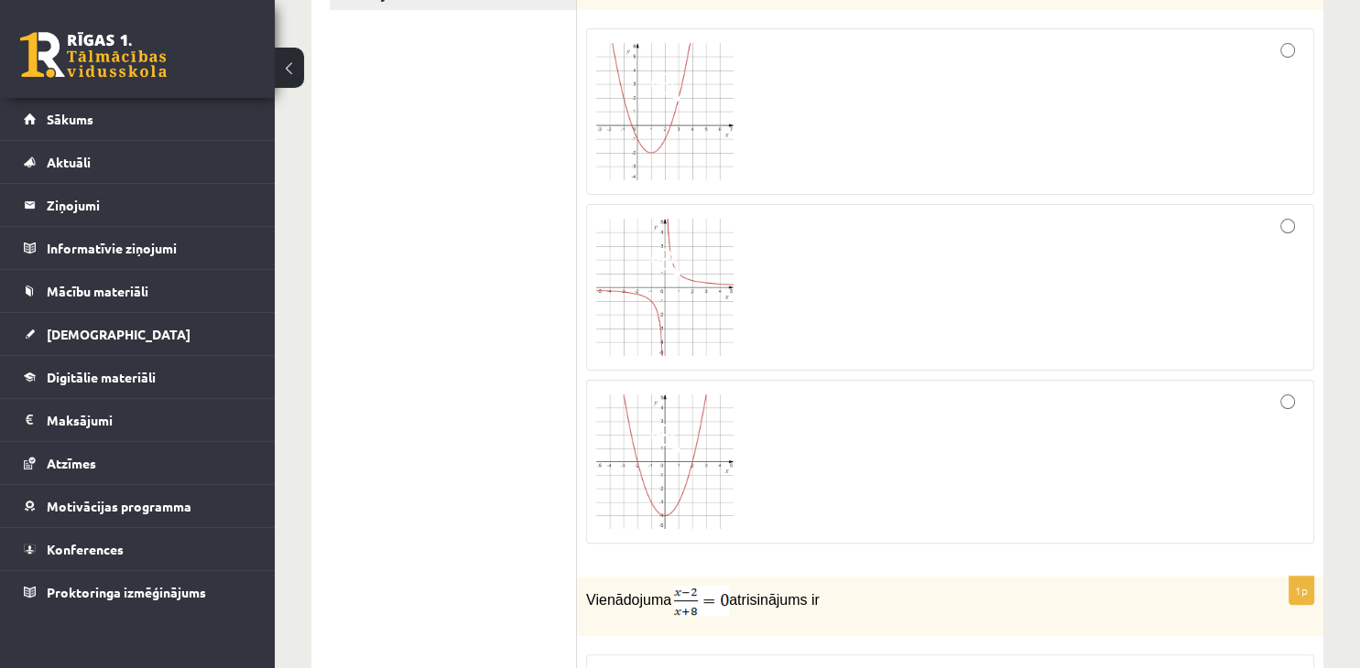
click at [697, 308] on img at bounding box center [664, 287] width 137 height 137
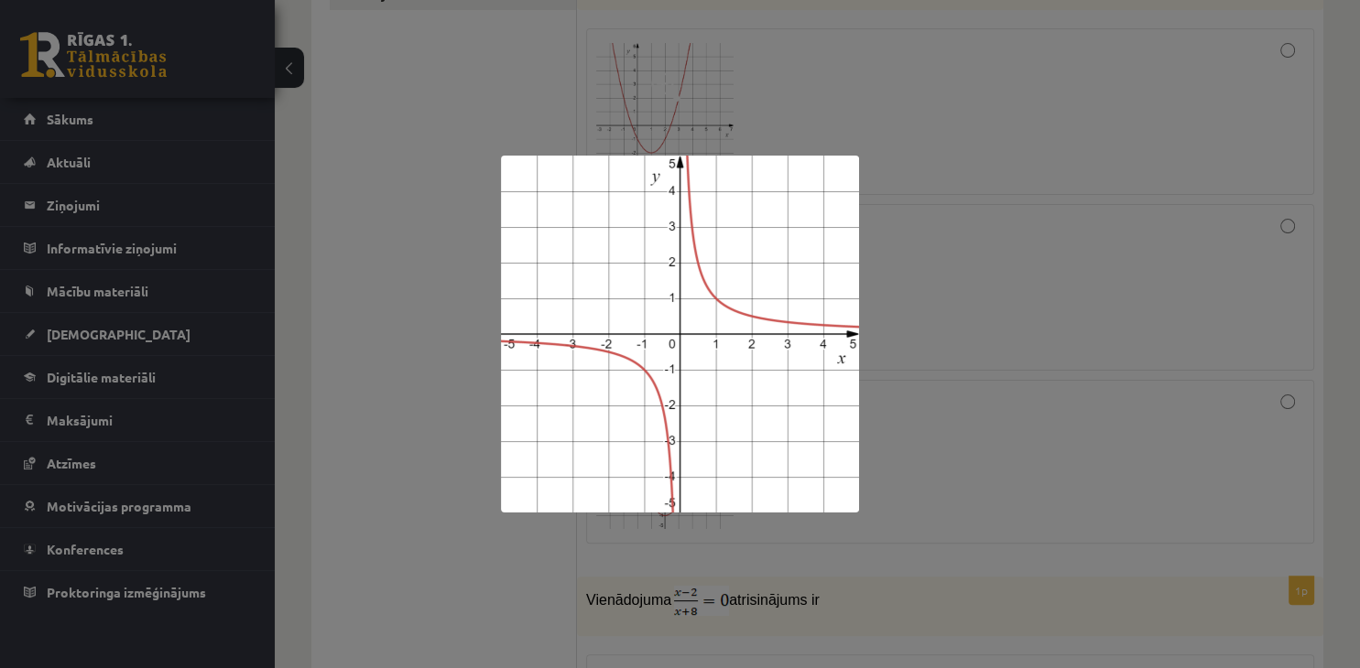
click at [939, 361] on div at bounding box center [680, 334] width 1360 height 668
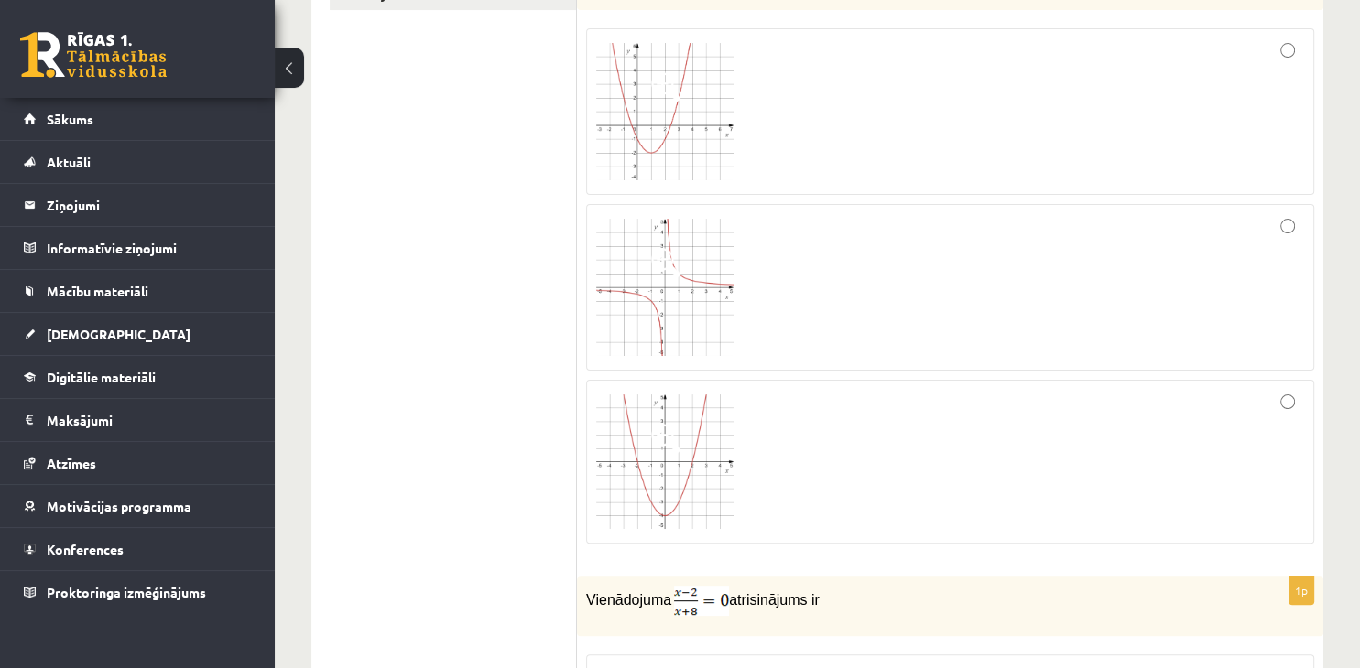
click at [1042, 289] on div at bounding box center [950, 287] width 708 height 147
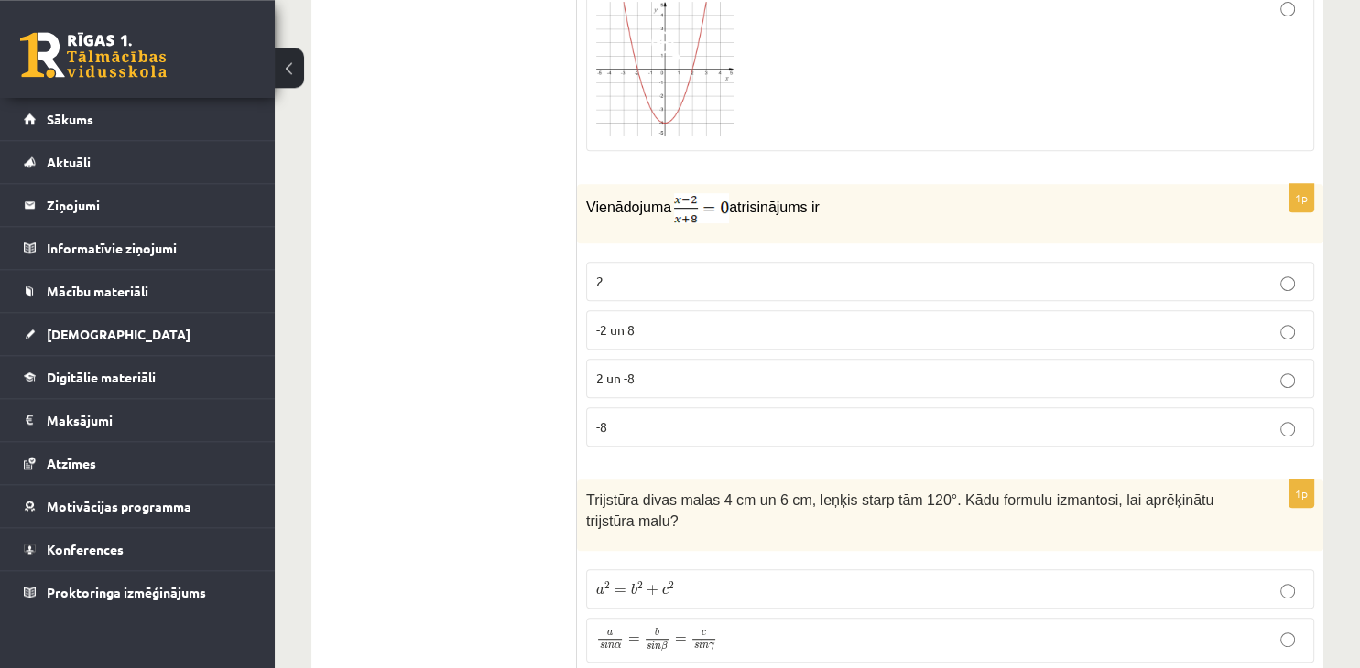
scroll to position [870, 0]
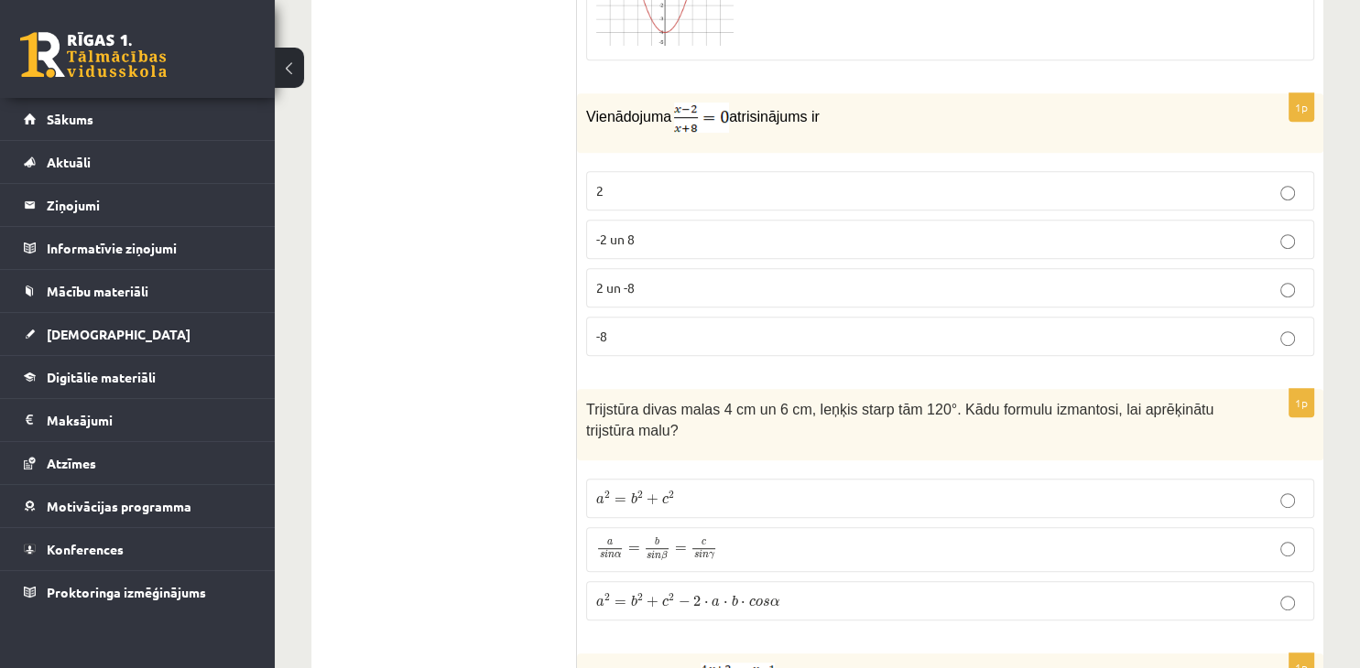
click at [778, 331] on p "-8" at bounding box center [950, 336] width 708 height 19
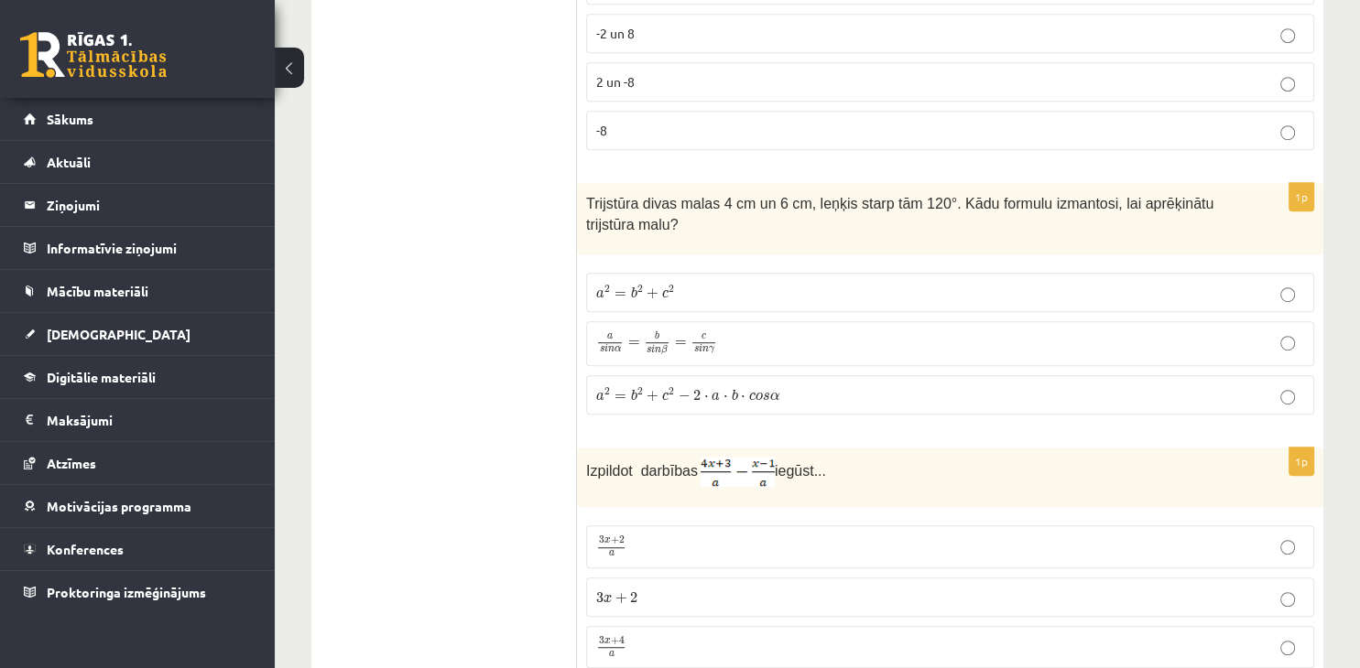
scroll to position [1063, 0]
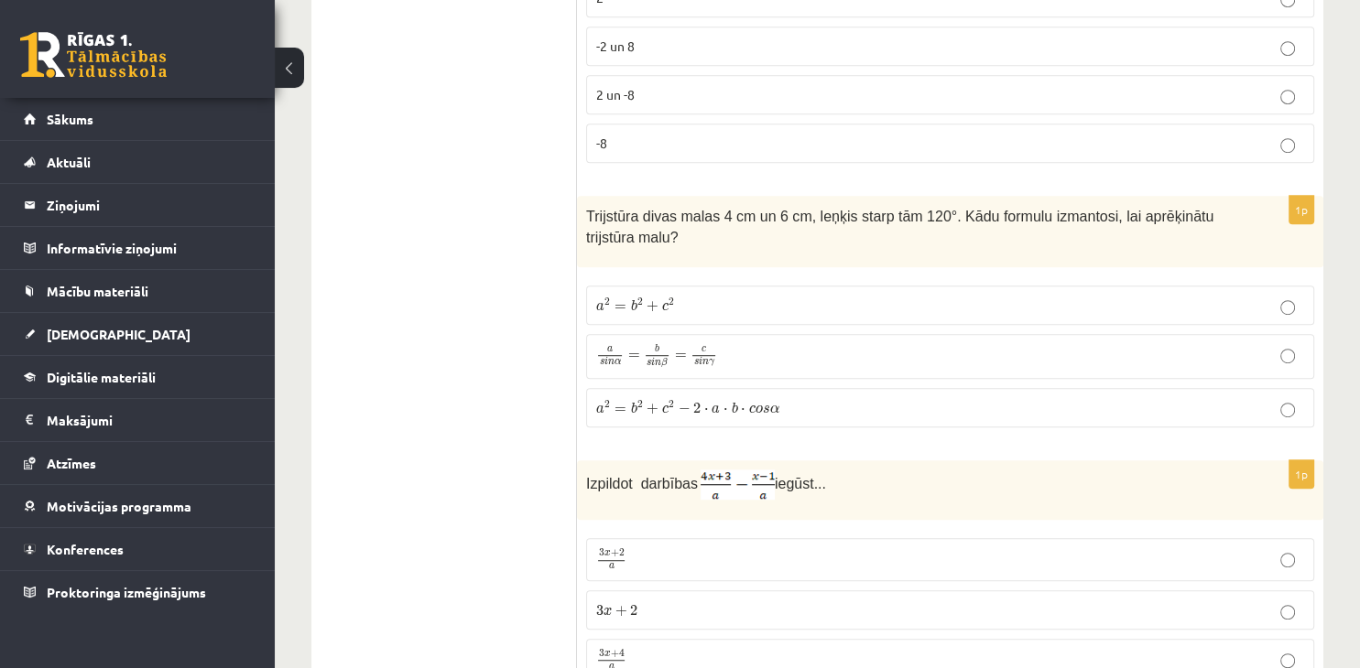
click at [738, 408] on span "a 2 = b 2 + c 2 − 2 ⋅ a ⋅ b ⋅ c o s α" at bounding box center [687, 408] width 183 height 14
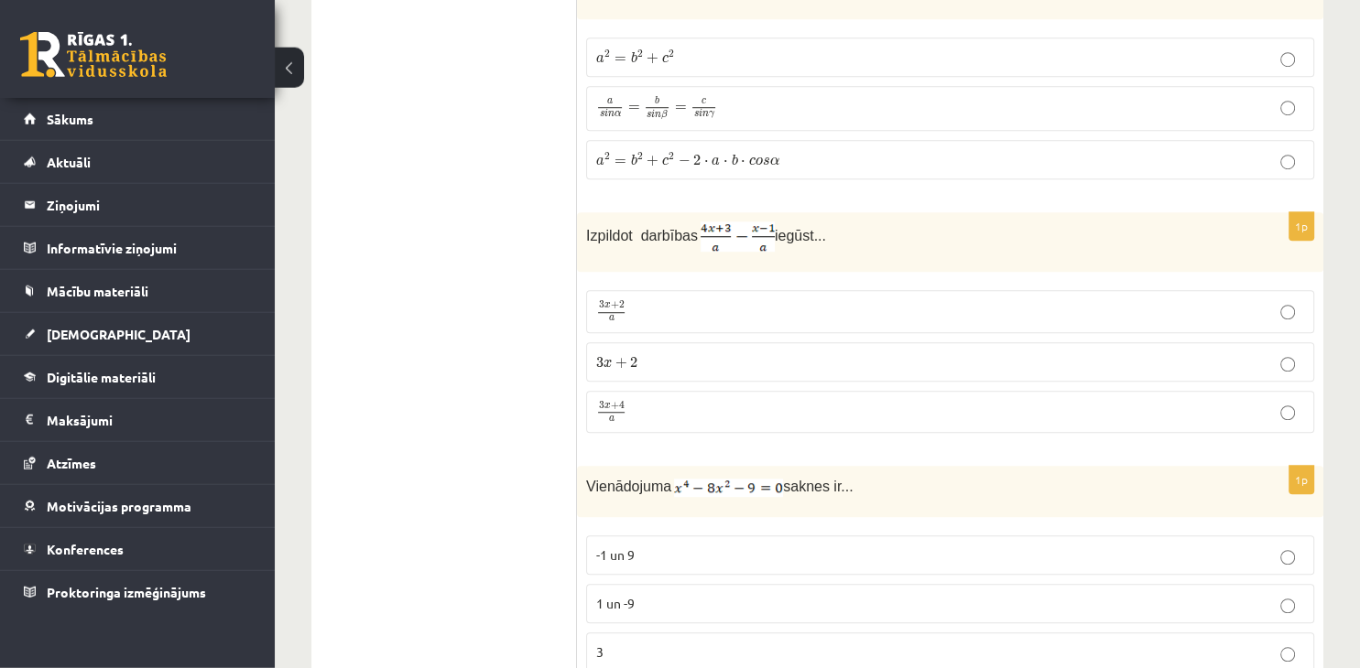
scroll to position [1353, 0]
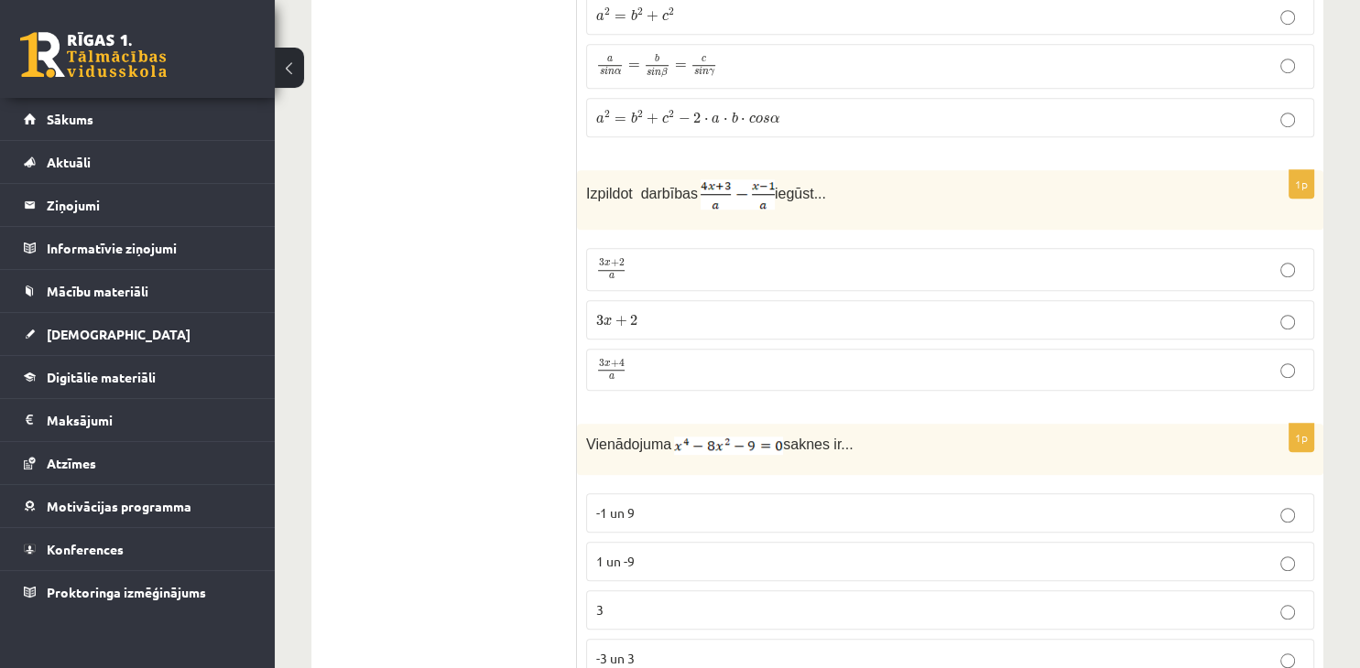
click at [718, 370] on p "3 x + 4 a 3 x + 4 a" at bounding box center [950, 370] width 708 height 23
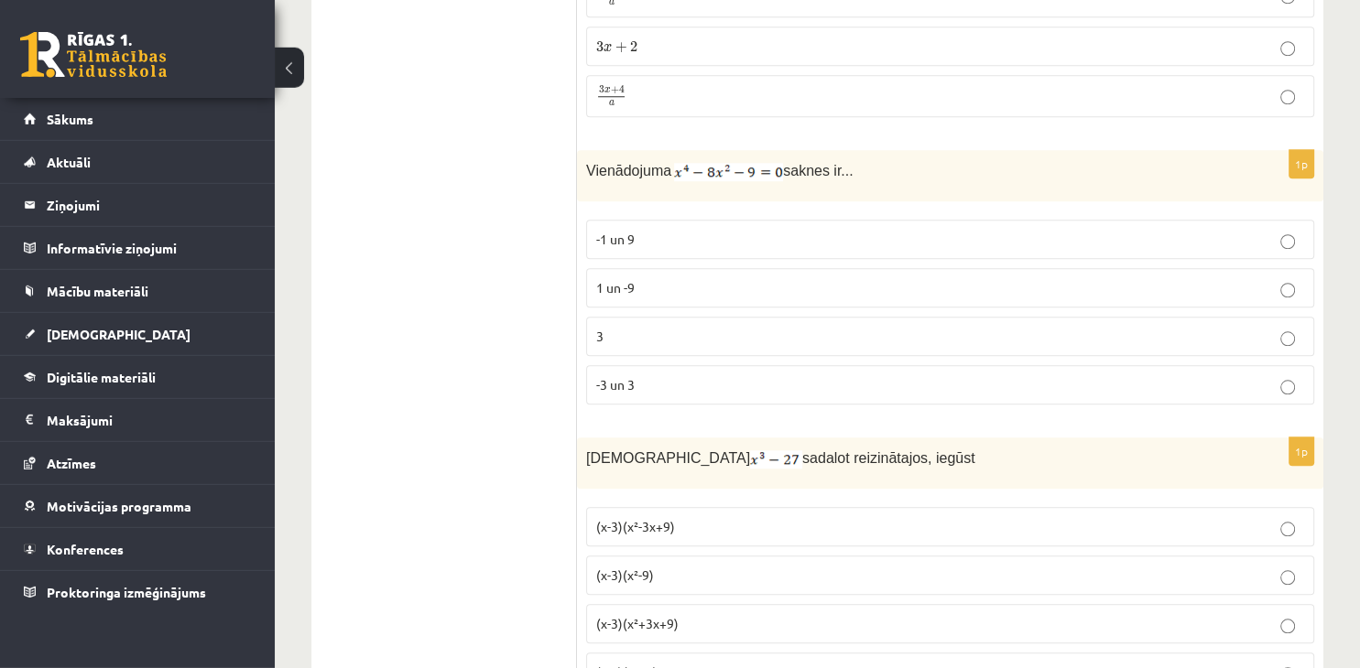
scroll to position [1644, 0]
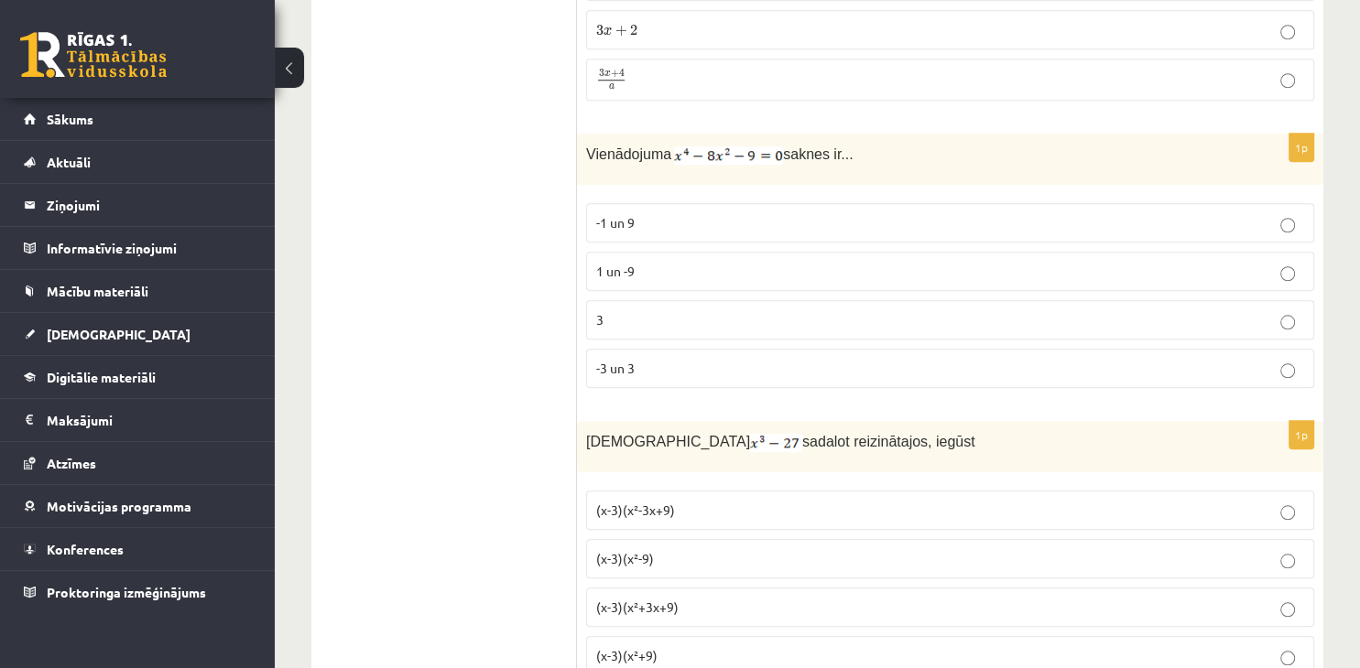
click at [784, 359] on p "-3 un 3" at bounding box center [950, 368] width 708 height 19
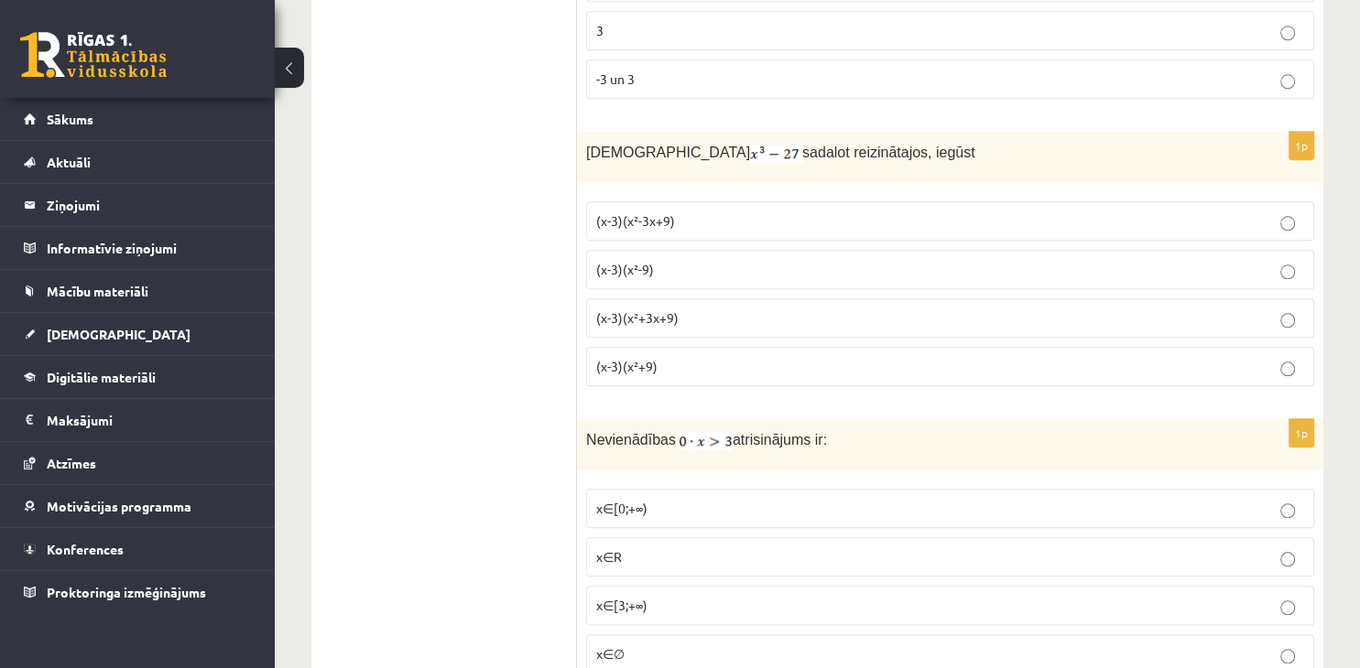
scroll to position [1934, 0]
click at [751, 216] on p "(x-3)(x²-3x+9)" at bounding box center [950, 220] width 708 height 19
click at [696, 314] on p "(x-3)(x²+3x+9)" at bounding box center [950, 317] width 708 height 19
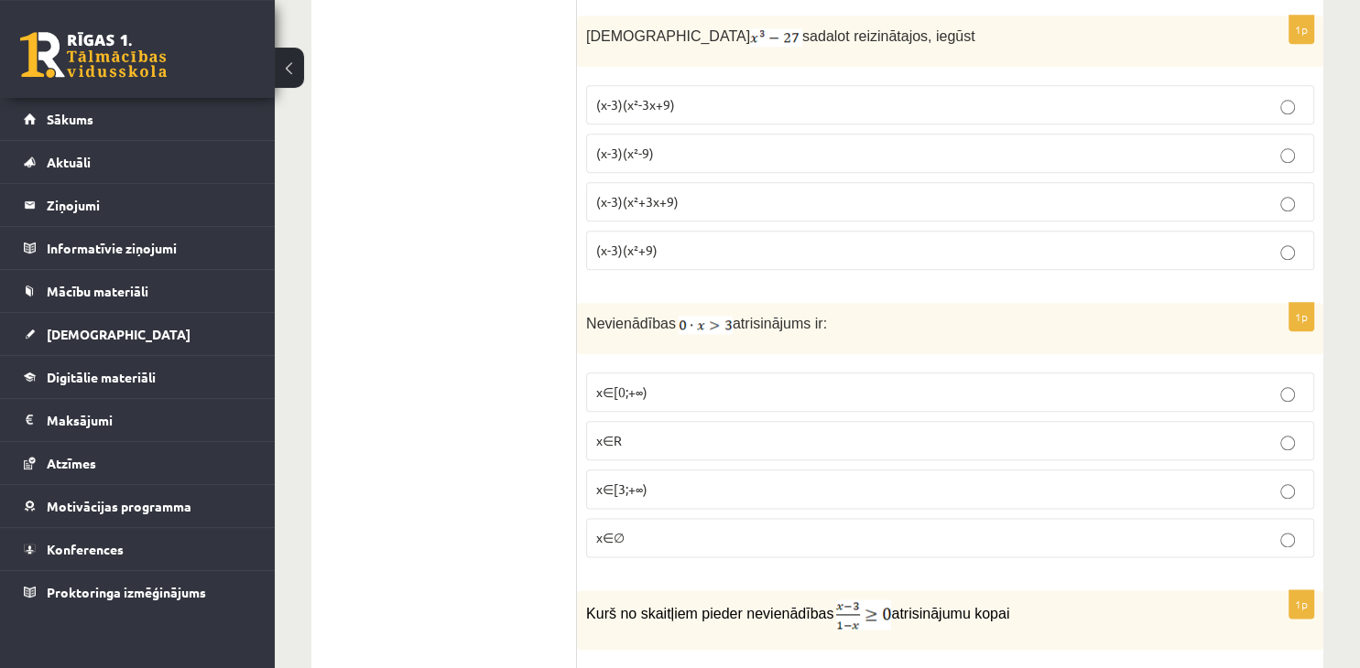
scroll to position [2127, 0]
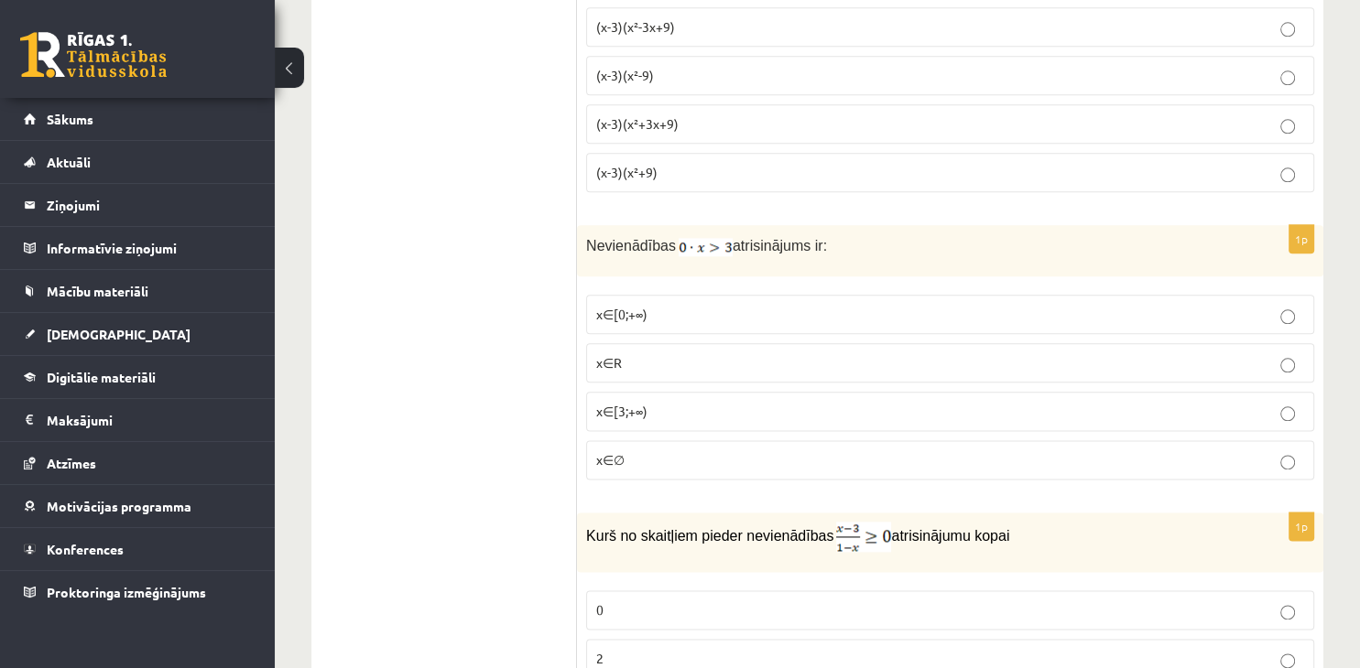
click at [688, 461] on label "x∈∅" at bounding box center [950, 459] width 728 height 39
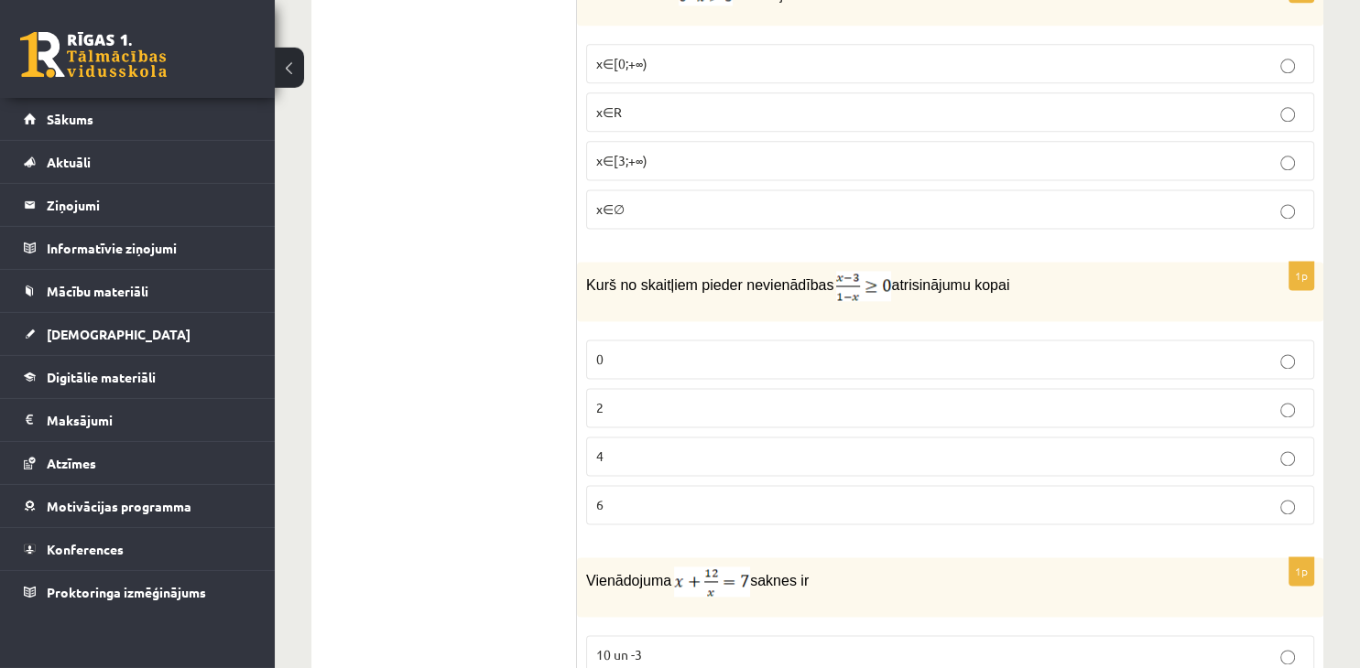
scroll to position [2417, 0]
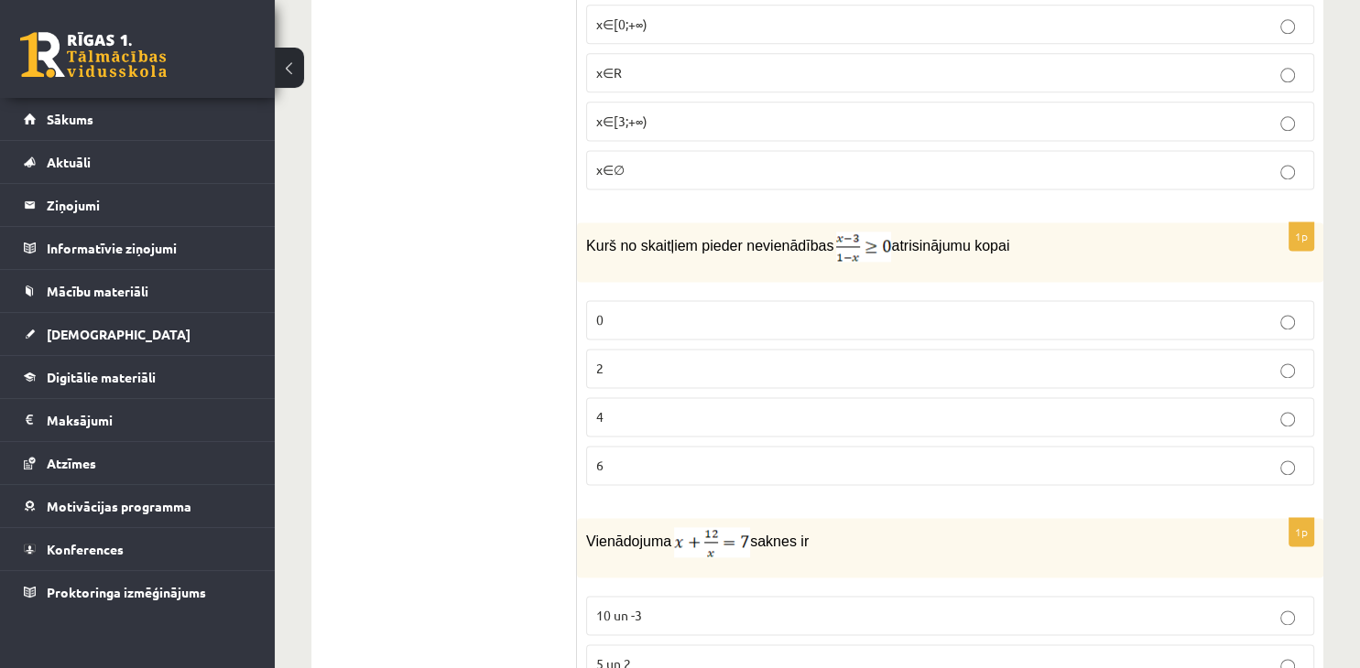
click at [680, 310] on p "0" at bounding box center [950, 319] width 708 height 19
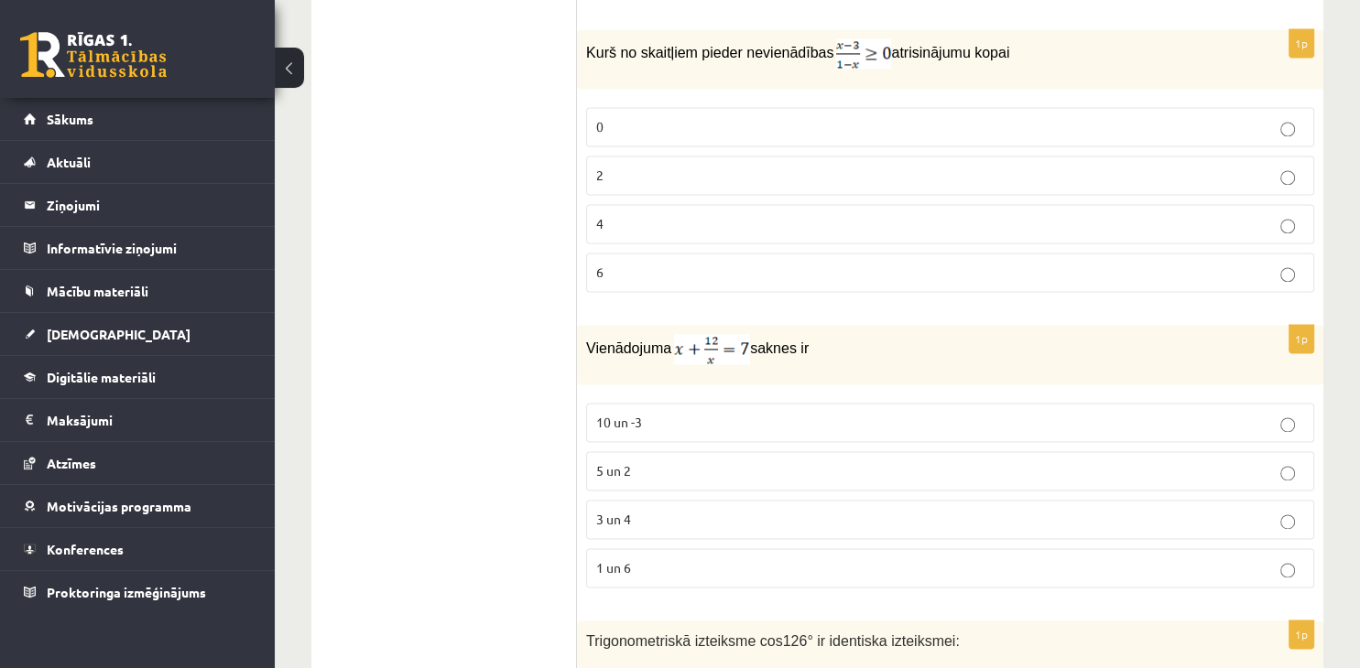
scroll to position [2707, 0]
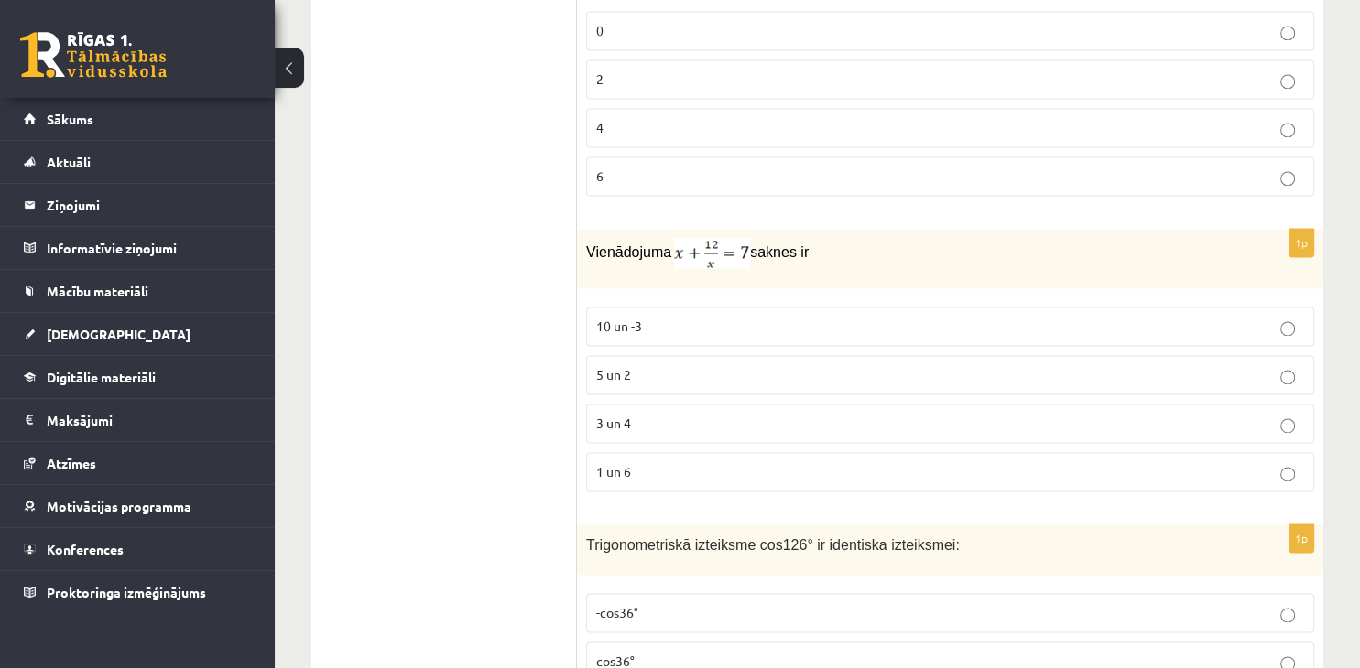
click at [753, 419] on p "3 un 4" at bounding box center [950, 423] width 708 height 19
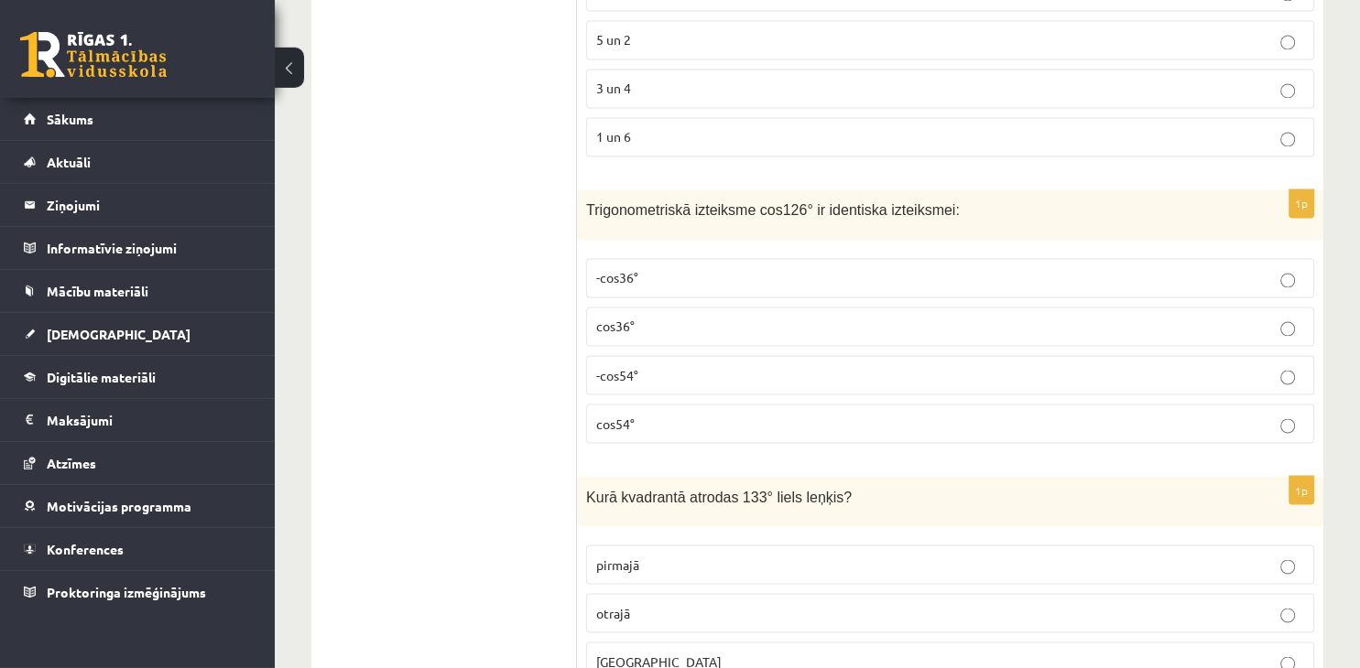
scroll to position [3094, 0]
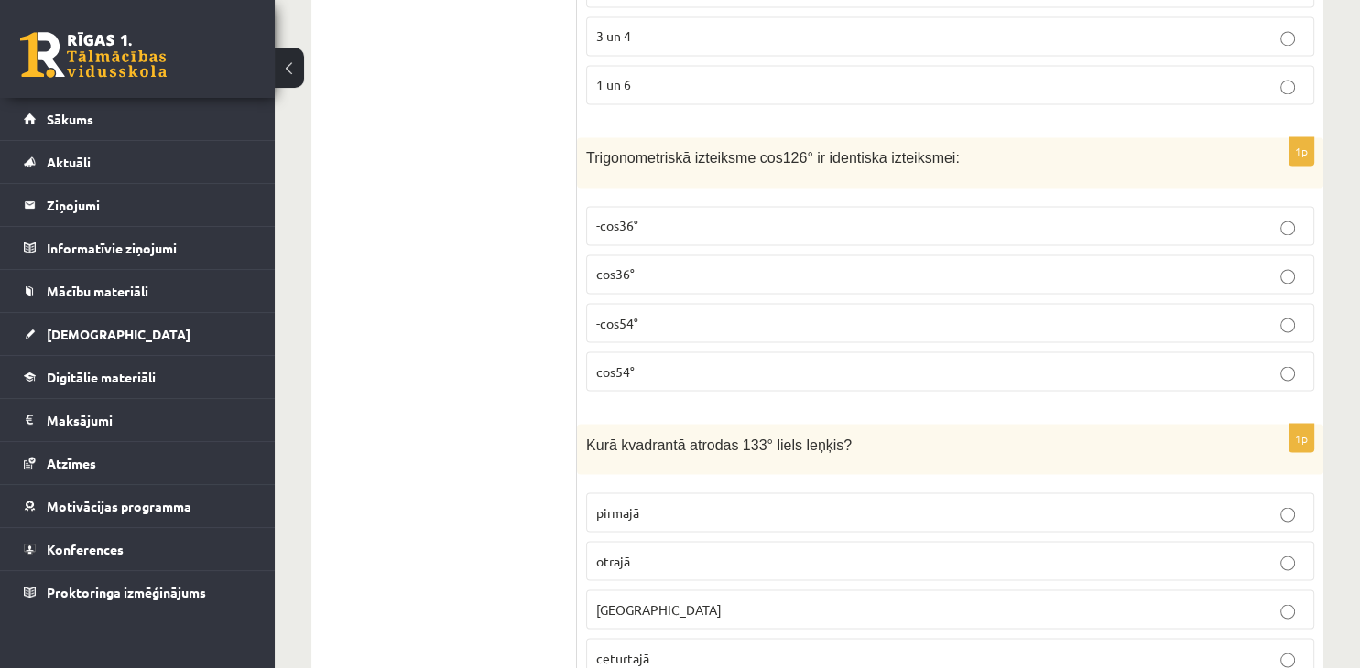
click at [669, 317] on p "-cos54°" at bounding box center [950, 322] width 708 height 19
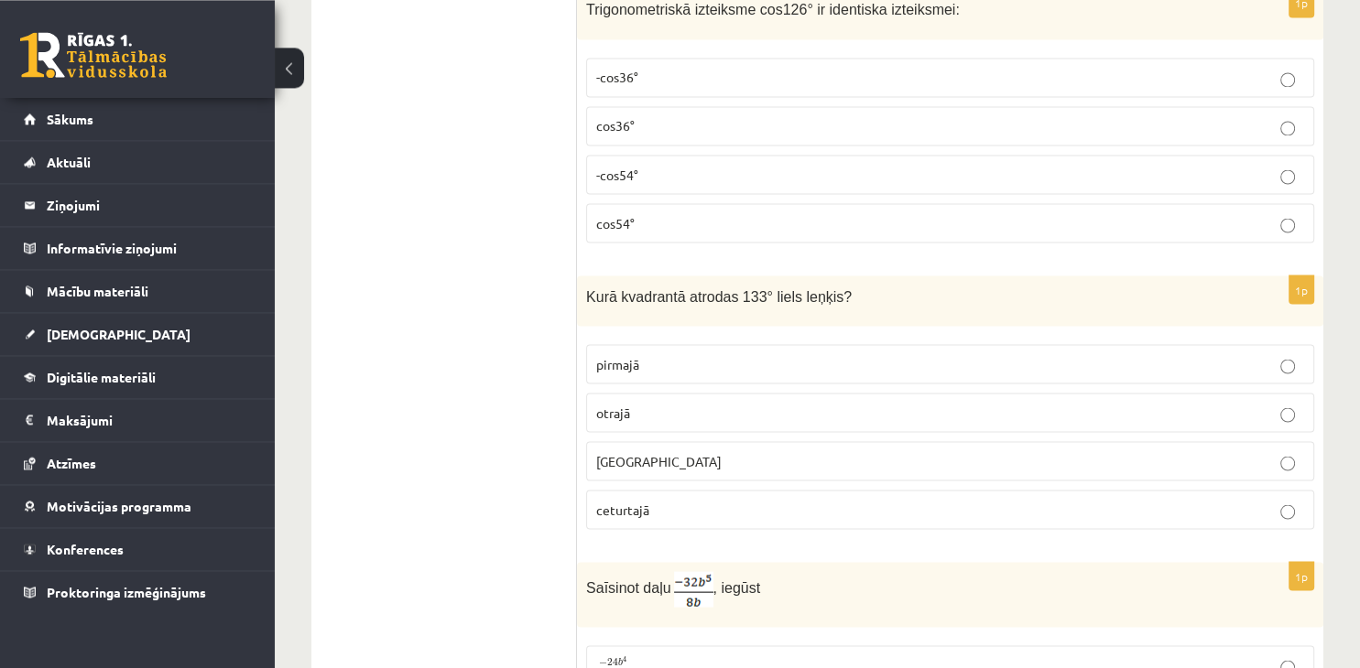
scroll to position [3287, 0]
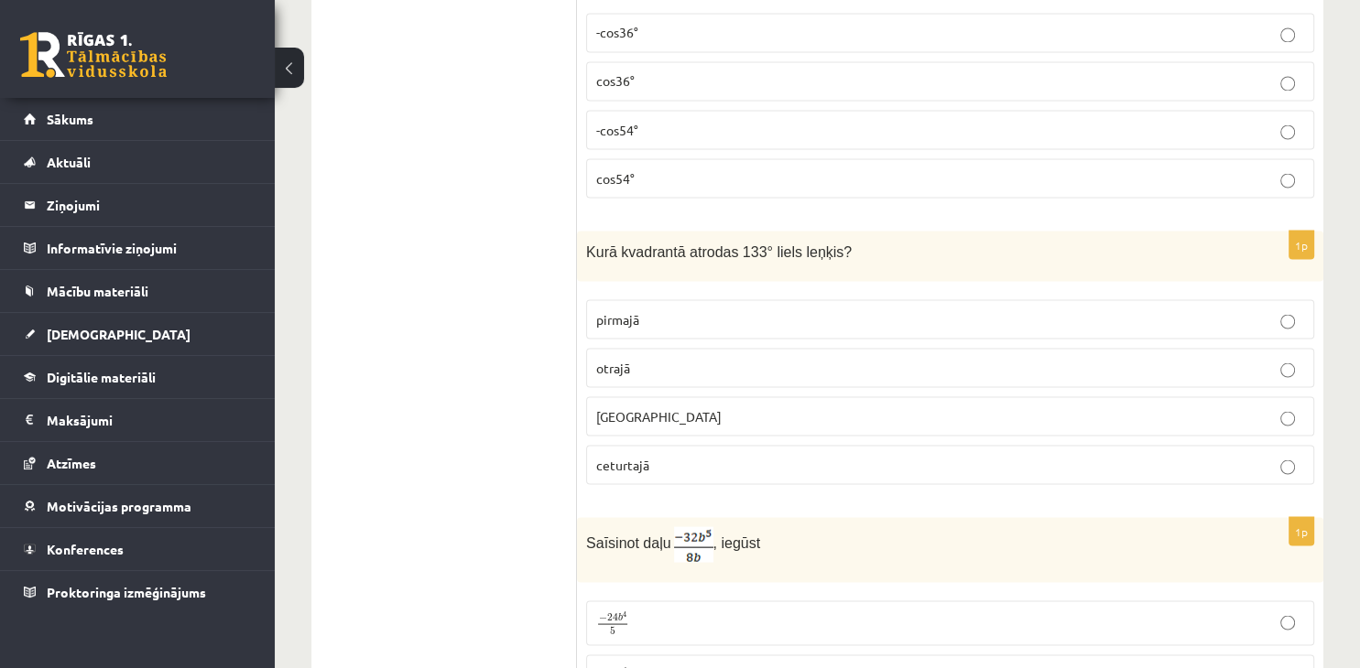
click at [655, 358] on p "otrajā" at bounding box center [950, 367] width 708 height 19
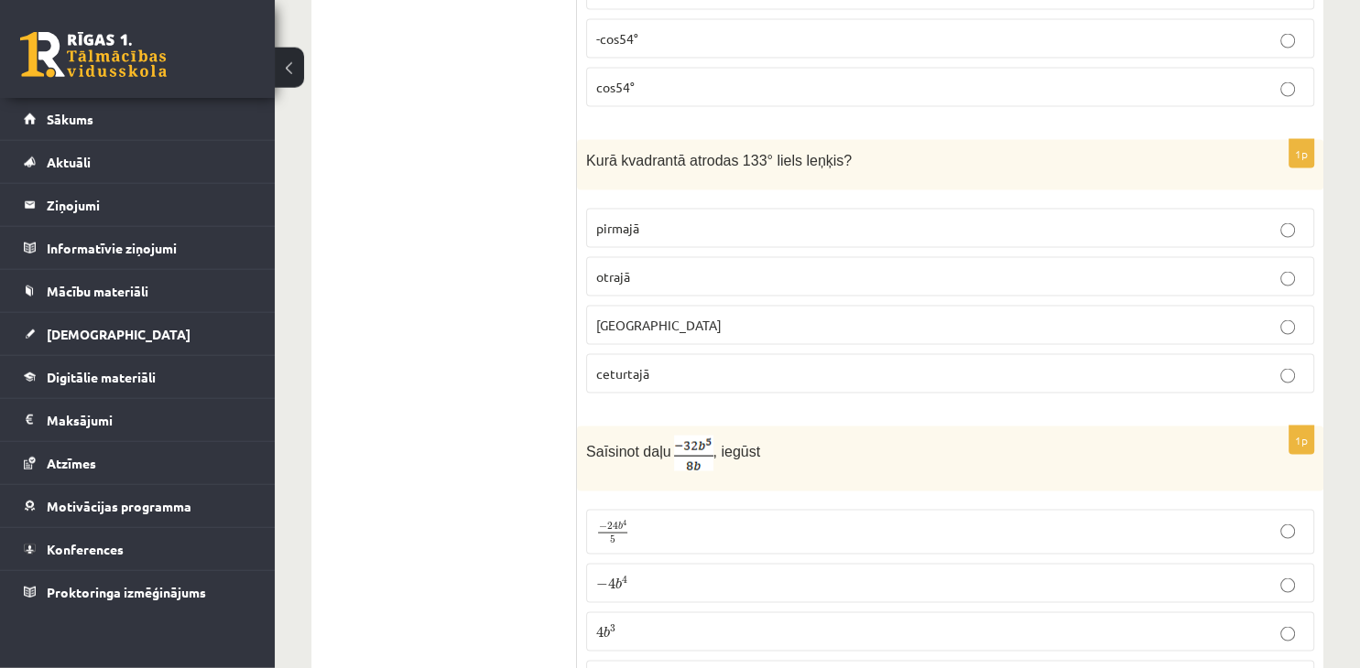
scroll to position [3577, 0]
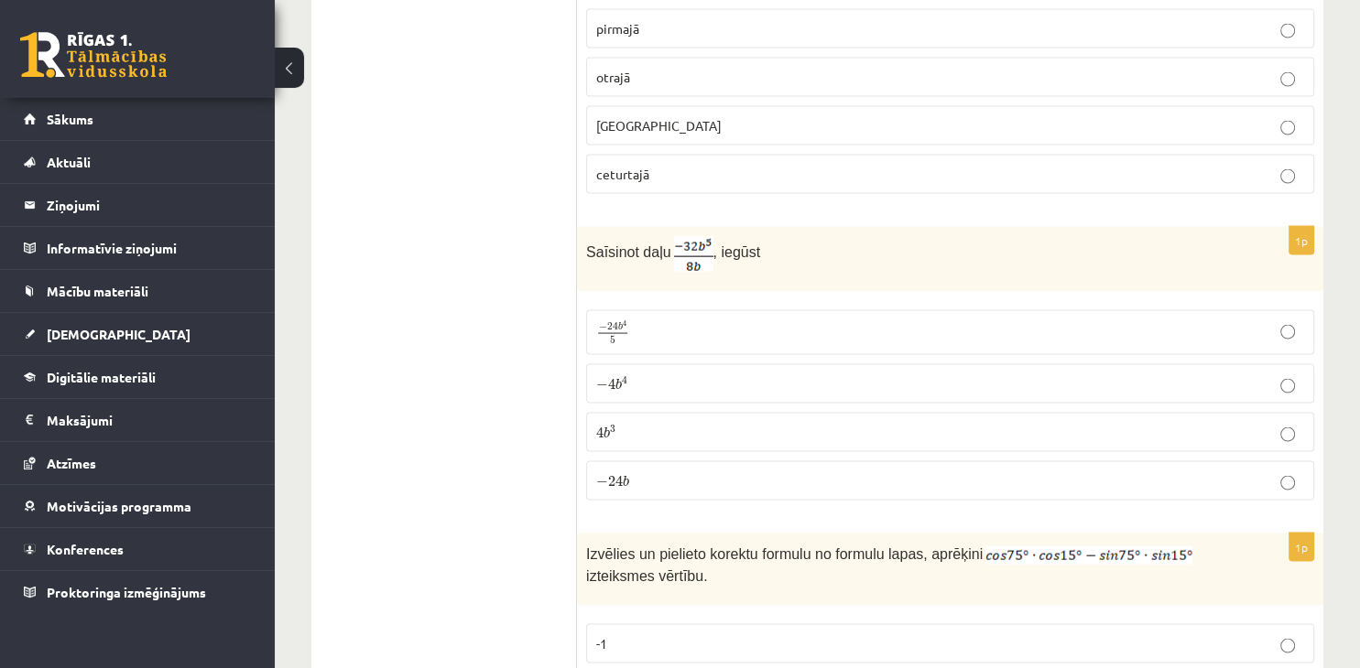
click at [702, 374] on p "− 4 b 4 − 4 b 4" at bounding box center [950, 383] width 708 height 19
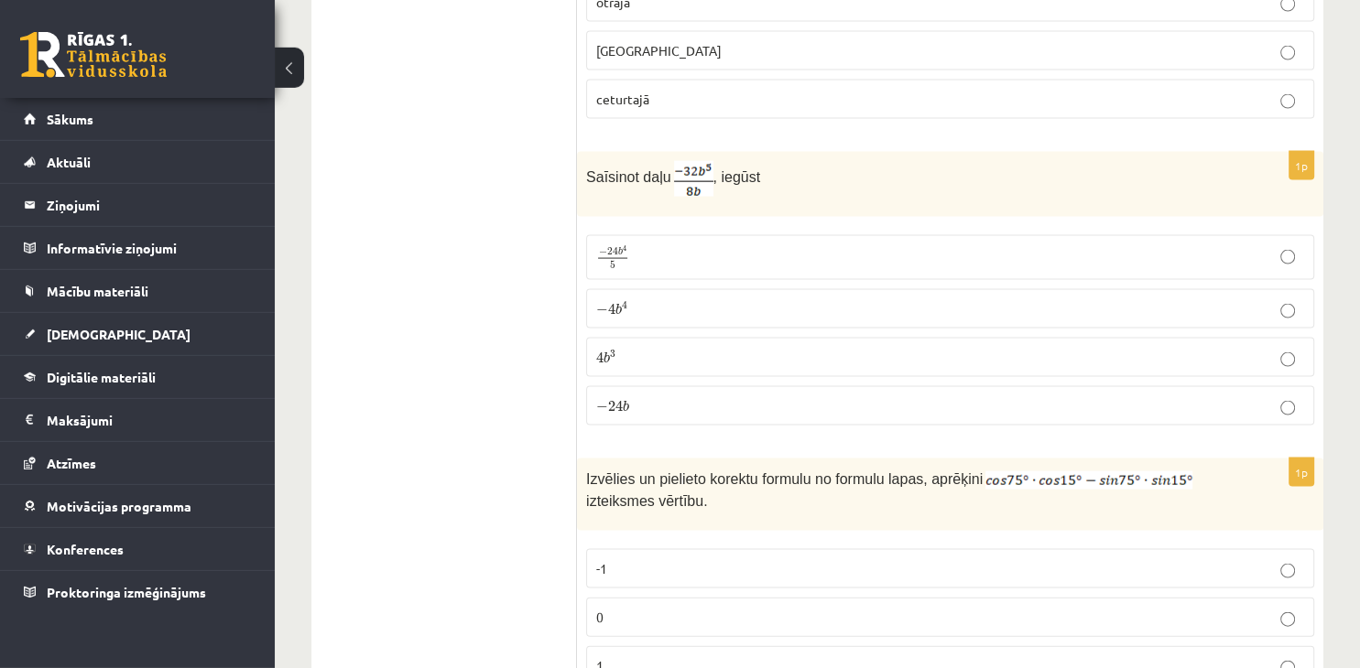
scroll to position [3964, 0]
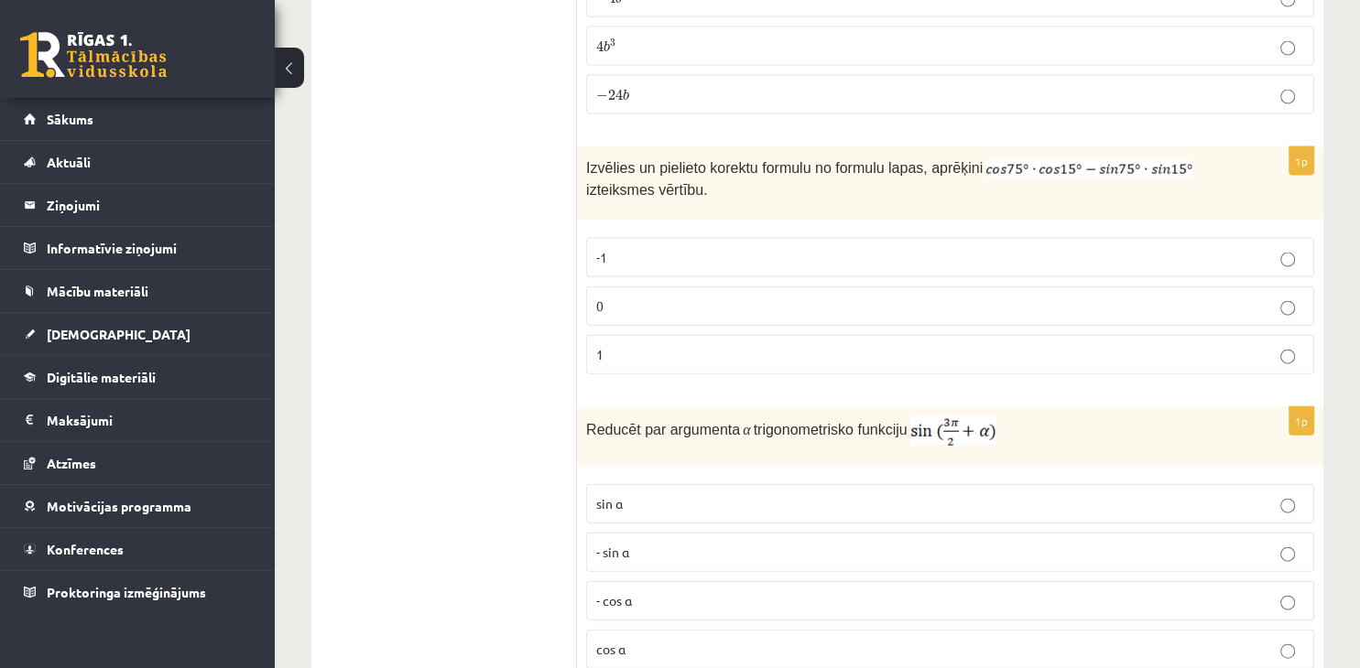
click at [855, 298] on label "0" at bounding box center [950, 306] width 728 height 39
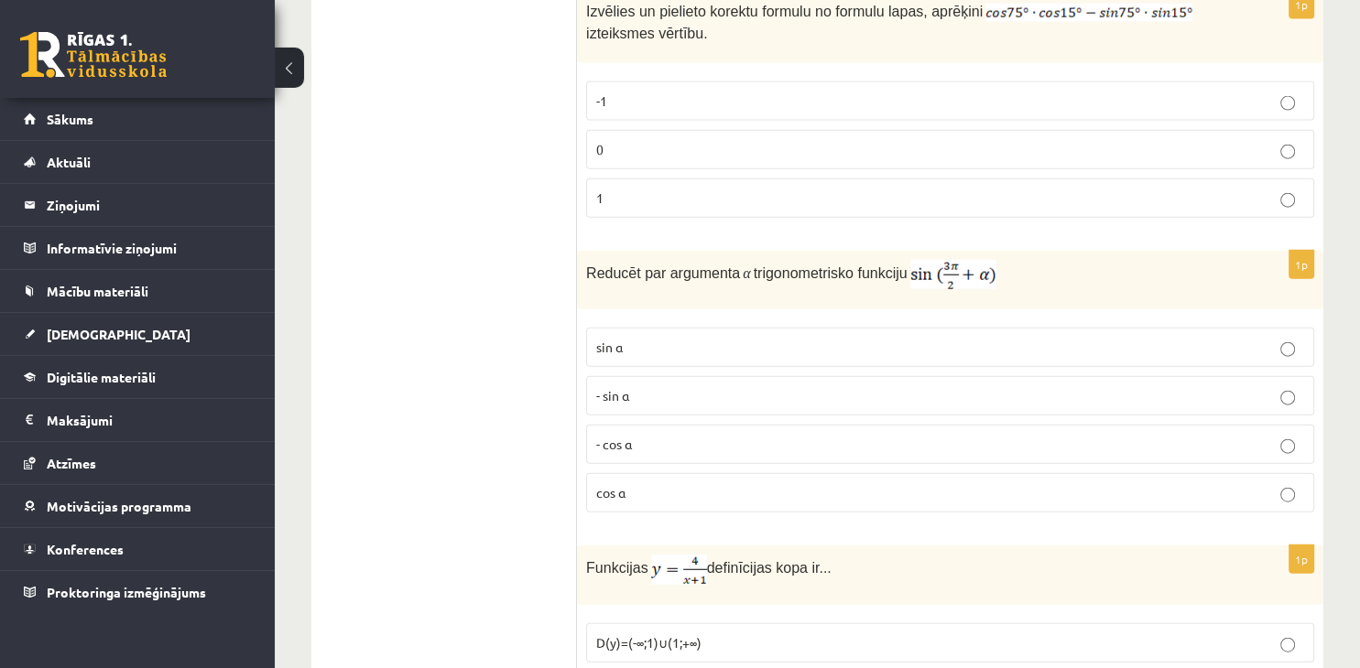
scroll to position [4157, 0]
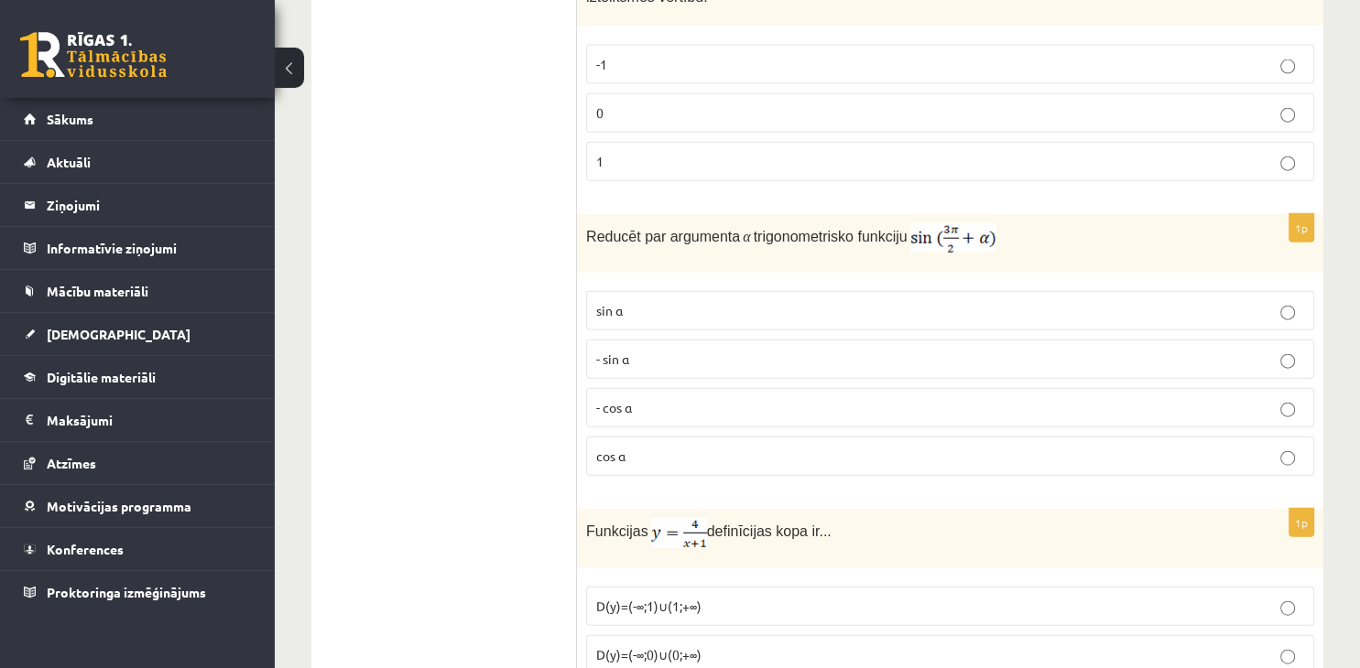
click at [969, 398] on p "- cos ⁡α" at bounding box center [950, 407] width 708 height 19
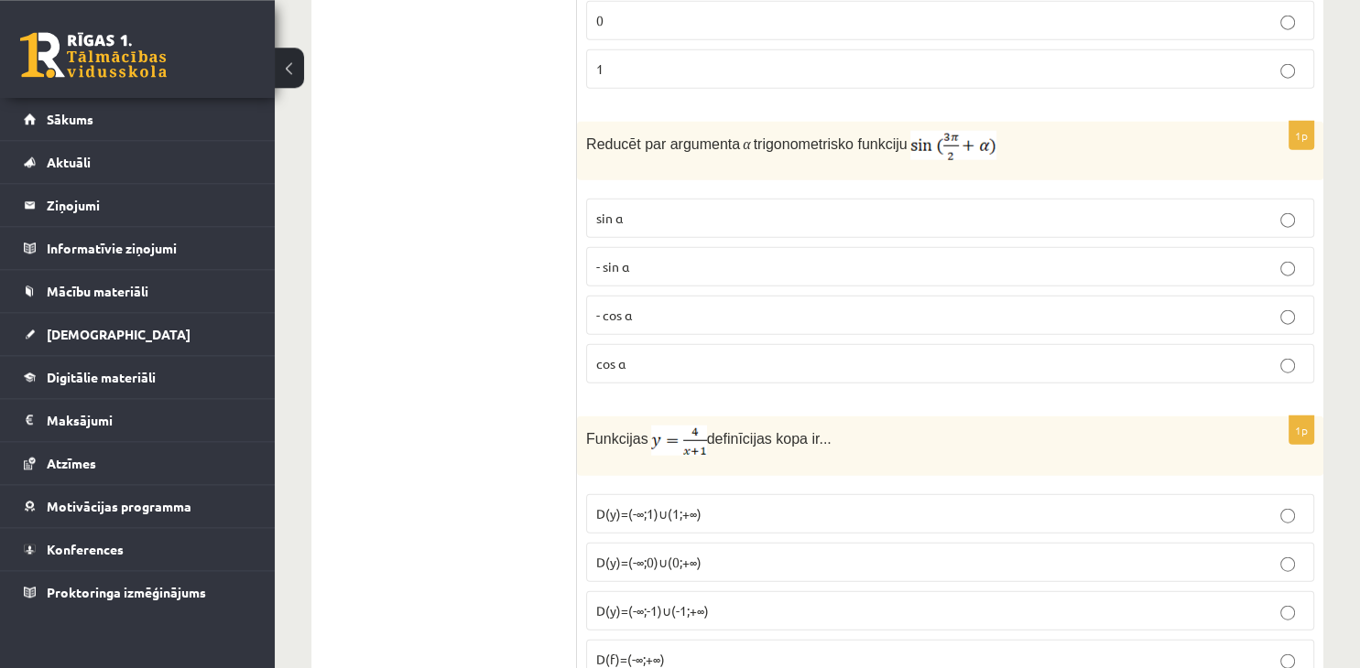
scroll to position [4447, 0]
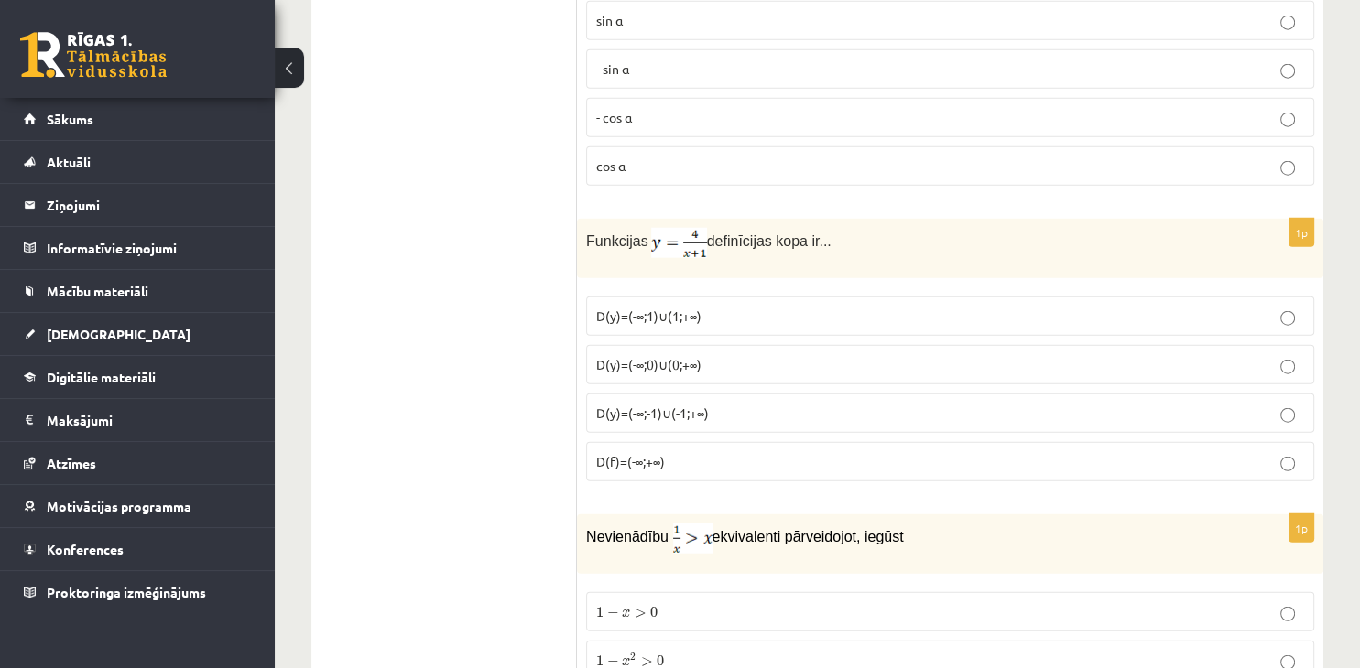
click at [724, 404] on p "D(y)=(-∞;-1)∪(-1;+∞)" at bounding box center [950, 413] width 708 height 19
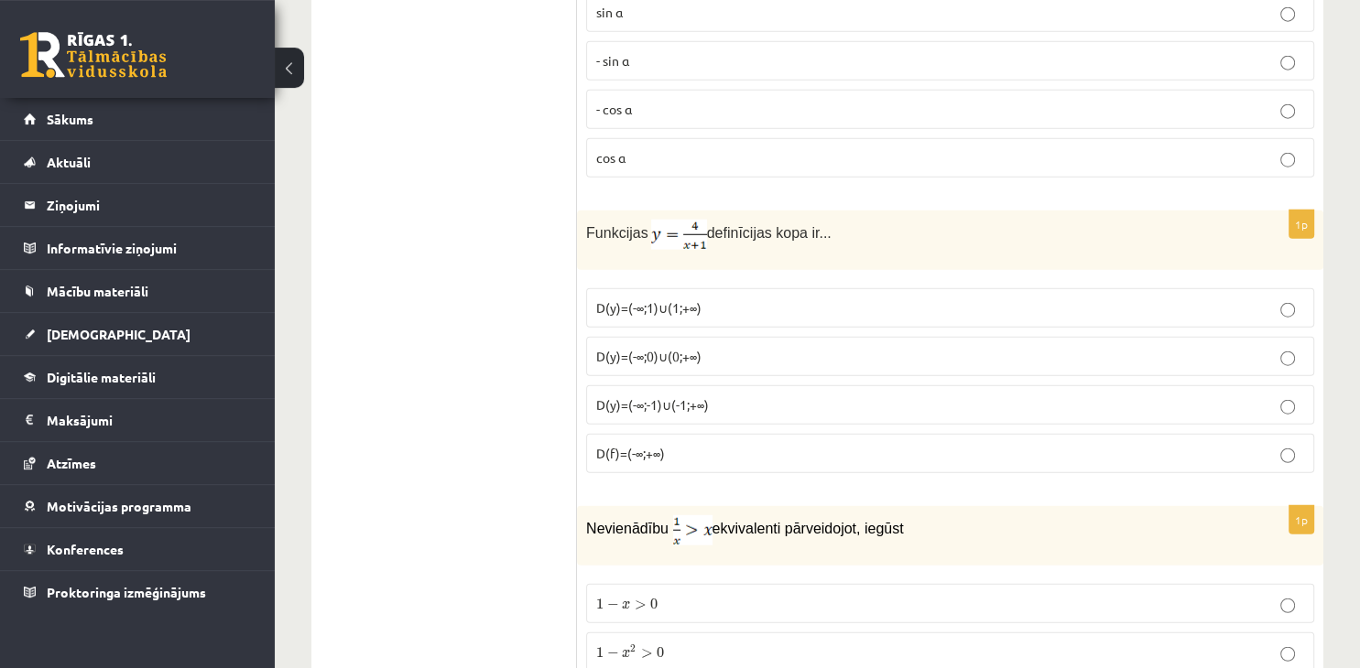
scroll to position [4738, 0]
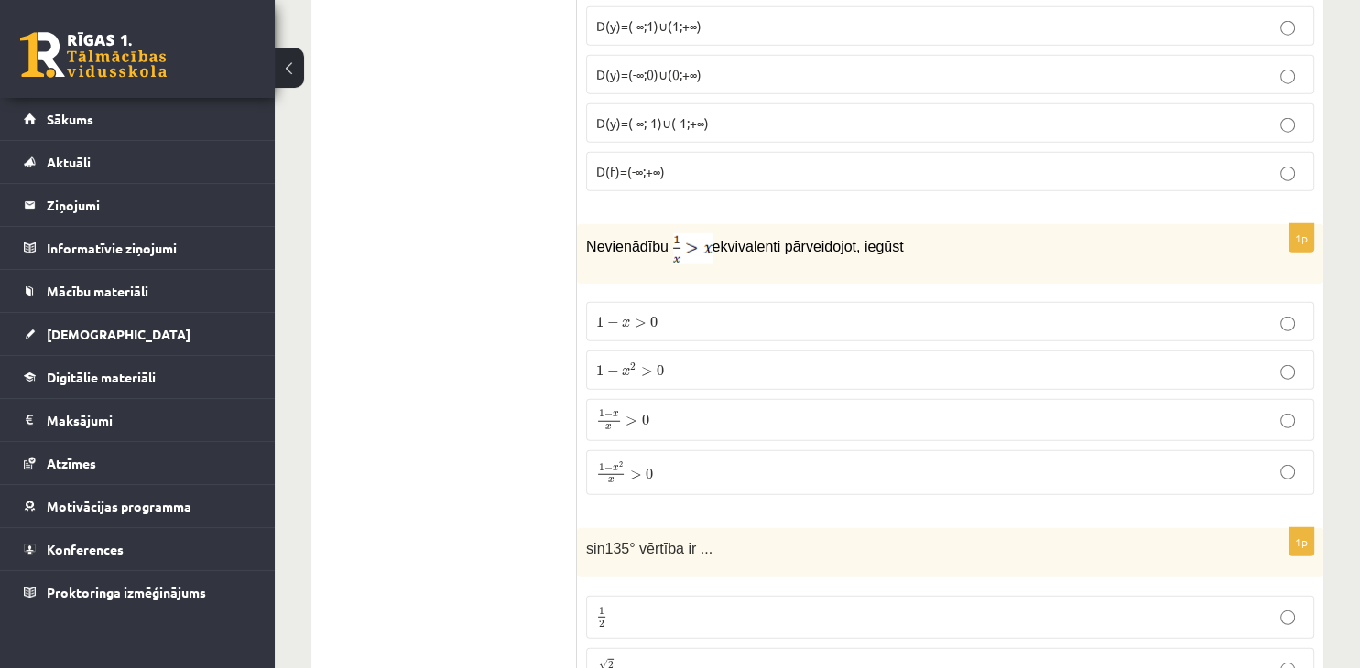
click at [683, 312] on p "1 − x > 0 1 − x > 0" at bounding box center [950, 321] width 708 height 19
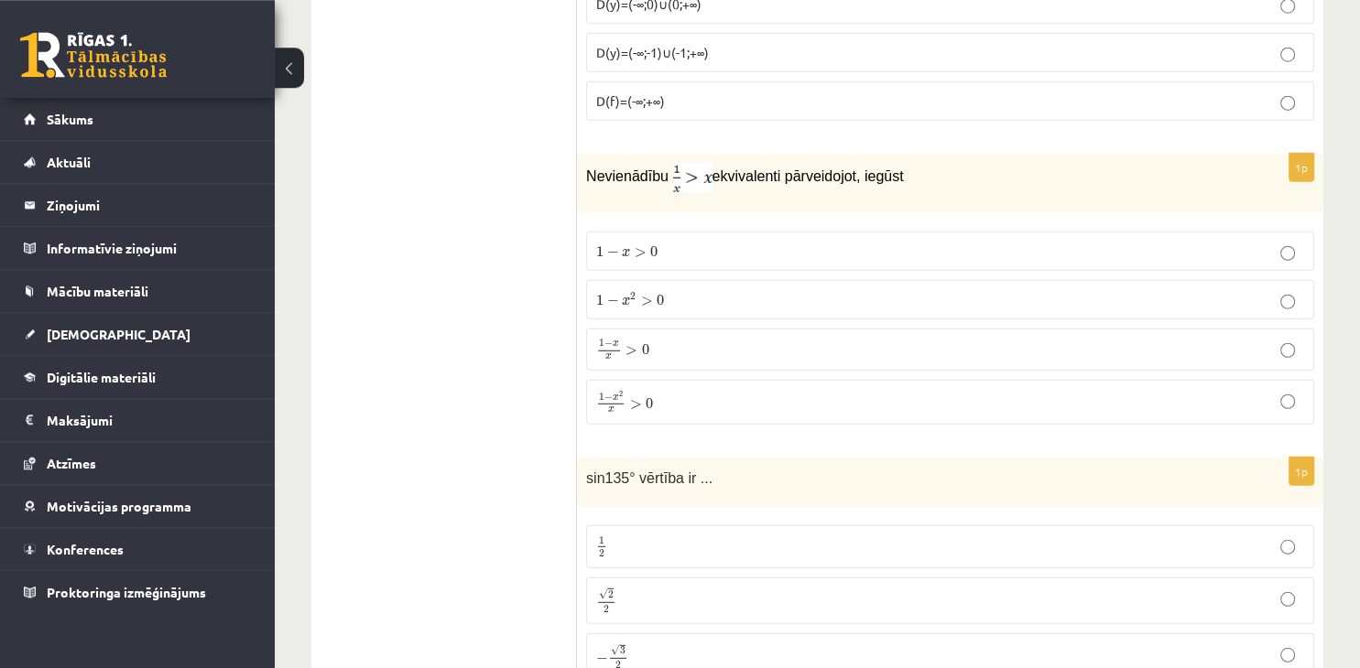
scroll to position [5028, 0]
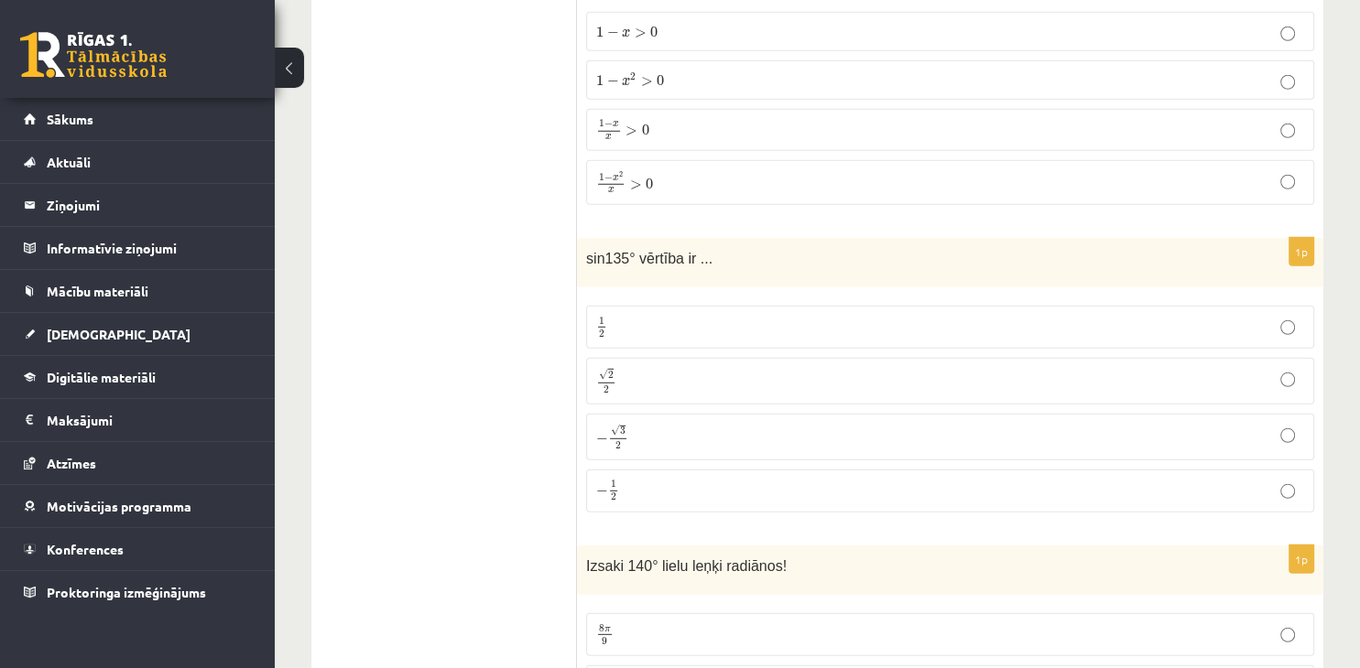
click at [657, 368] on p "√ 2 2 2 2" at bounding box center [950, 381] width 708 height 27
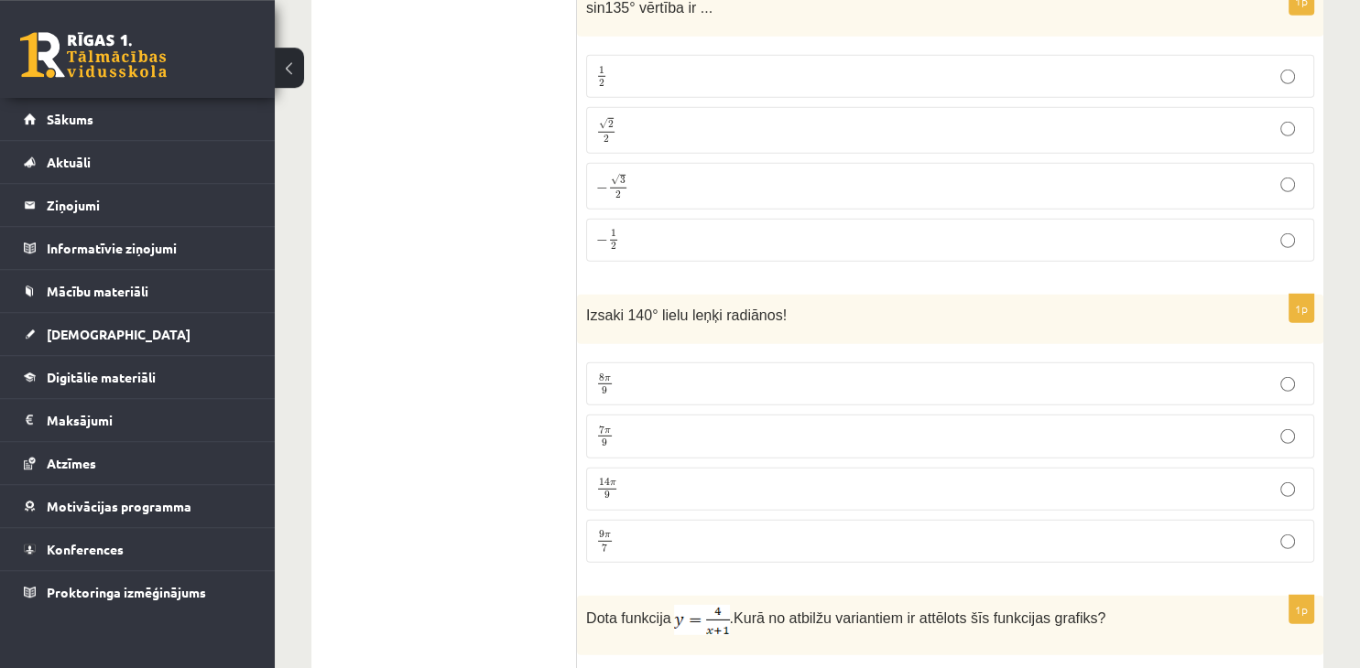
scroll to position [5318, 0]
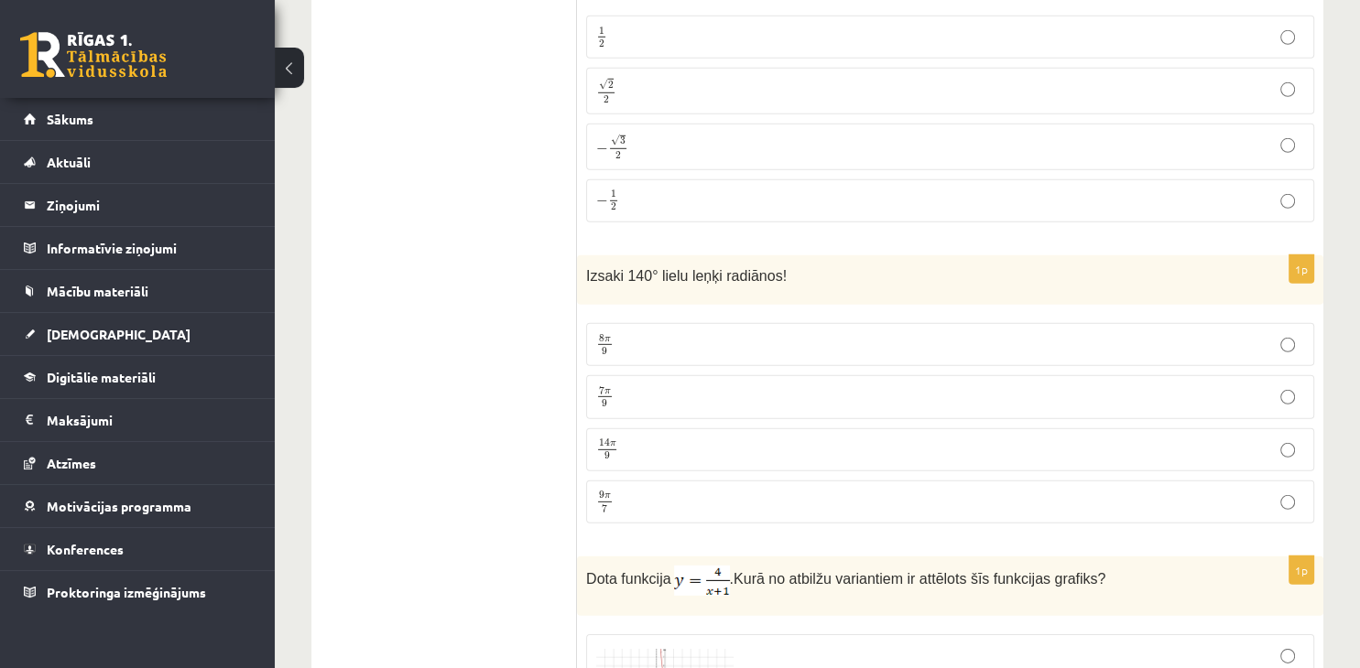
click at [768, 386] on label "7 π 9 7 π 9" at bounding box center [950, 396] width 728 height 43
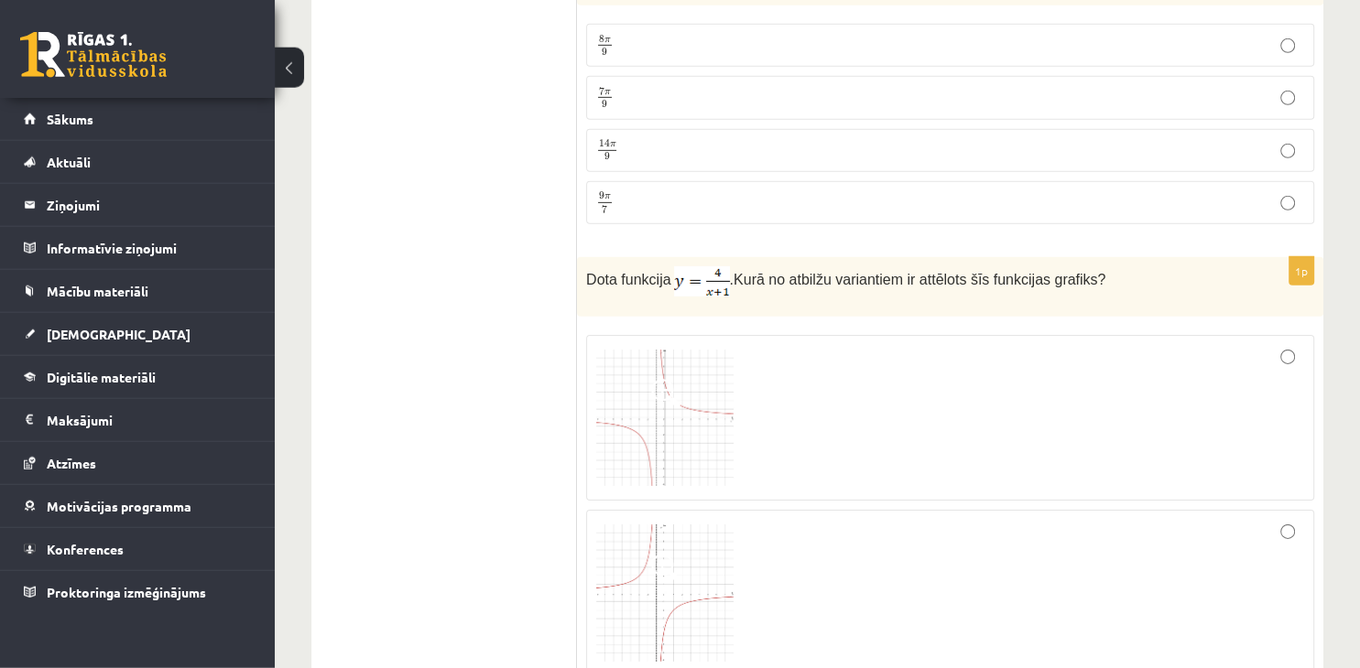
scroll to position [5704, 0]
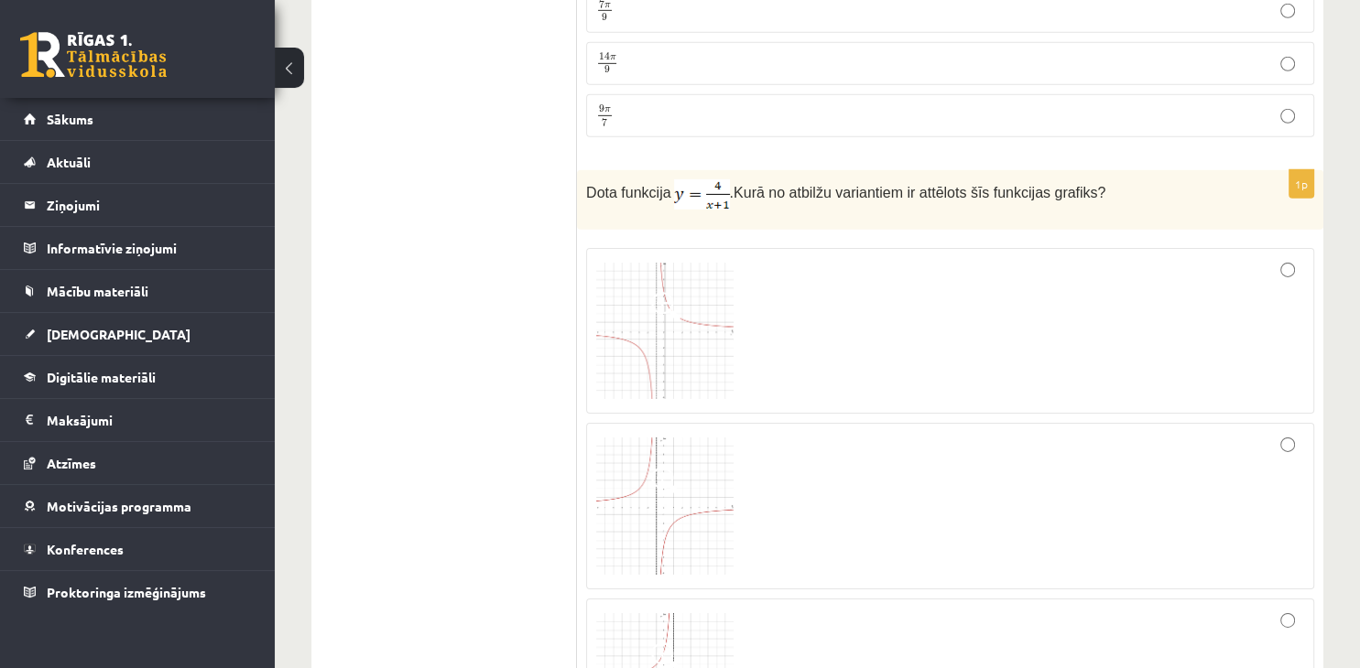
click at [703, 318] on img at bounding box center [664, 331] width 137 height 137
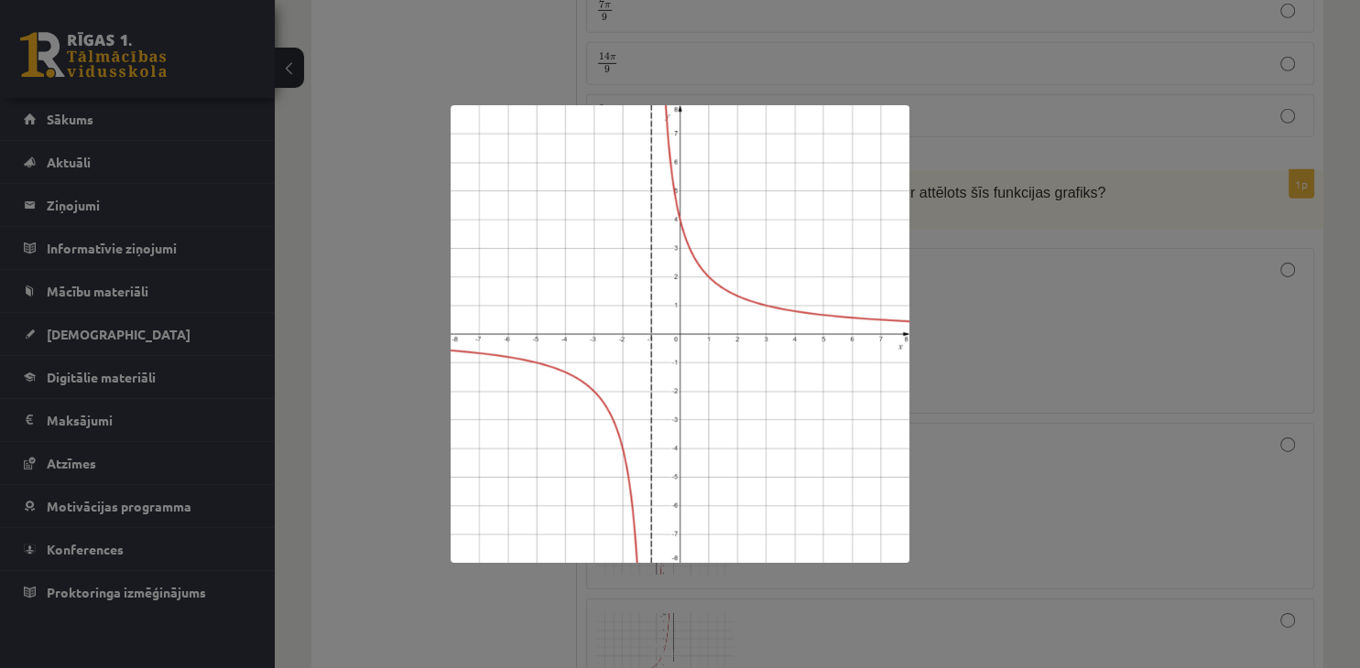
click at [1001, 368] on div at bounding box center [680, 334] width 1360 height 668
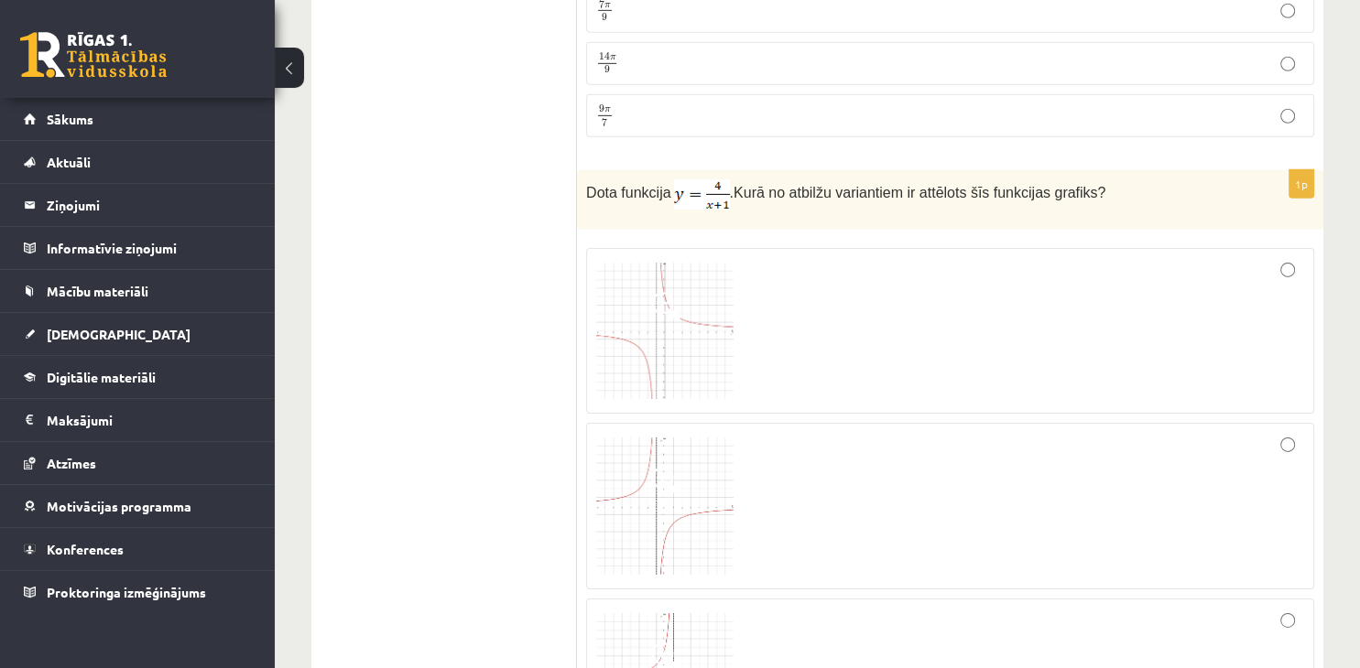
click at [979, 308] on div at bounding box center [950, 331] width 708 height 147
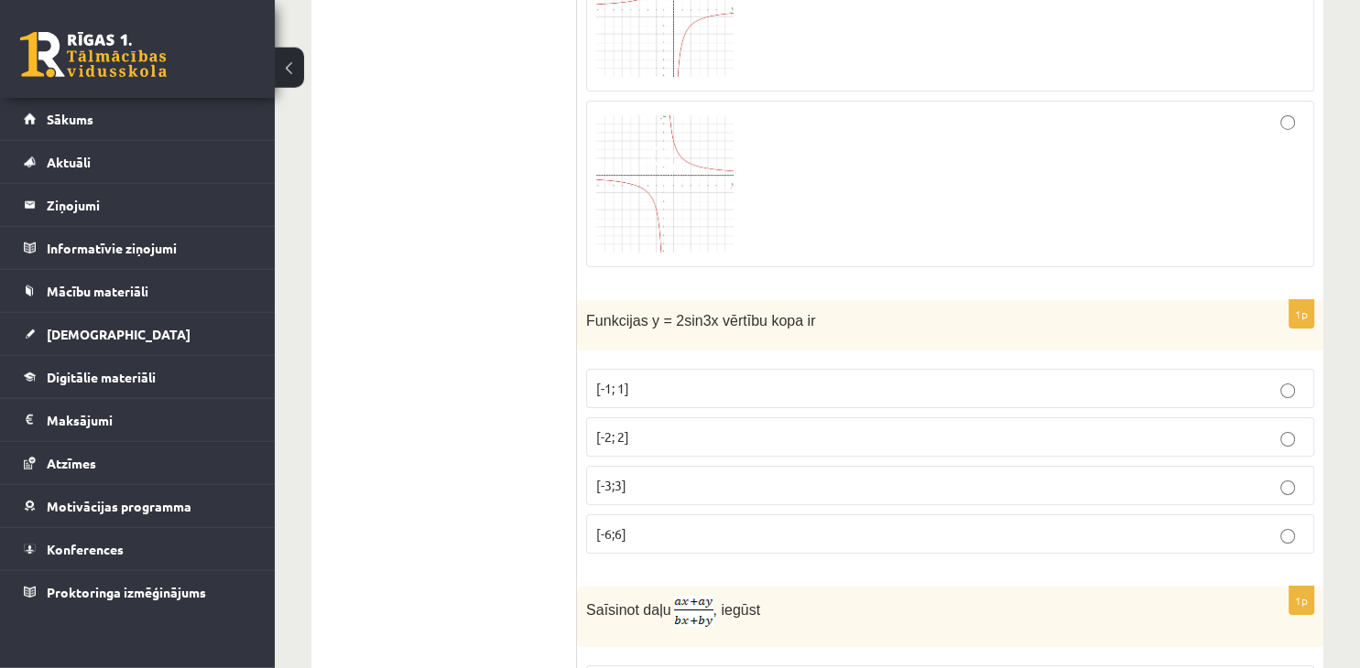
scroll to position [6478, 0]
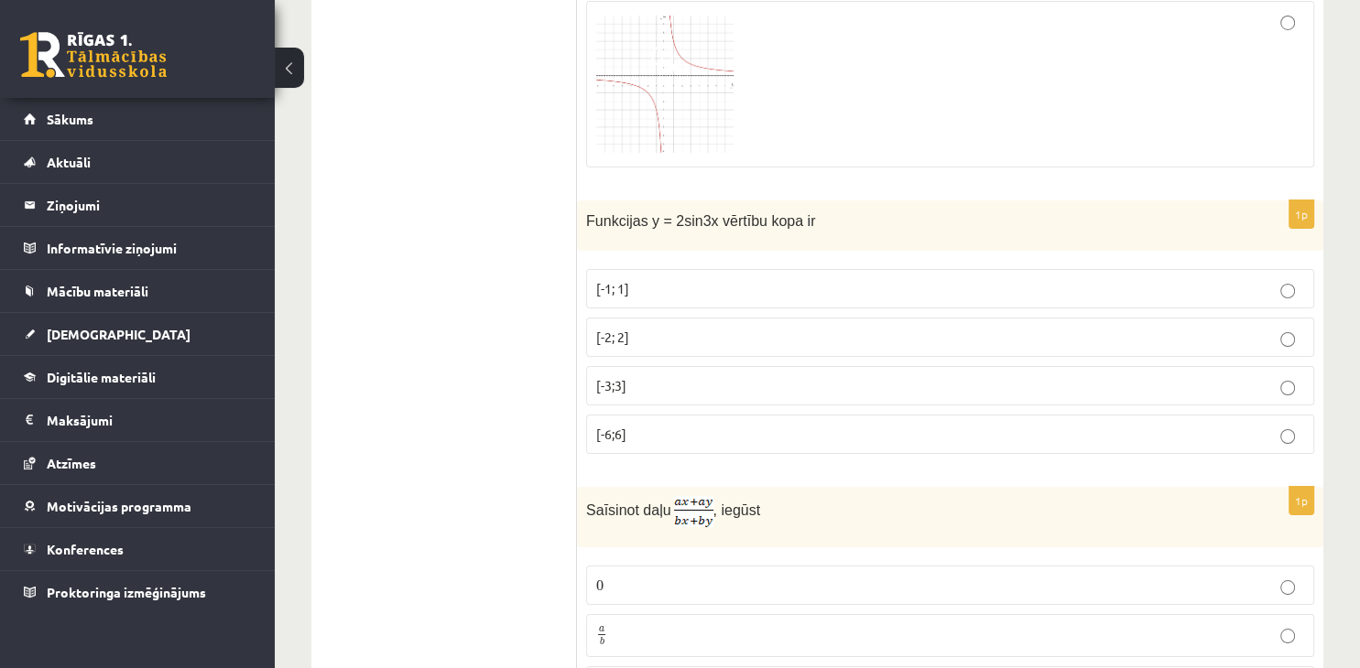
click at [752, 328] on p "[-2; 2]" at bounding box center [950, 337] width 708 height 19
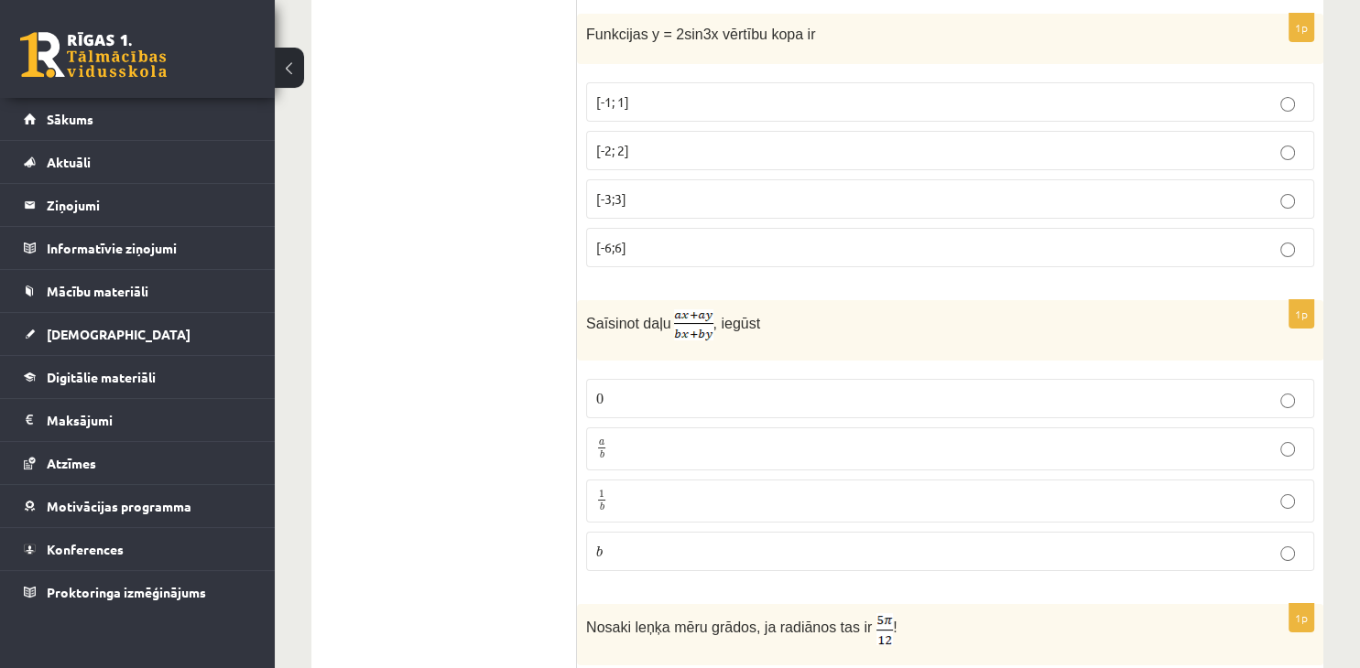
scroll to position [6671, 0]
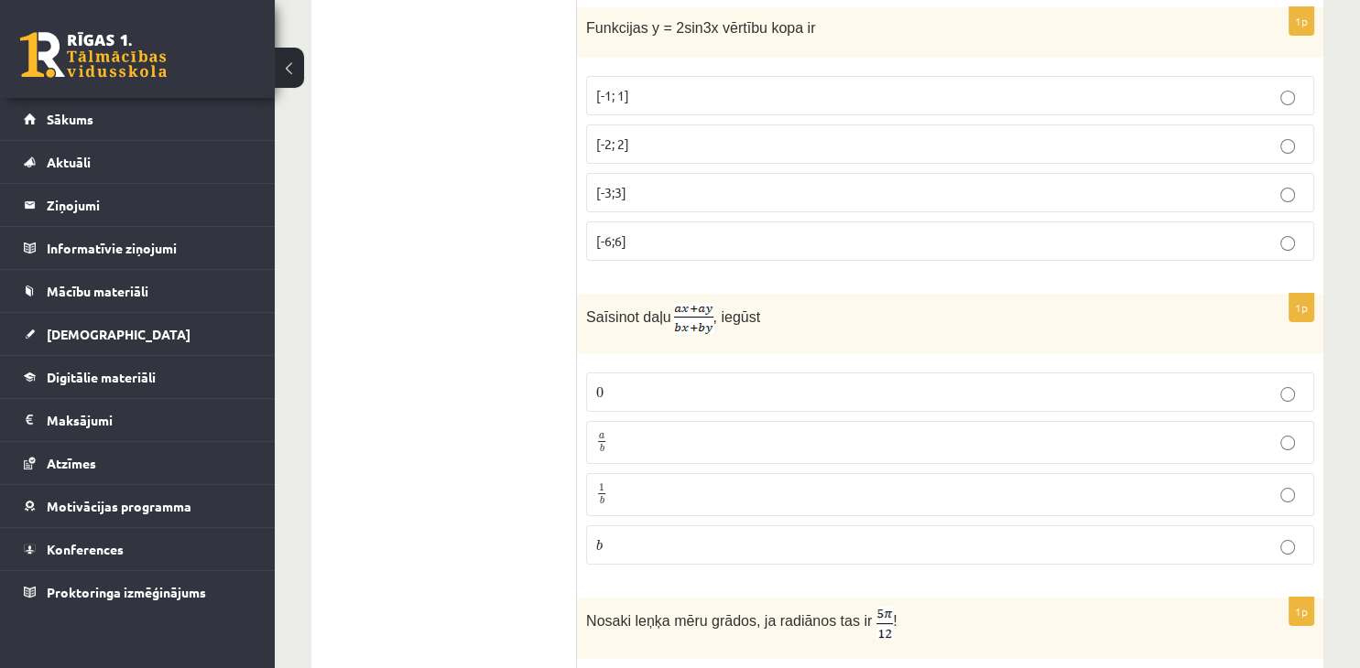
click at [711, 431] on p "a b a b" at bounding box center [950, 442] width 708 height 23
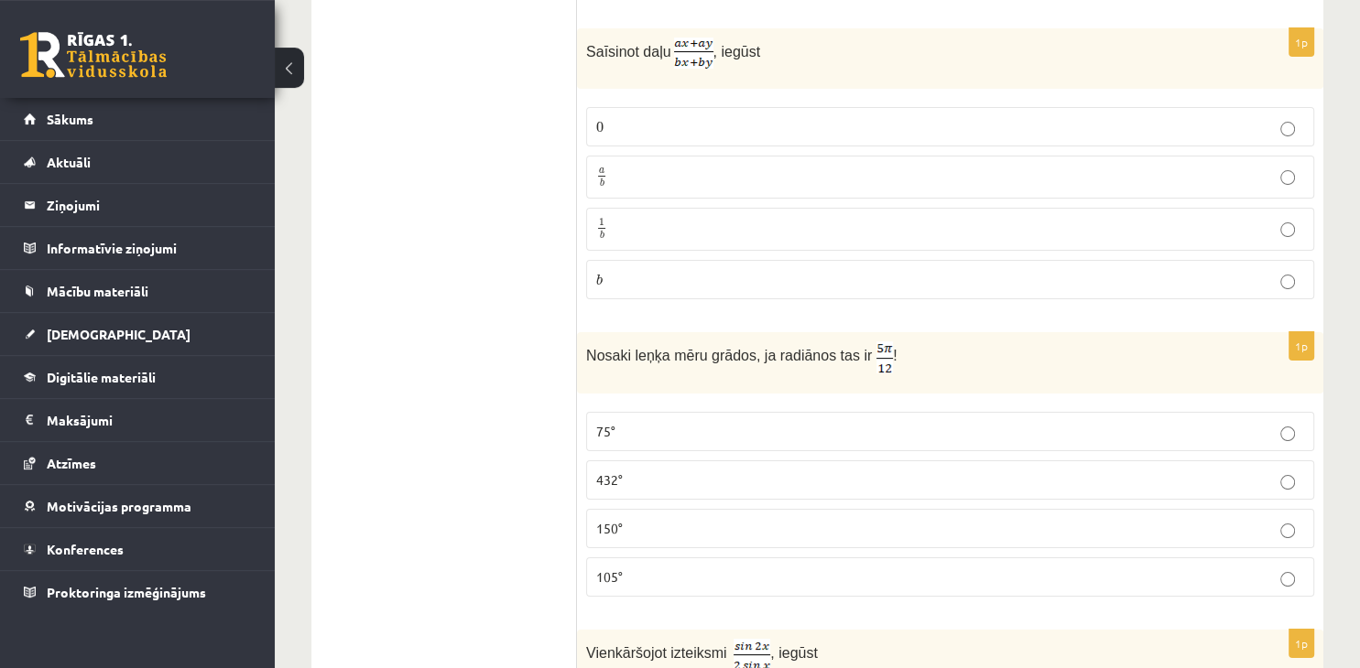
scroll to position [6962, 0]
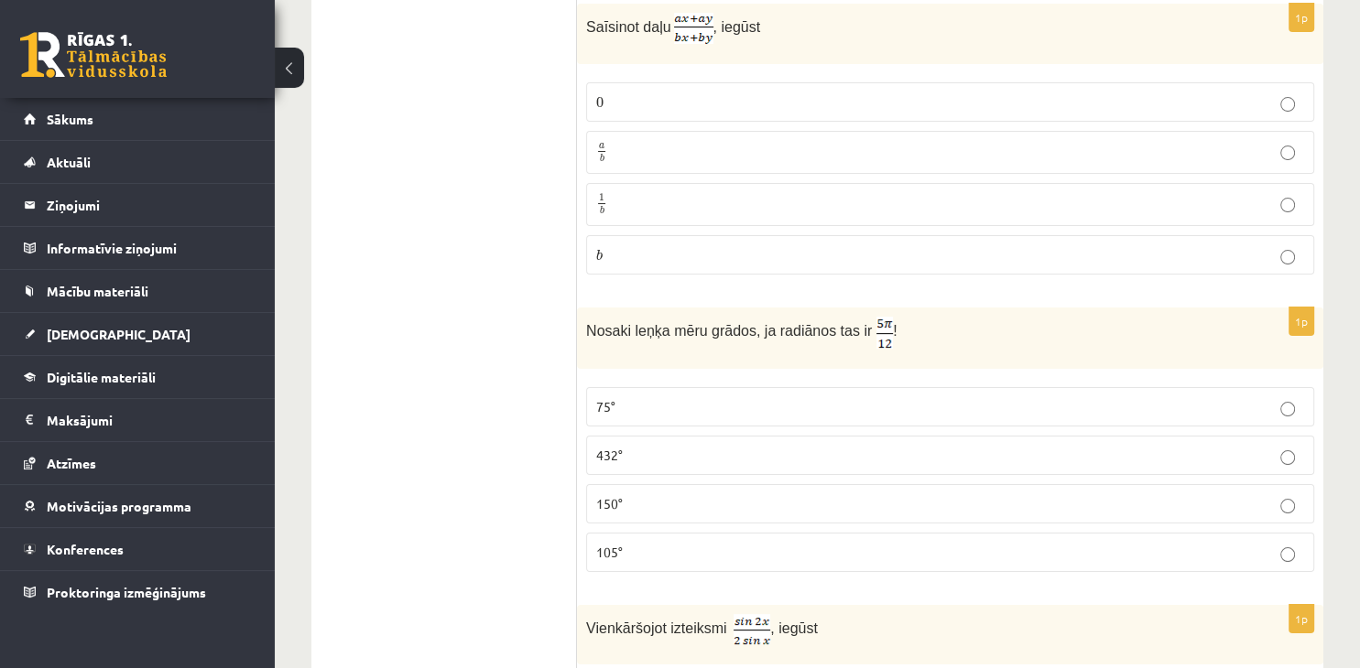
click at [773, 543] on p "105°" at bounding box center [950, 552] width 708 height 19
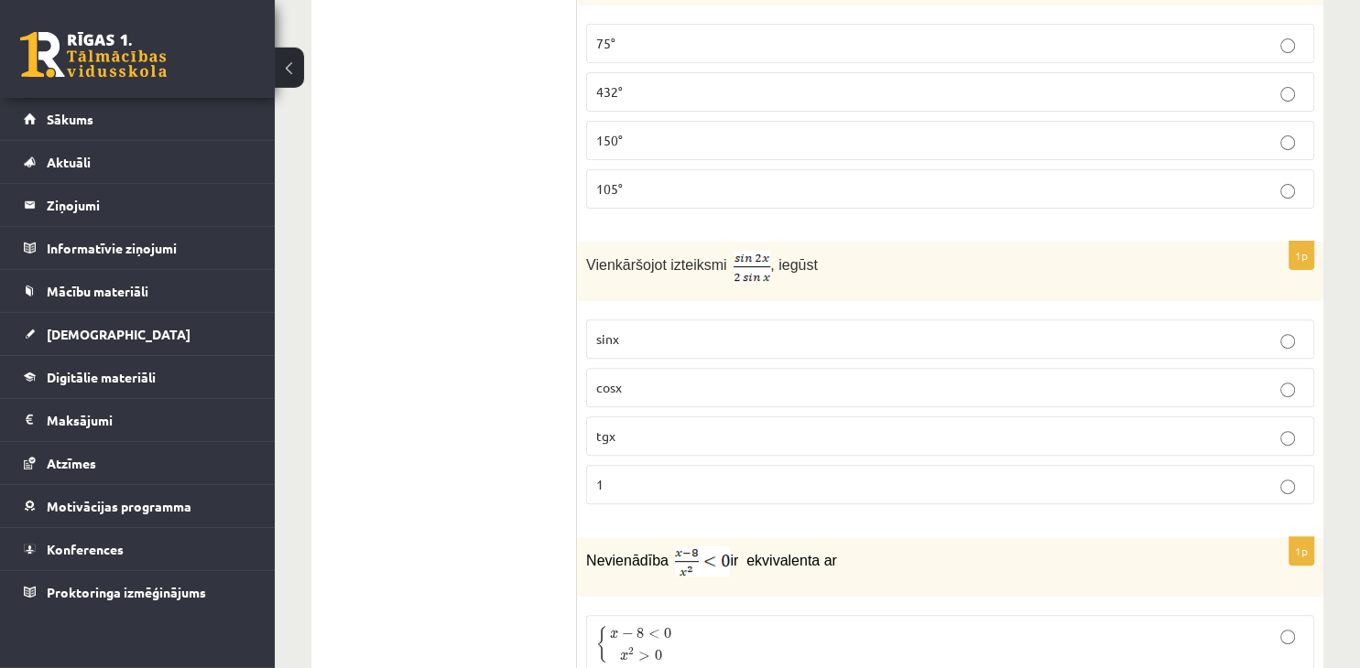
scroll to position [7348, 0]
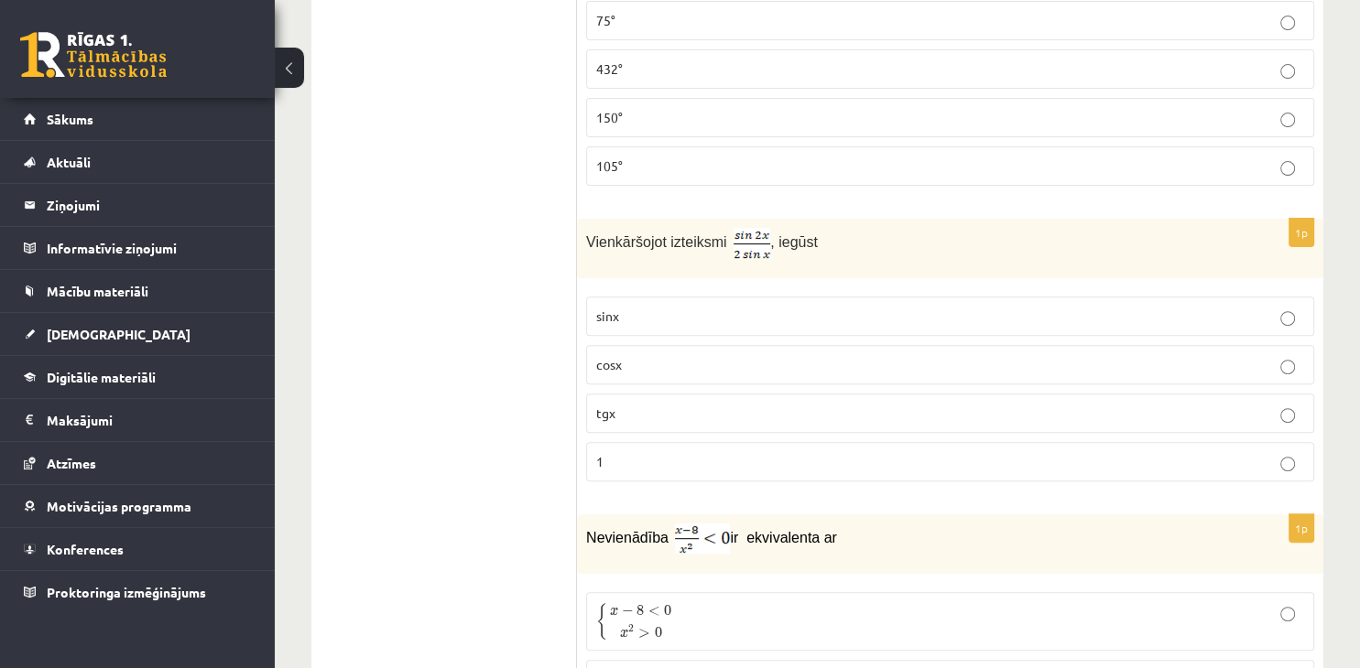
click at [643, 345] on label "cosx" at bounding box center [950, 364] width 728 height 39
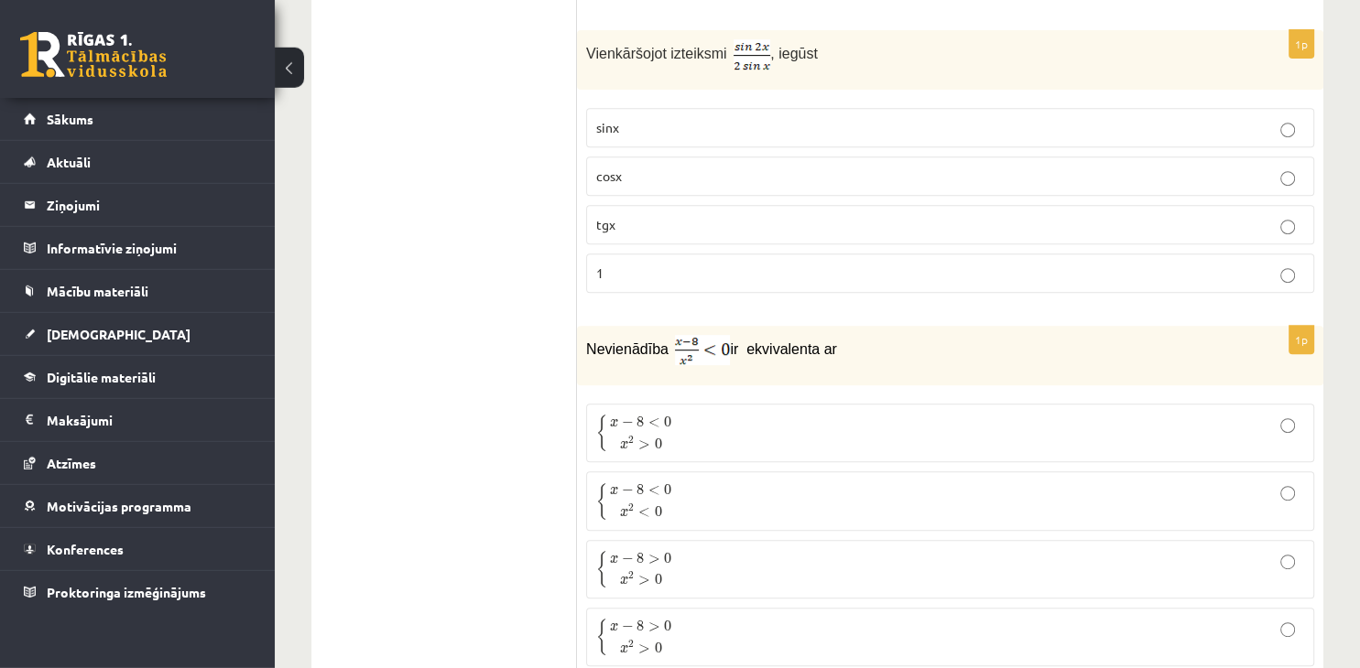
scroll to position [7638, 0]
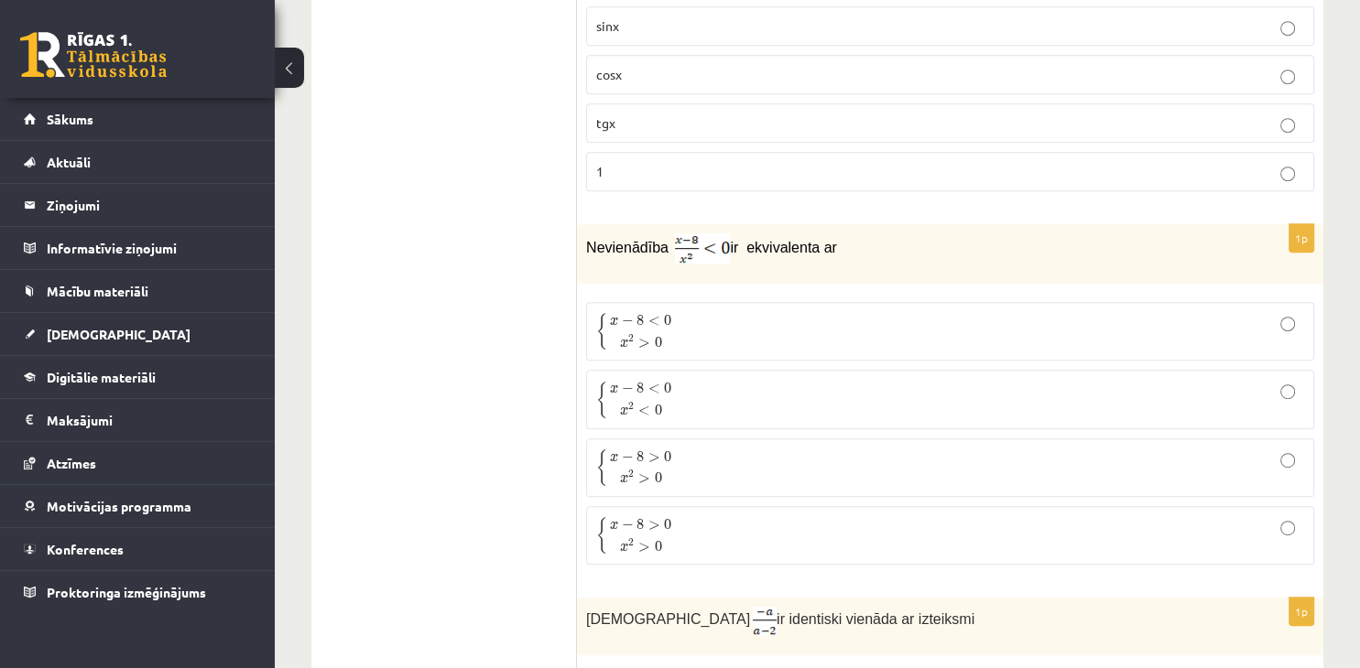
click at [711, 380] on p "{ x − 8 < 0 x 2 < 0 { x − 8 < 0 x 2 < 0" at bounding box center [950, 399] width 708 height 38
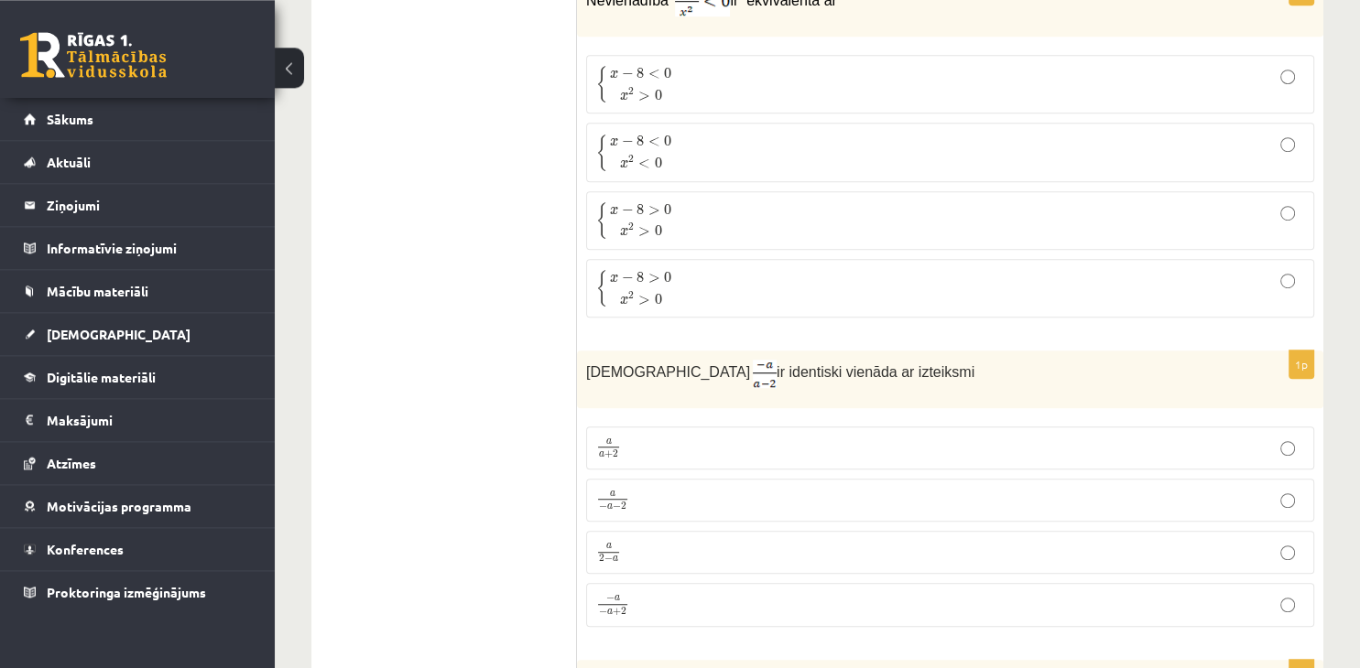
scroll to position [7929, 0]
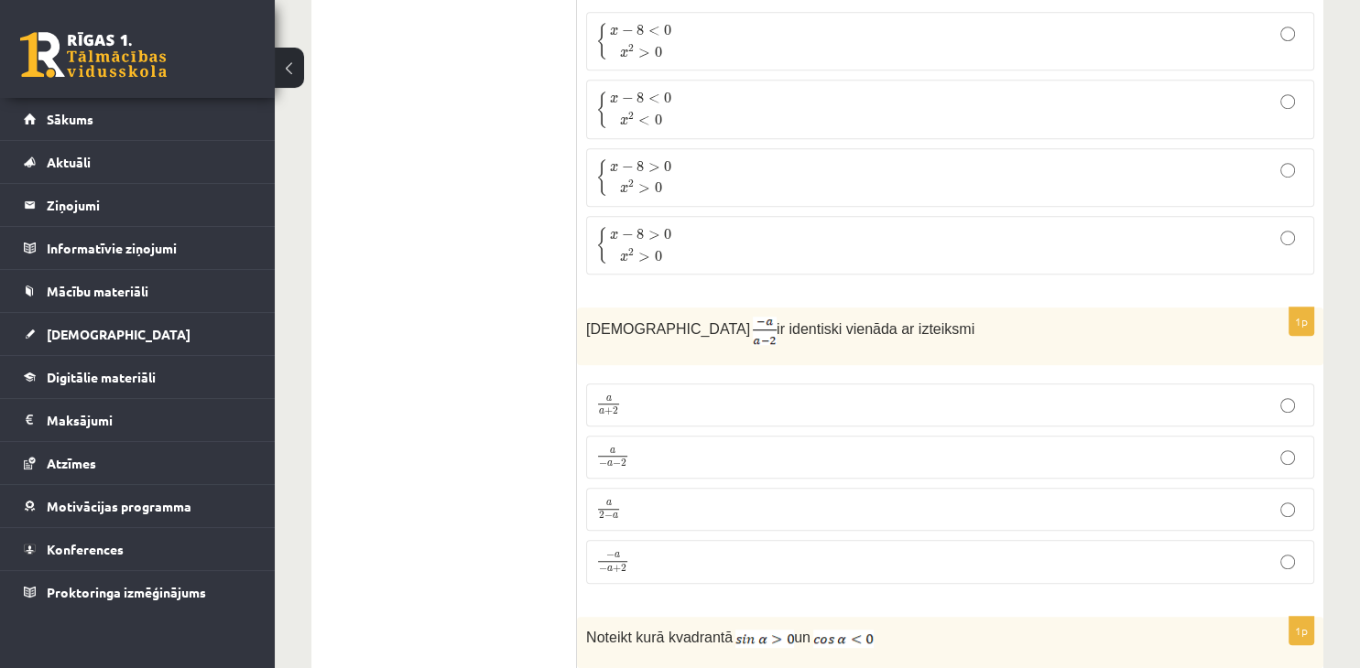
click at [633, 540] on label "− a − a + 2 − a − a + 2" at bounding box center [950, 562] width 728 height 44
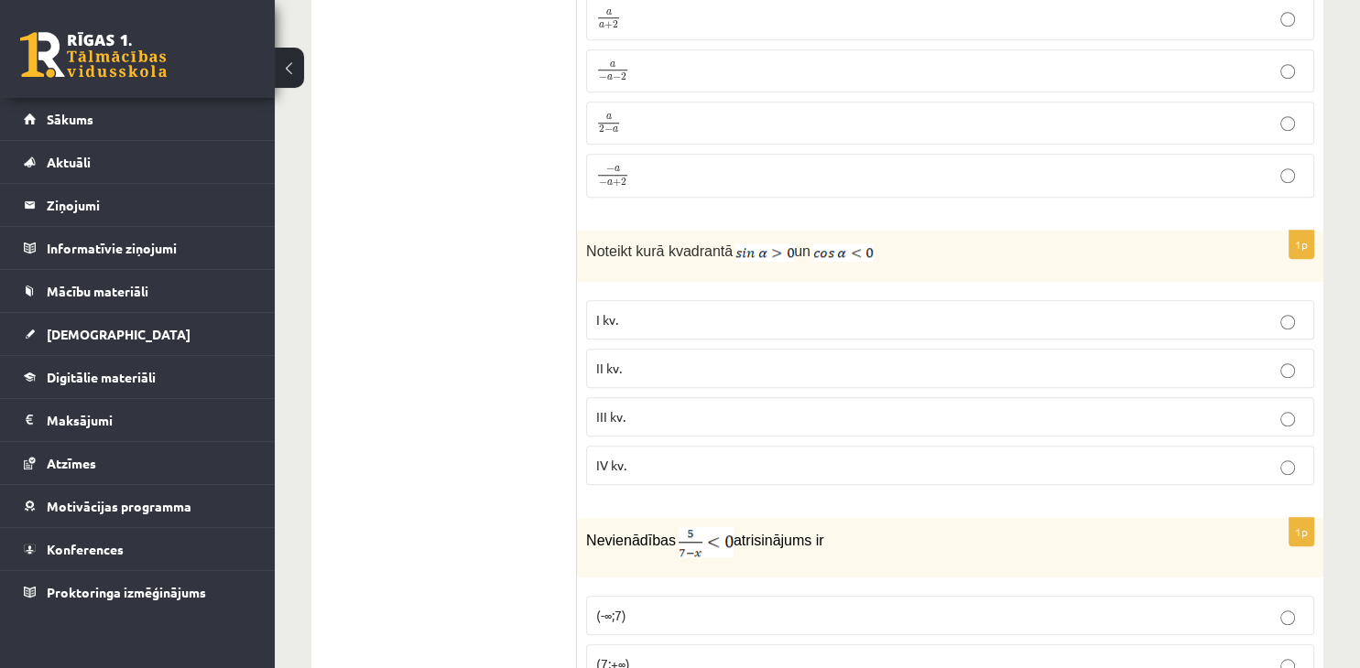
click at [683, 349] on label "II kv." at bounding box center [950, 368] width 728 height 39
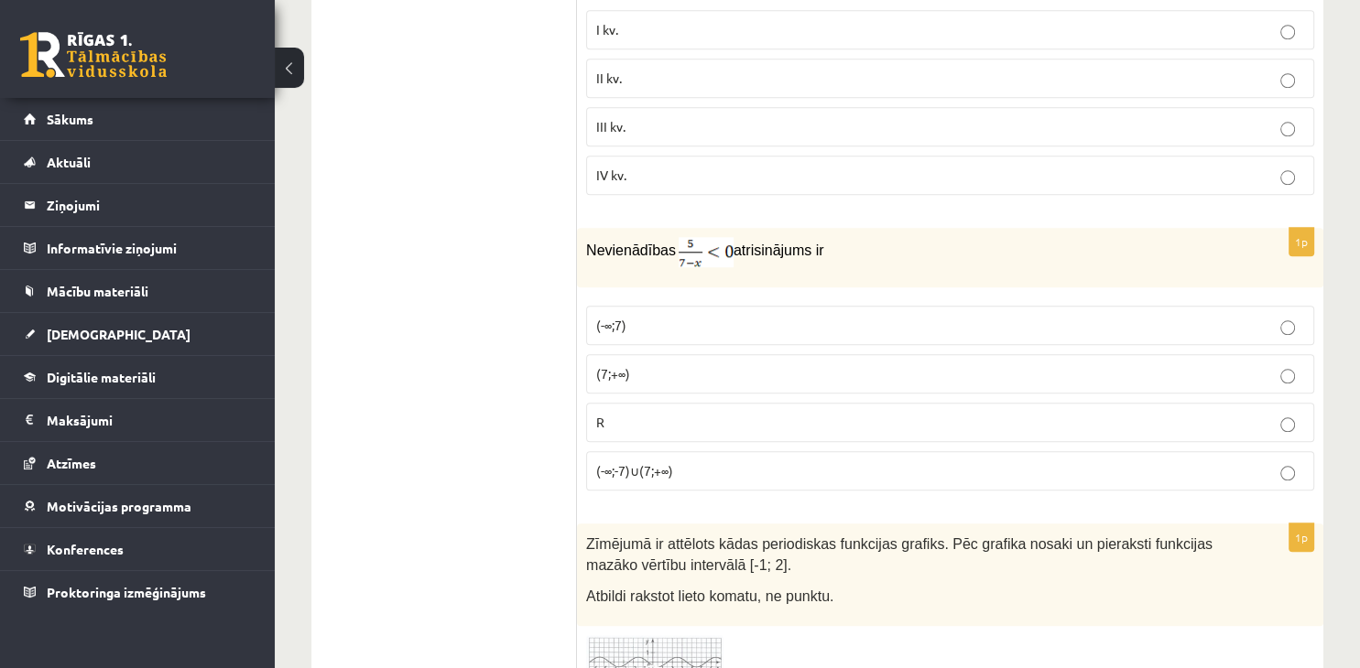
click at [707, 316] on p "(-∞;7)" at bounding box center [950, 325] width 708 height 19
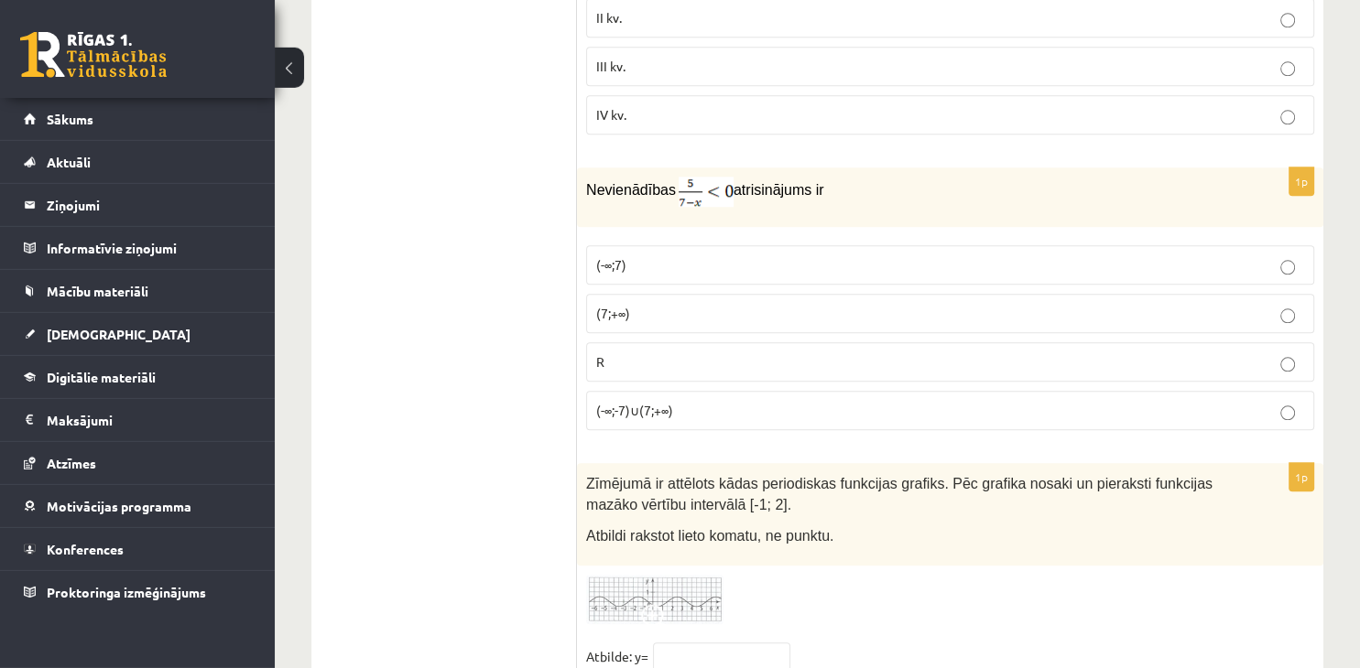
scroll to position [8702, 0]
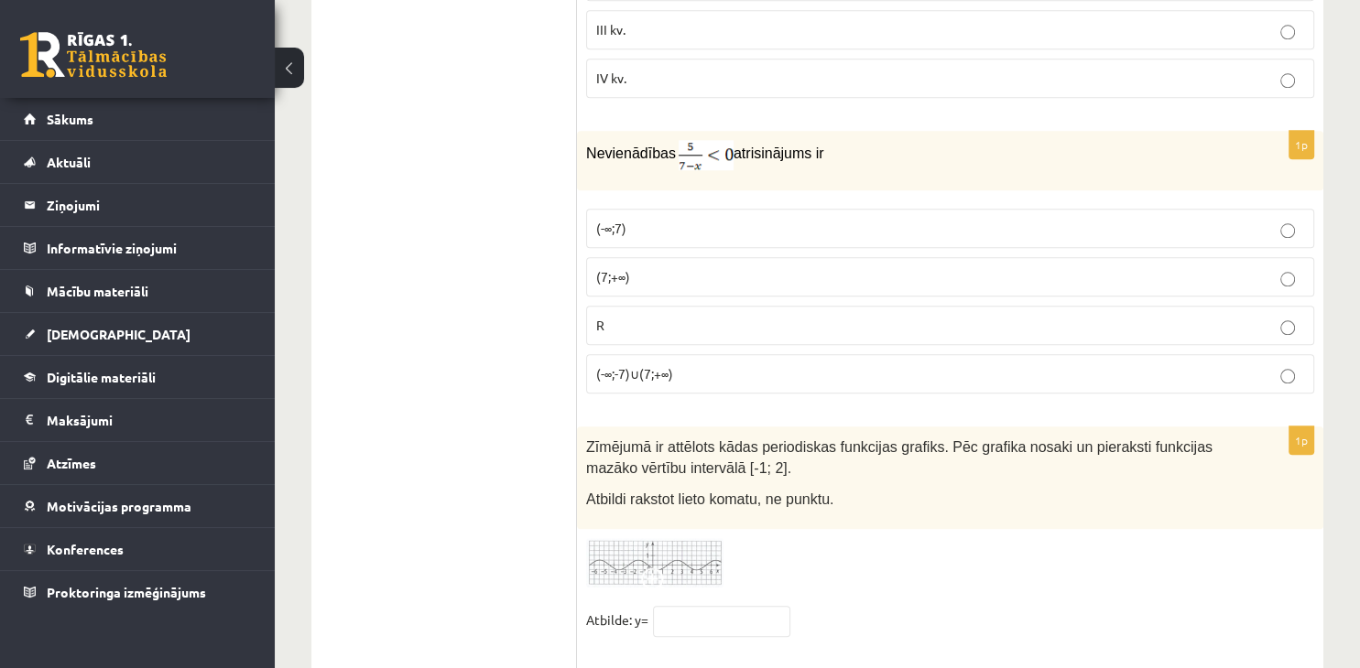
click at [1102, 257] on label "(7;+∞)" at bounding box center [950, 276] width 728 height 39
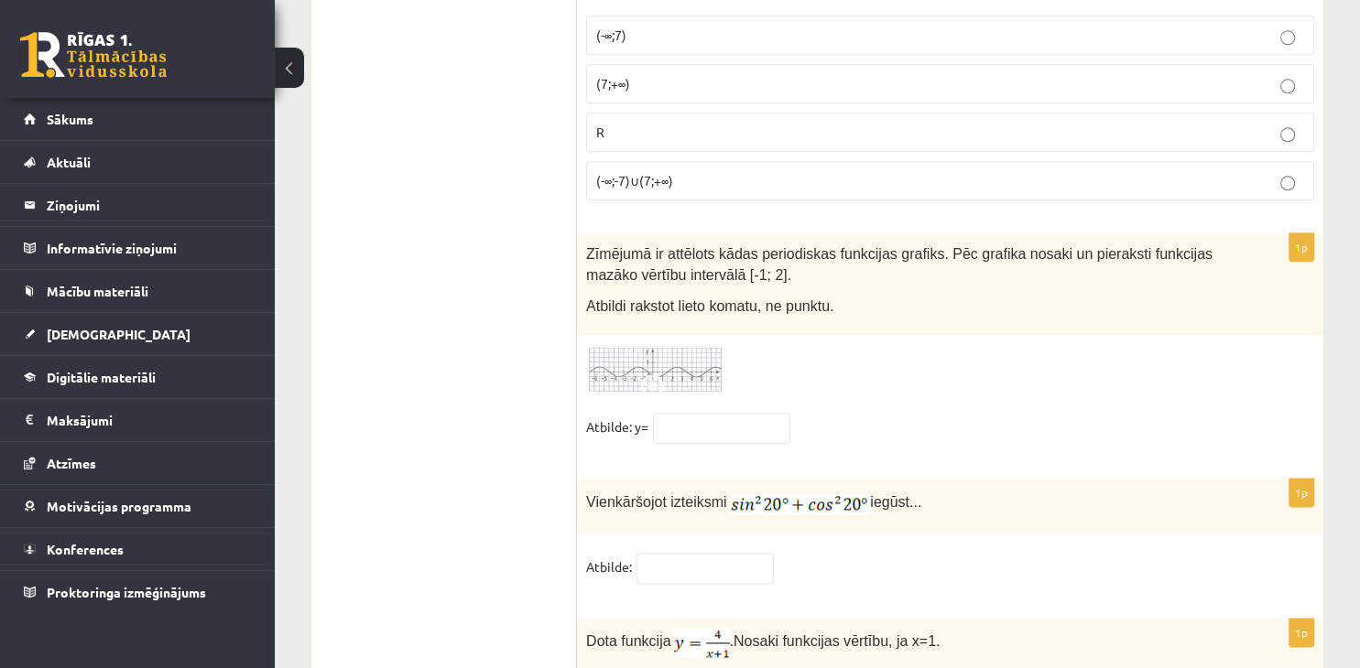
click at [690, 345] on img at bounding box center [654, 370] width 137 height 50
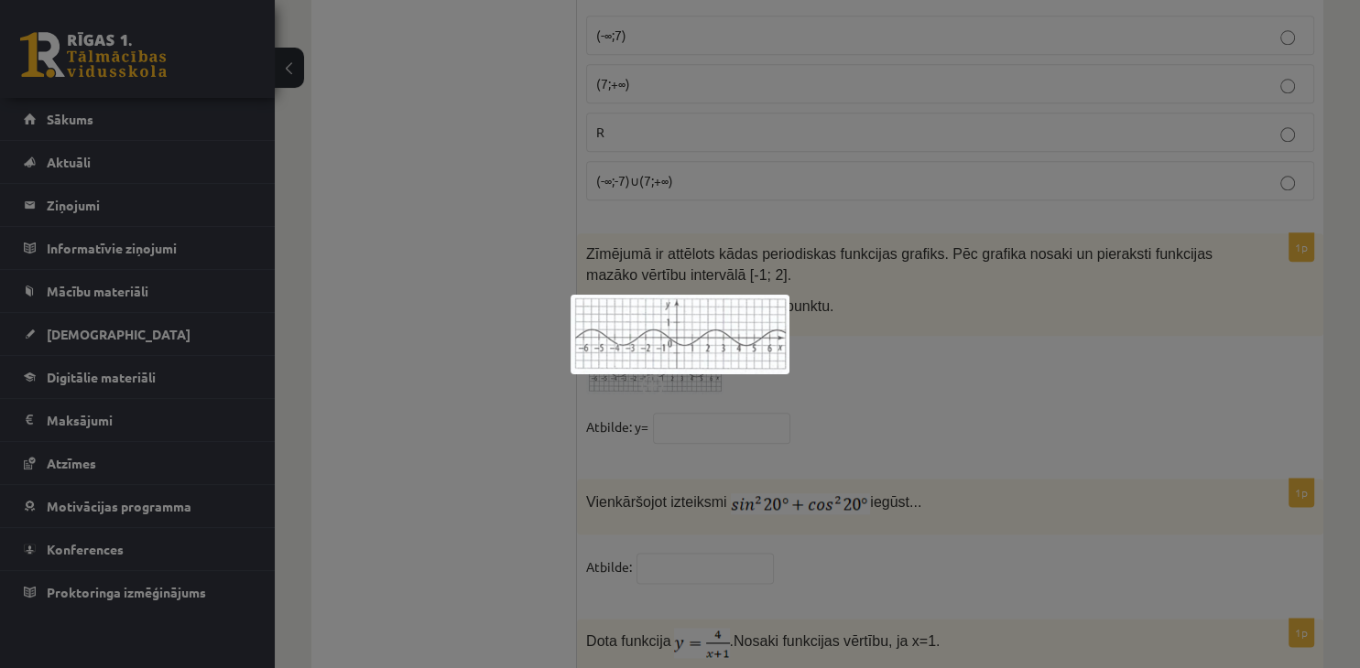
click at [668, 407] on div at bounding box center [680, 334] width 1360 height 668
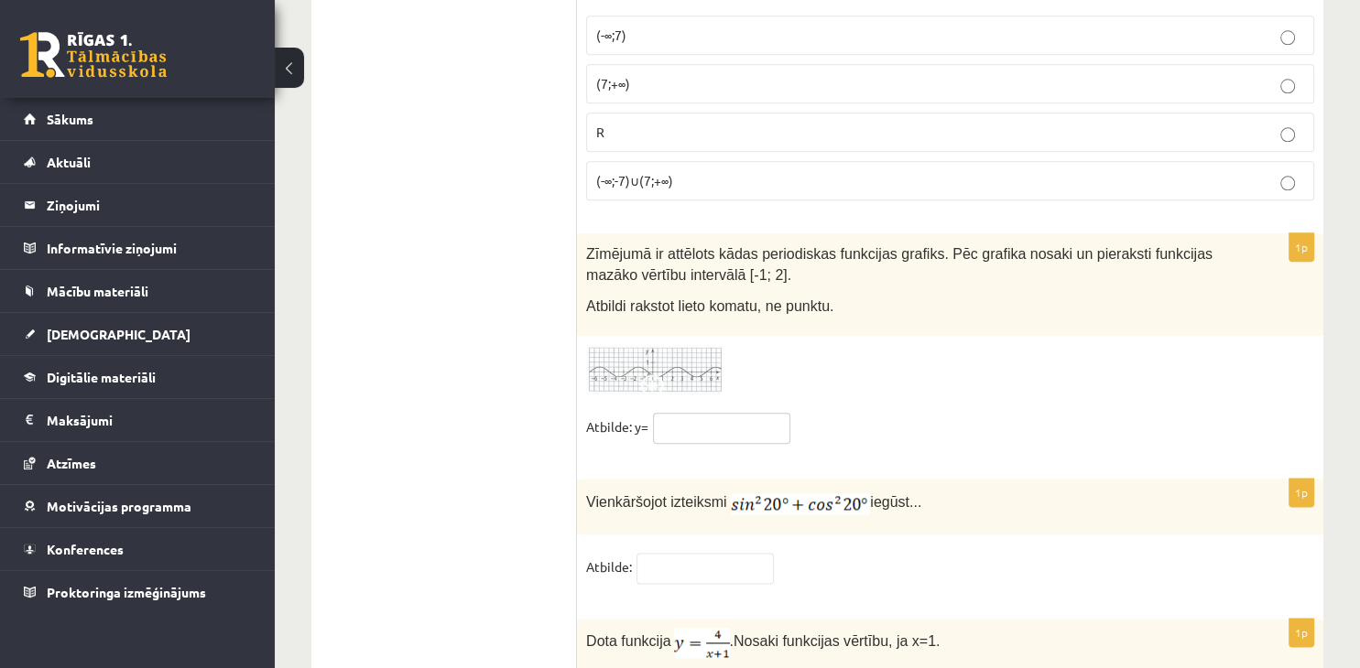
click at [674, 413] on input "text" at bounding box center [721, 428] width 137 height 31
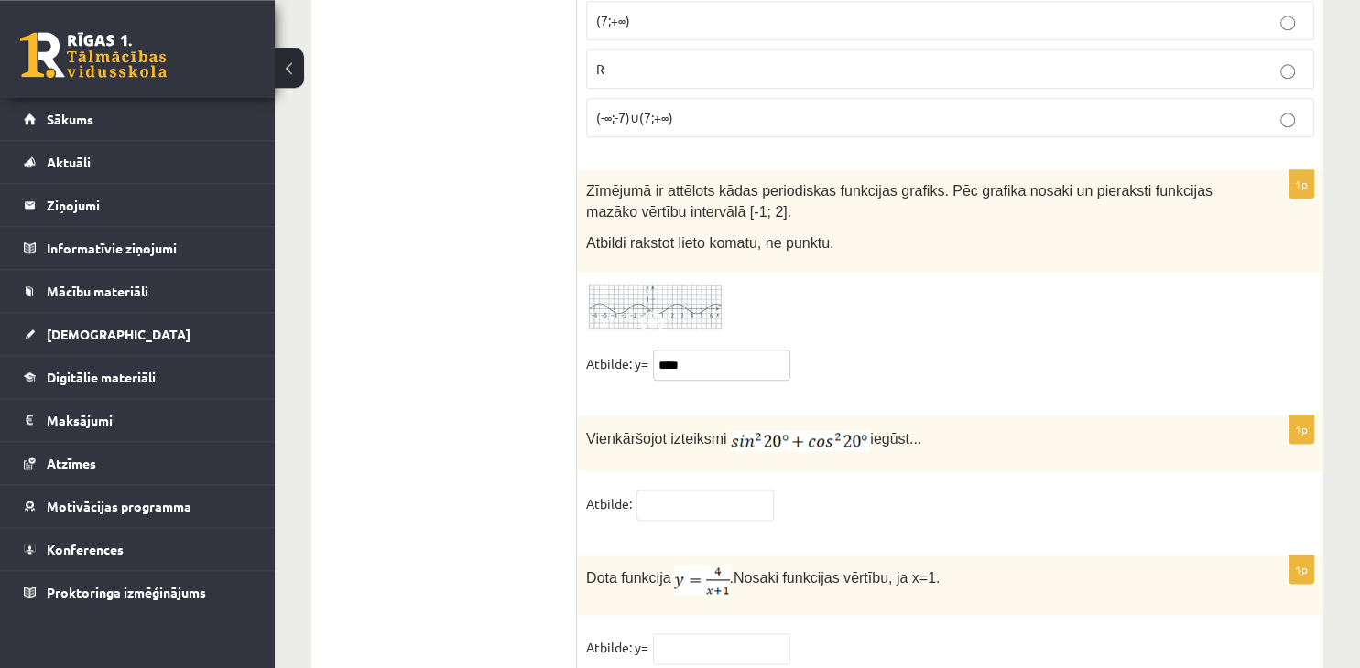
scroll to position [8988, 0]
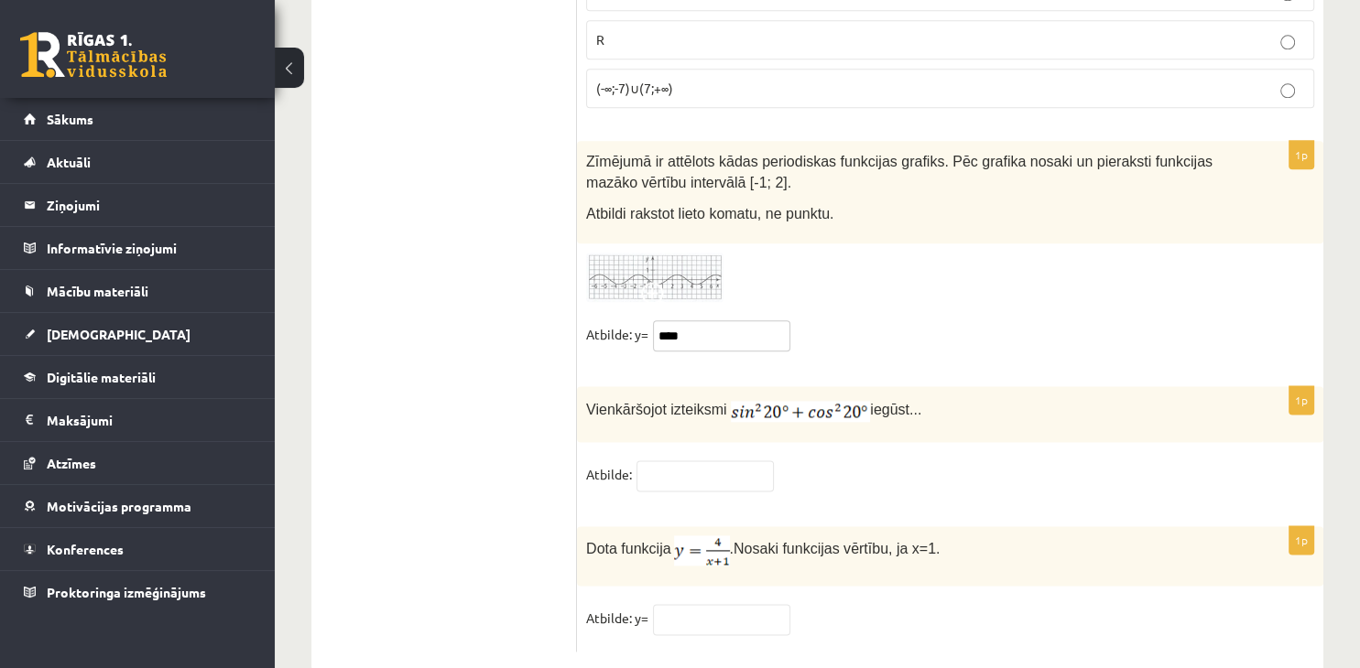
type input "****"
click at [722, 461] on input "text" at bounding box center [704, 476] width 137 height 31
type input "*"
click at [720, 604] on input "text" at bounding box center [721, 619] width 137 height 31
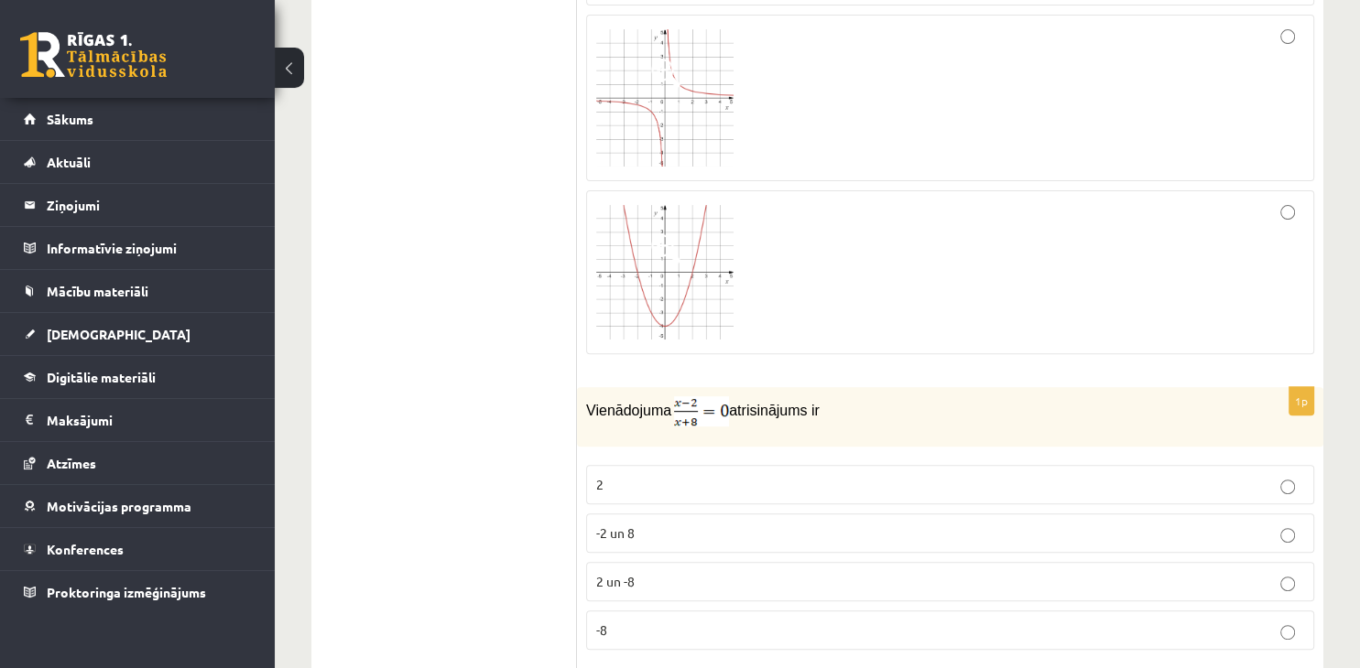
scroll to position [0, 0]
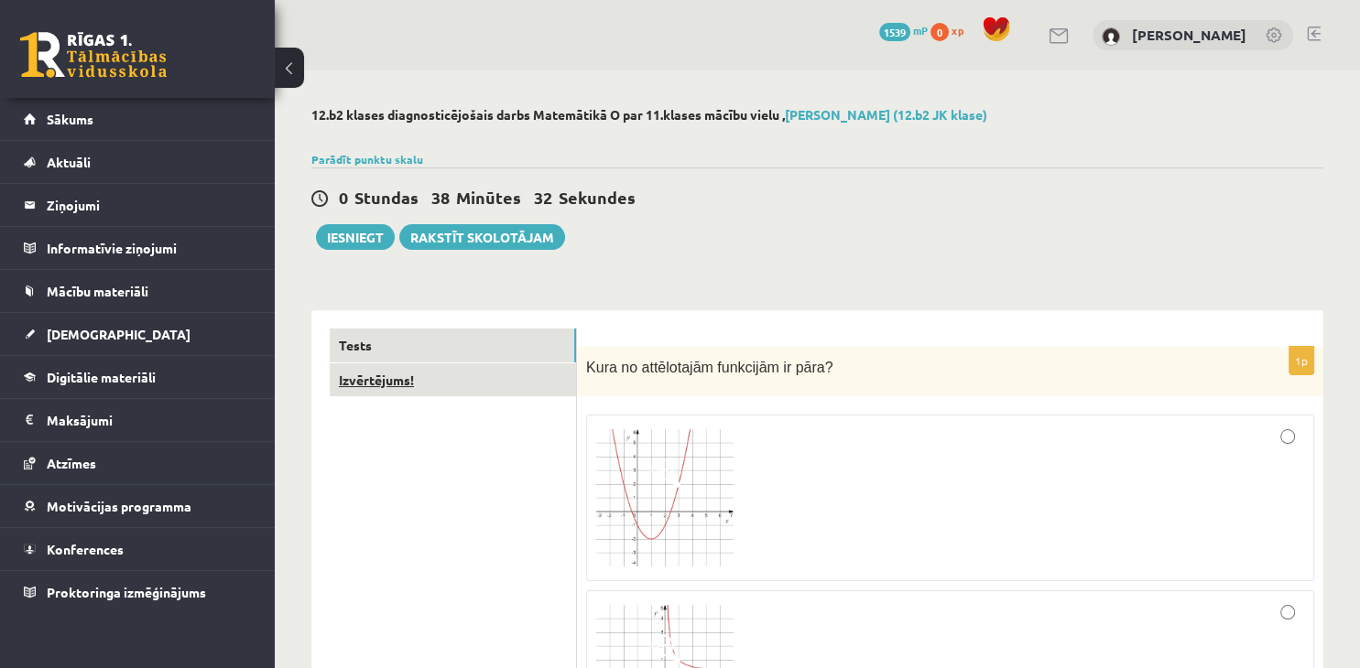
type input "*"
click at [421, 379] on link "Izvērtējums!" at bounding box center [453, 381] width 246 height 34
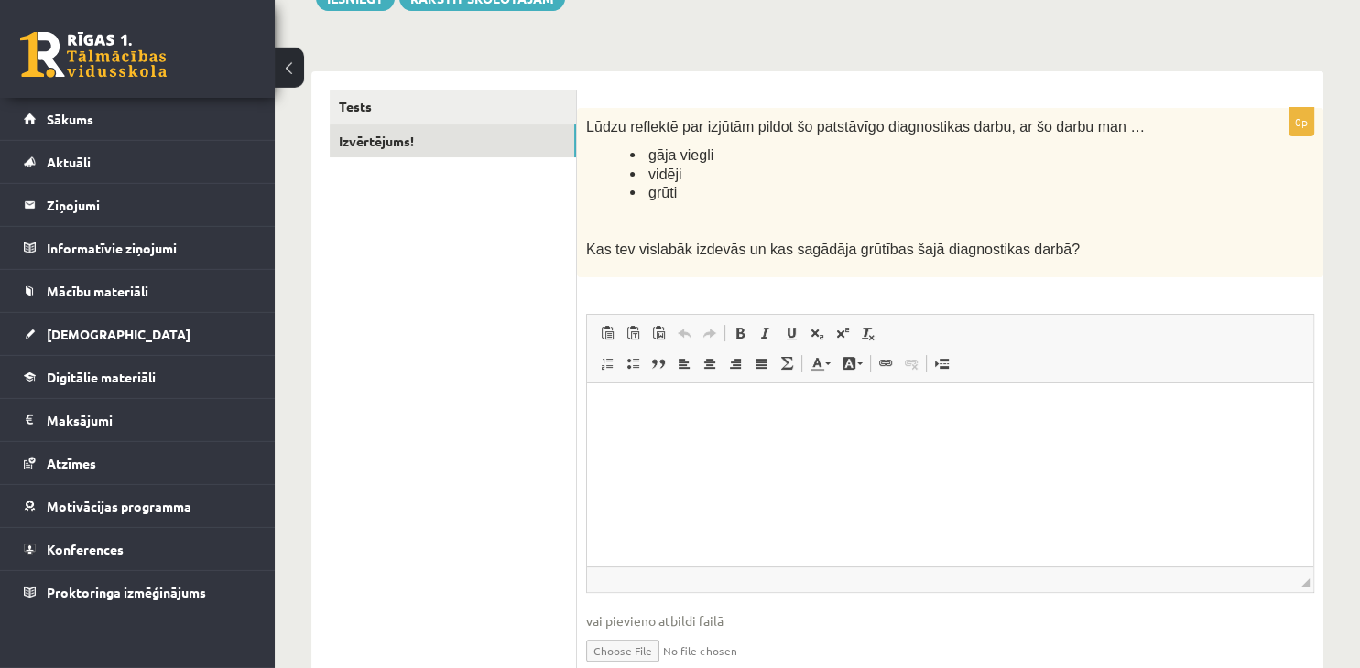
scroll to position [317, 0]
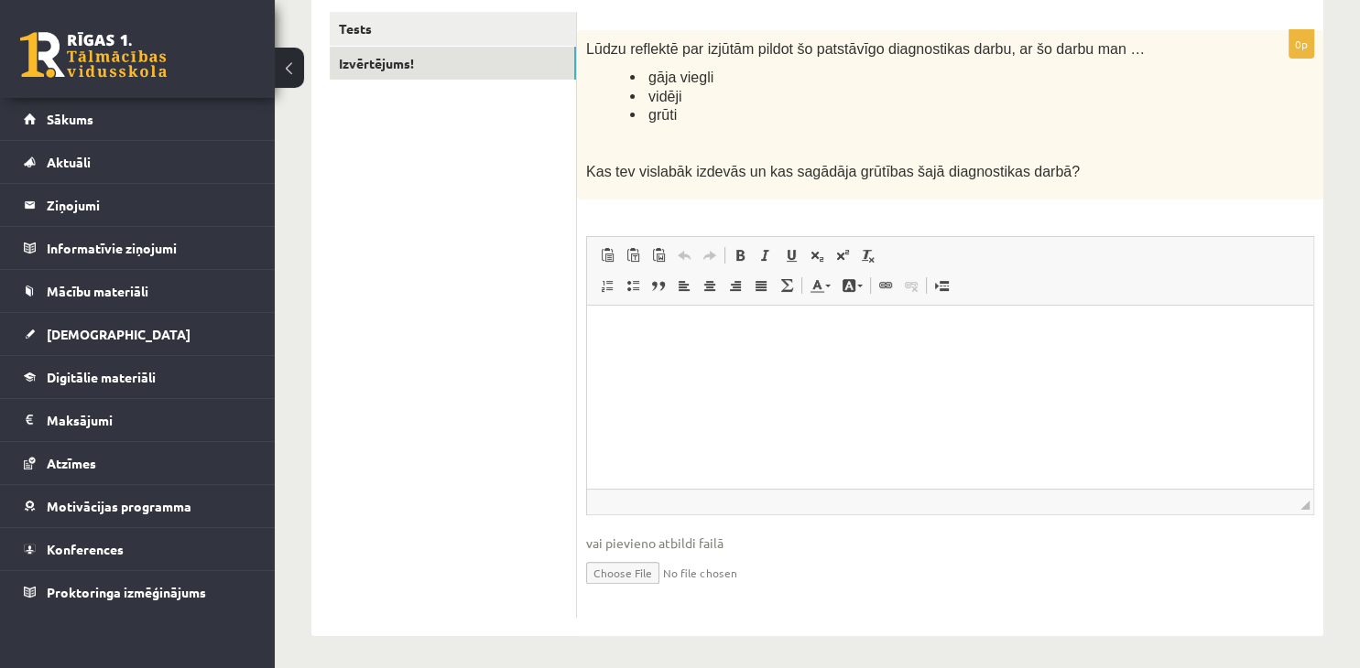
click at [811, 445] on html at bounding box center [950, 397] width 726 height 183
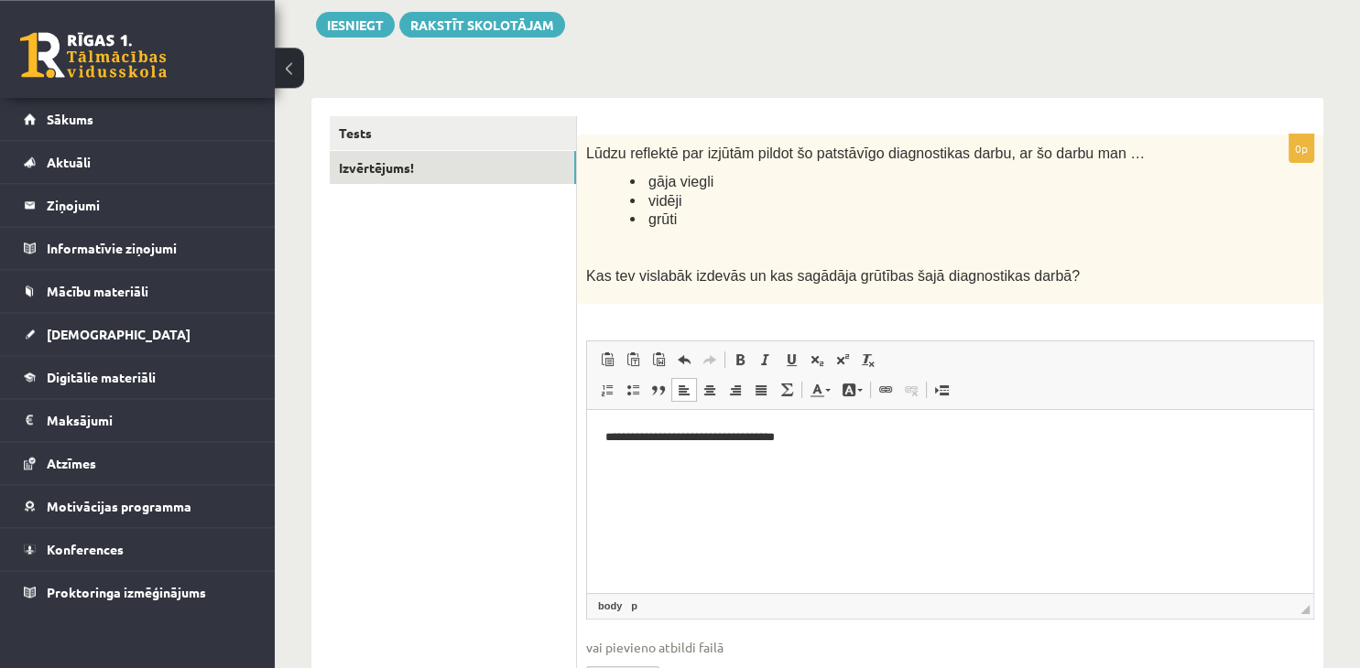
scroll to position [124, 0]
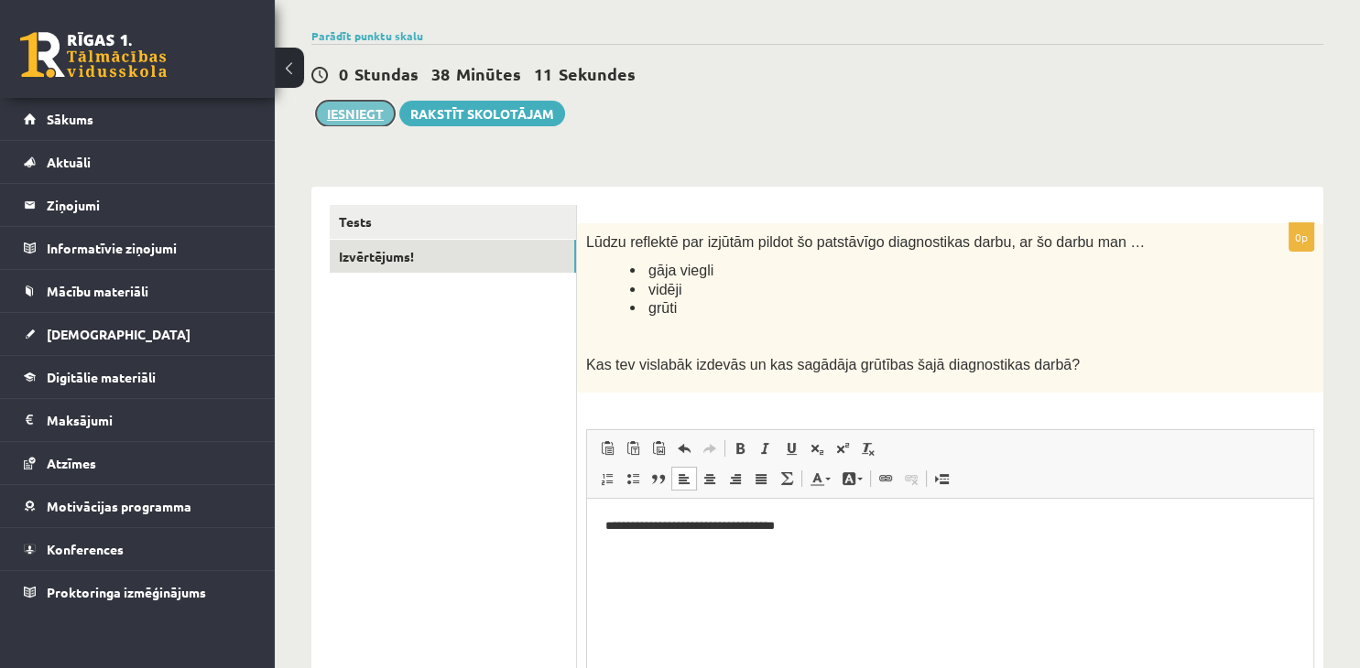
click at [373, 106] on button "Iesniegt" at bounding box center [355, 114] width 79 height 26
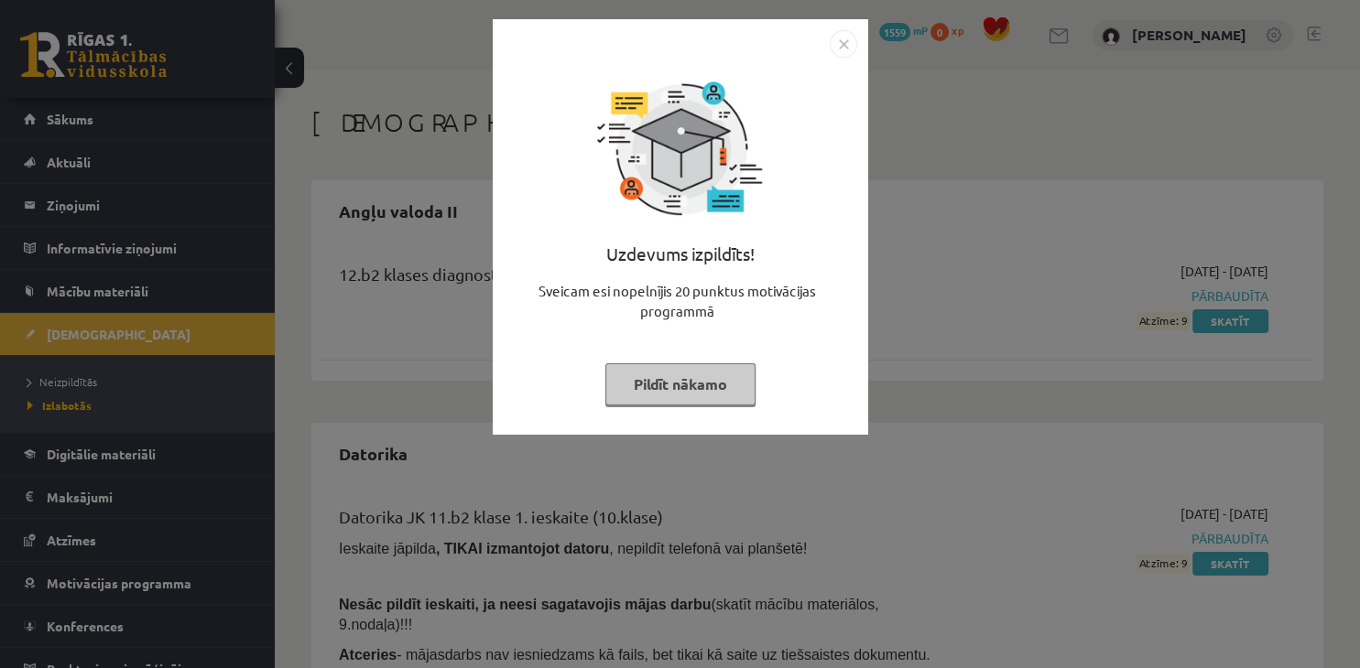
click at [635, 396] on button "Pildīt nākamo" at bounding box center [680, 385] width 150 height 42
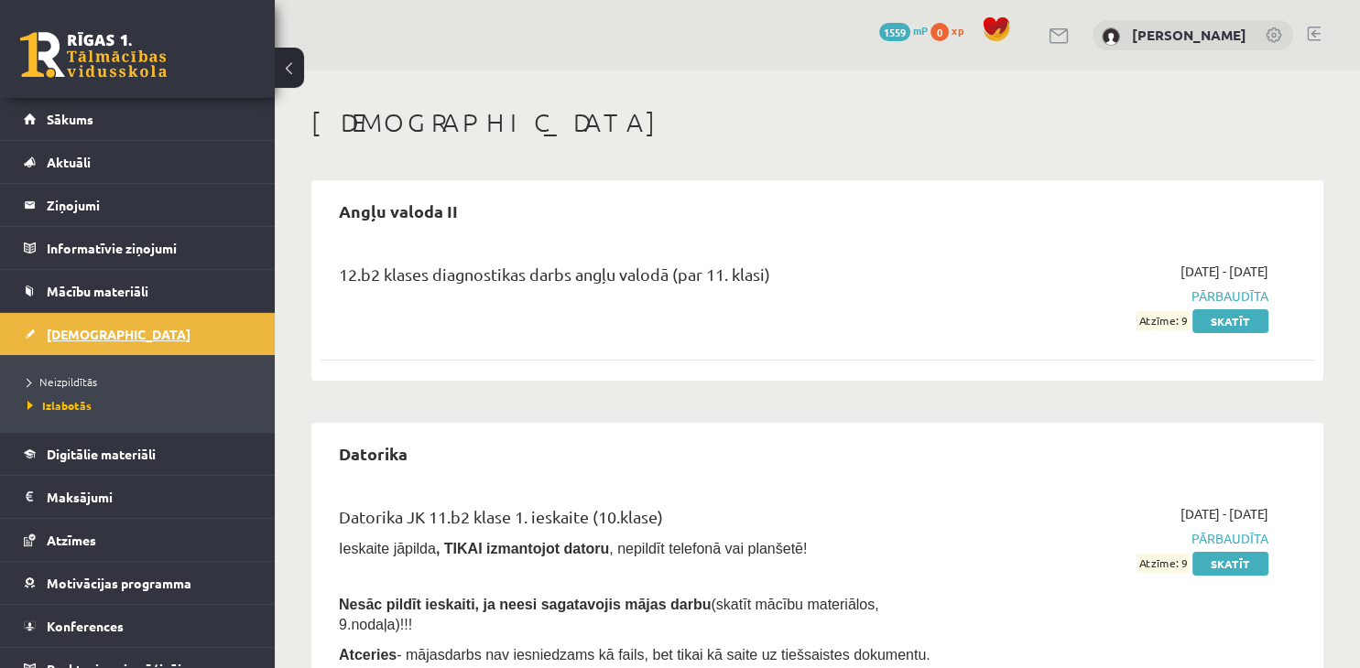
click at [86, 344] on link "[DEMOGRAPHIC_DATA]" at bounding box center [138, 334] width 228 height 42
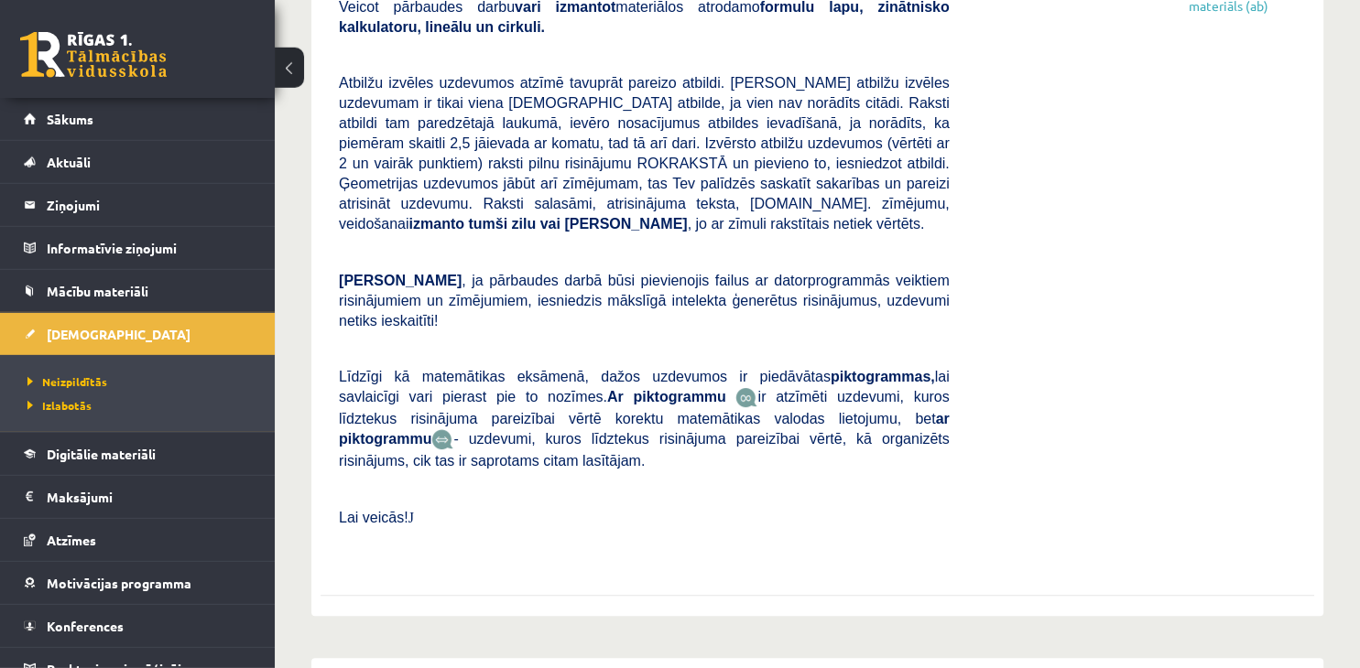
scroll to position [580, 0]
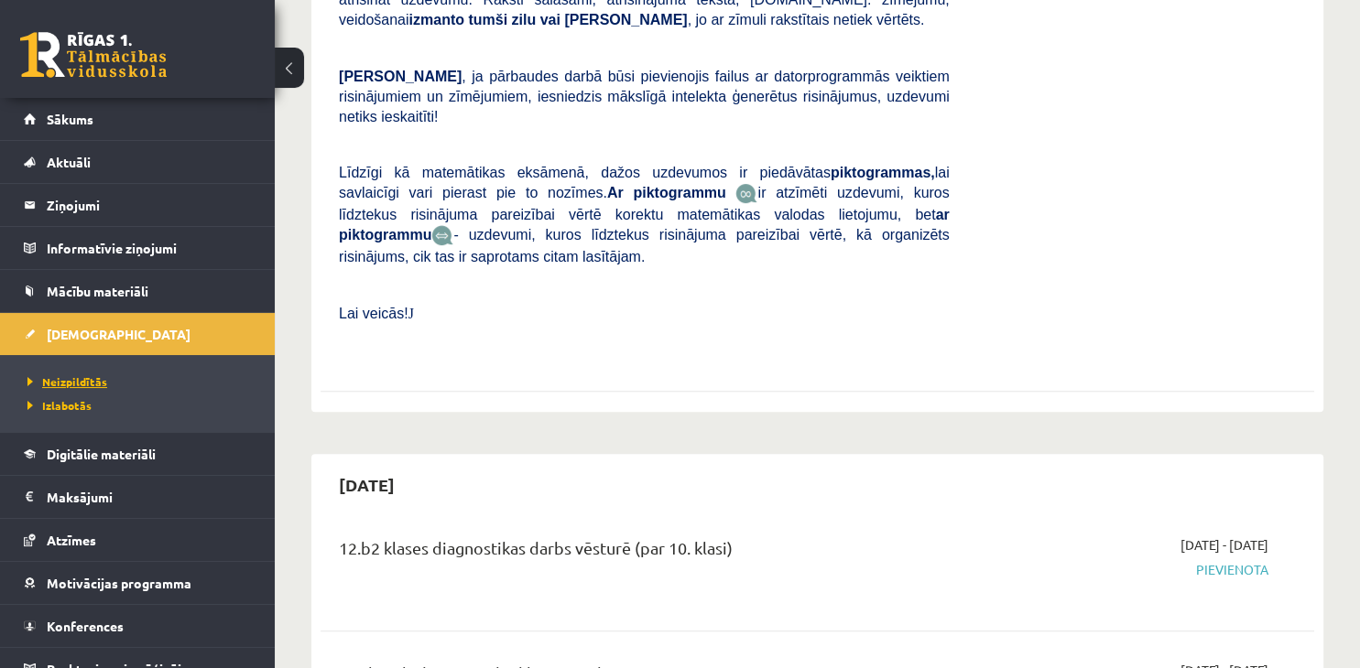
click at [72, 389] on link "Neizpildītās" at bounding box center [141, 382] width 229 height 16
click at [71, 408] on span "Izlabotās" at bounding box center [54, 405] width 55 height 15
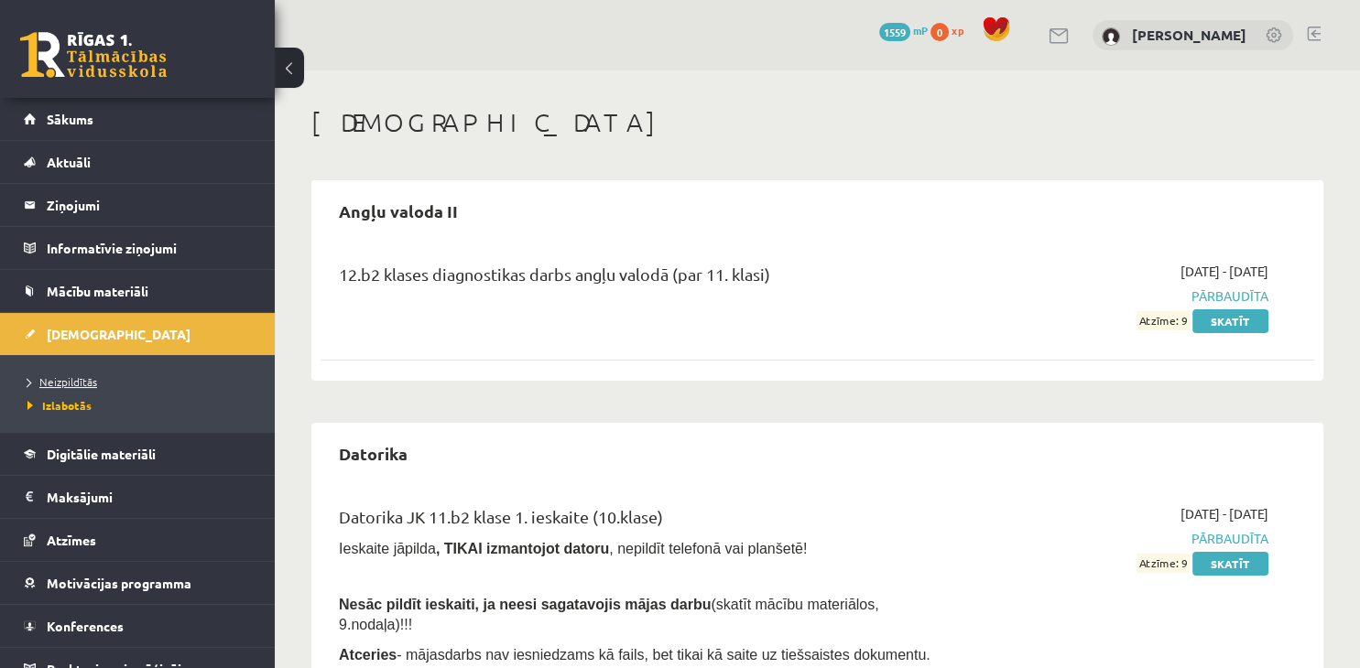
click at [78, 378] on span "Neizpildītās" at bounding box center [62, 381] width 70 height 15
